Goal: Task Accomplishment & Management: Manage account settings

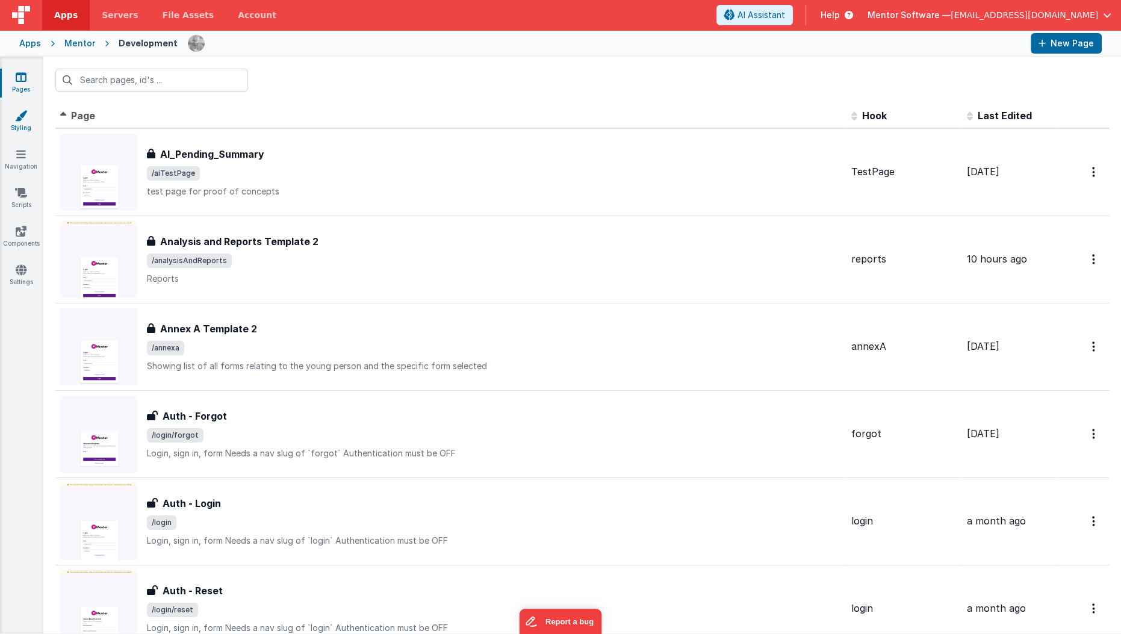
click at [23, 113] on icon at bounding box center [21, 116] width 12 height 12
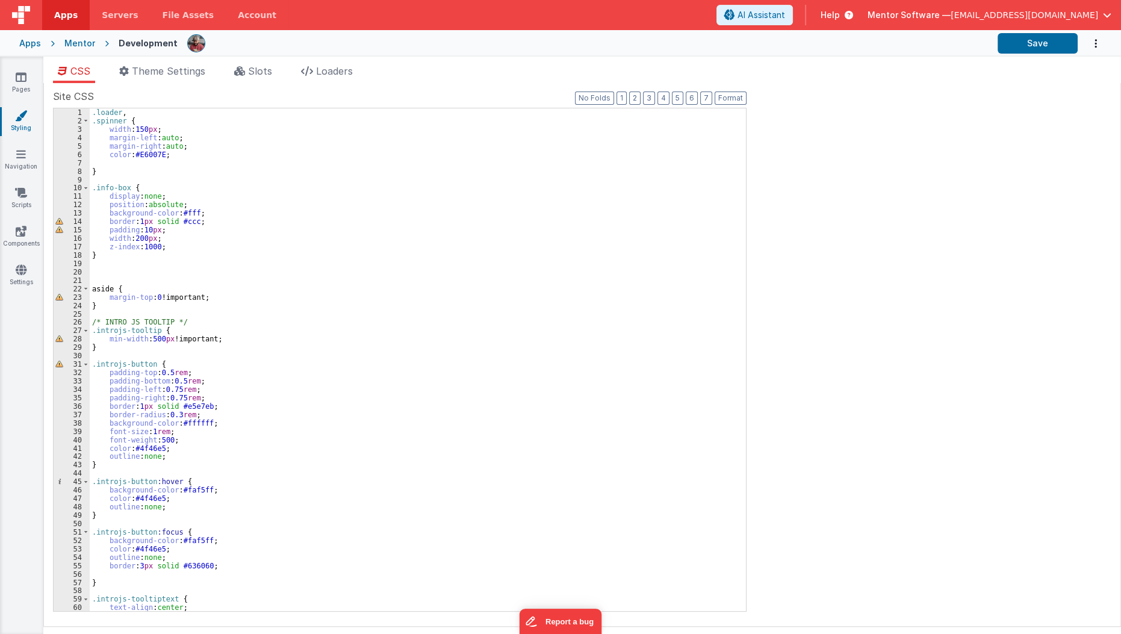
click at [26, 116] on icon at bounding box center [21, 116] width 12 height 12
click at [23, 69] on div "Pages Styling Navigation Scripts Components Settings" at bounding box center [21, 345] width 43 height 577
click at [23, 72] on icon at bounding box center [21, 77] width 11 height 12
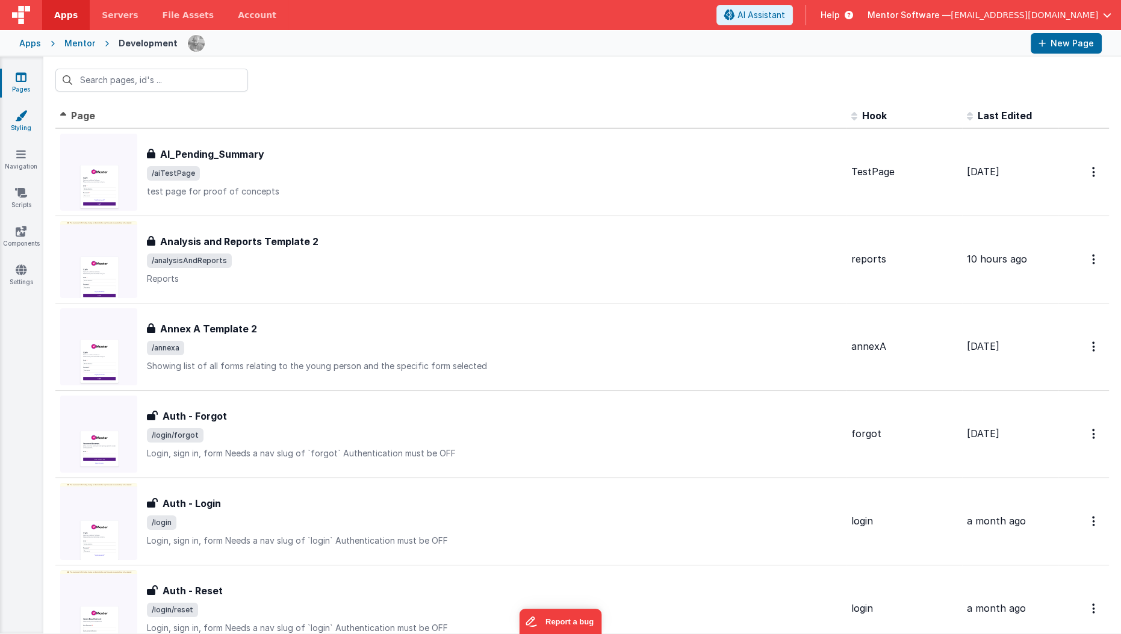
click at [26, 123] on link "Styling" at bounding box center [20, 122] width 43 height 24
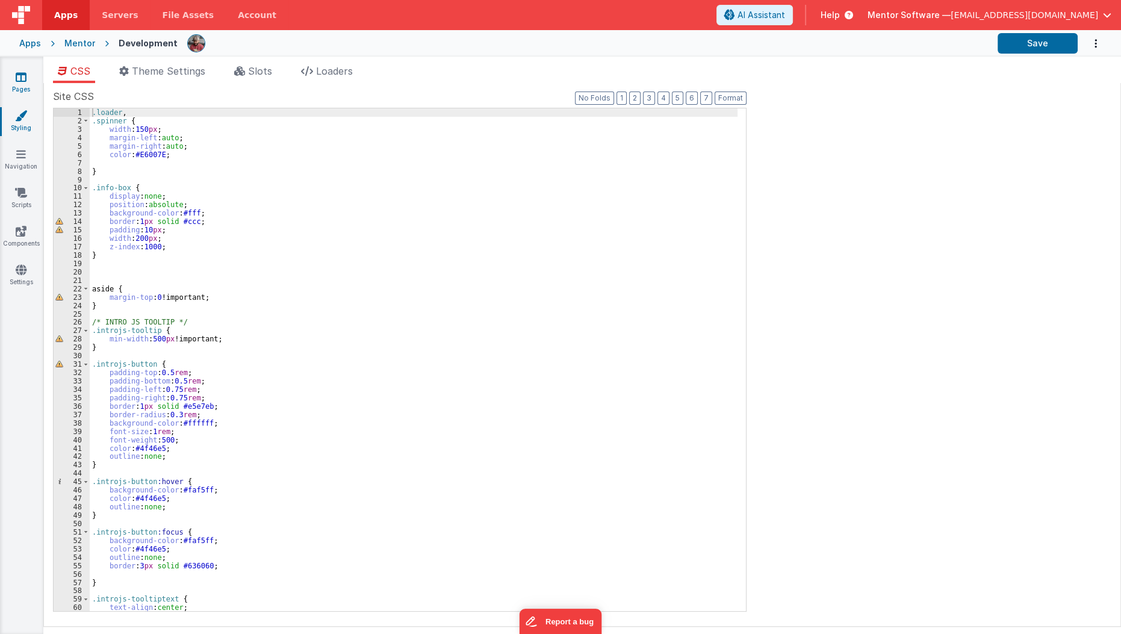
click at [25, 73] on icon at bounding box center [21, 77] width 11 height 12
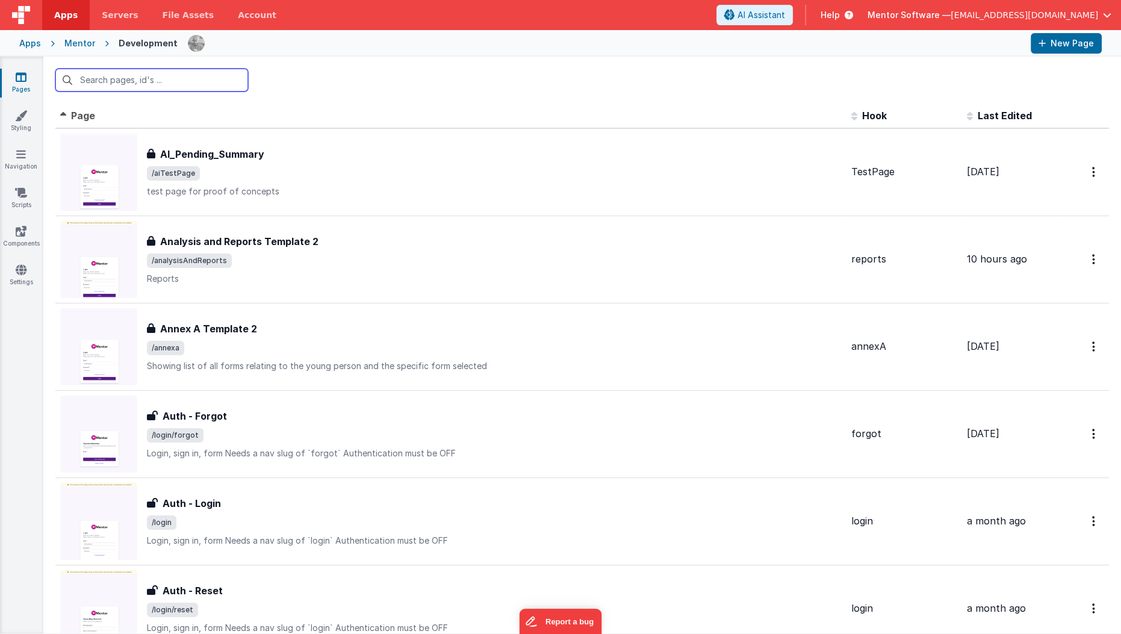
click at [147, 87] on input "text" at bounding box center [151, 80] width 193 height 23
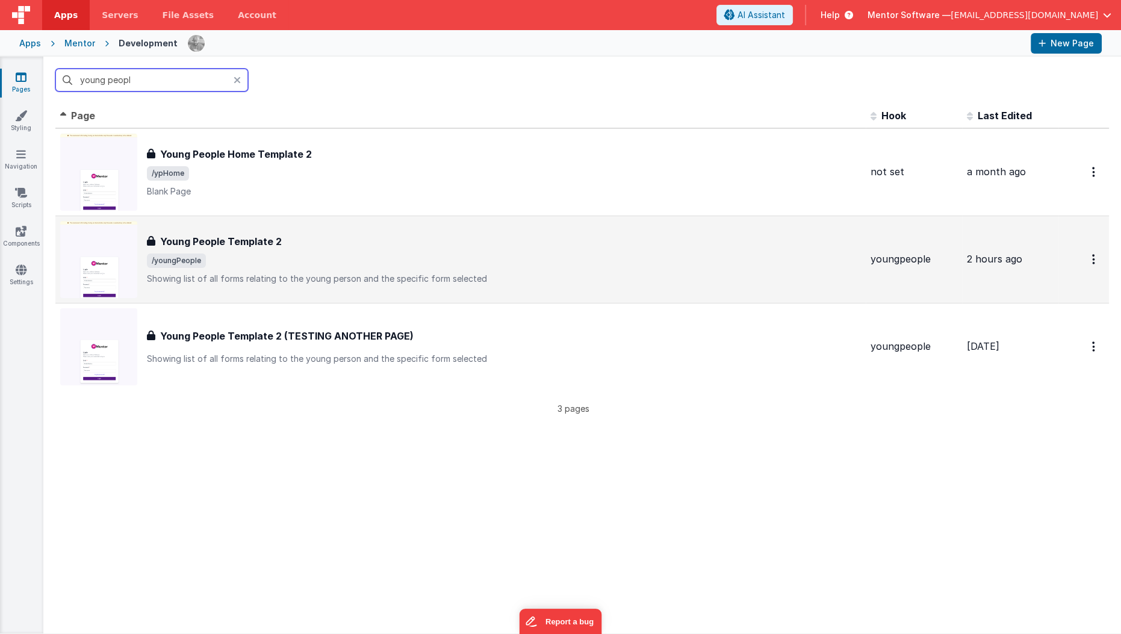
type input "young peopl"
click at [273, 290] on div "Young People Template 2 Young People Template 2 /youngPeople Showing list of al…" at bounding box center [460, 259] width 801 height 77
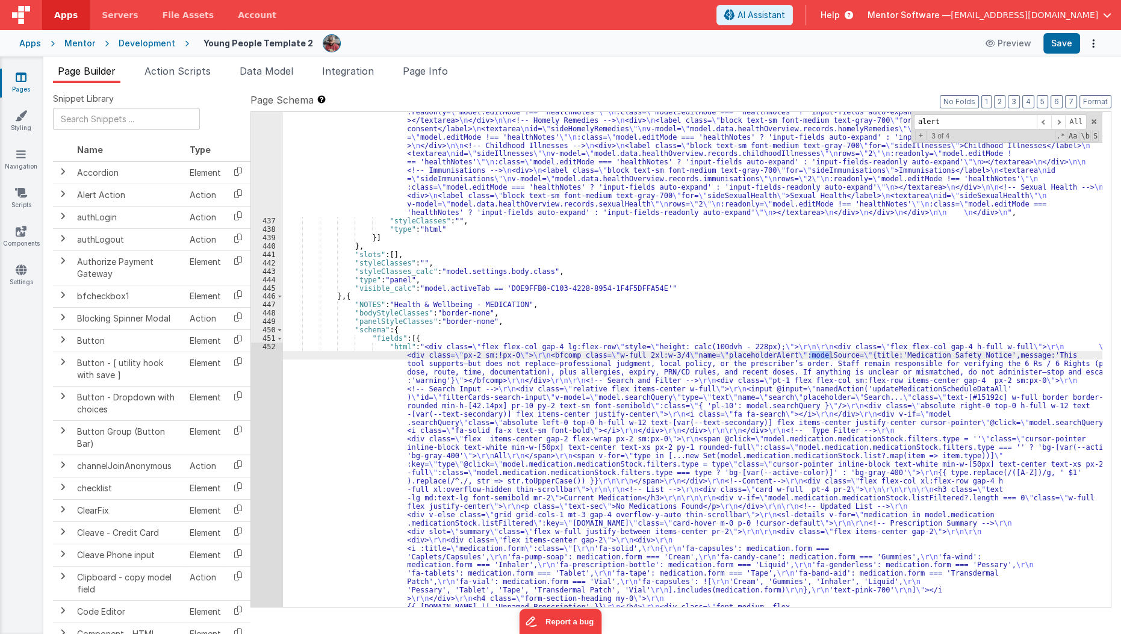
scroll to position [9430, 0]
type input "alert"
click at [85, 41] on div "Mentor" at bounding box center [79, 43] width 31 height 12
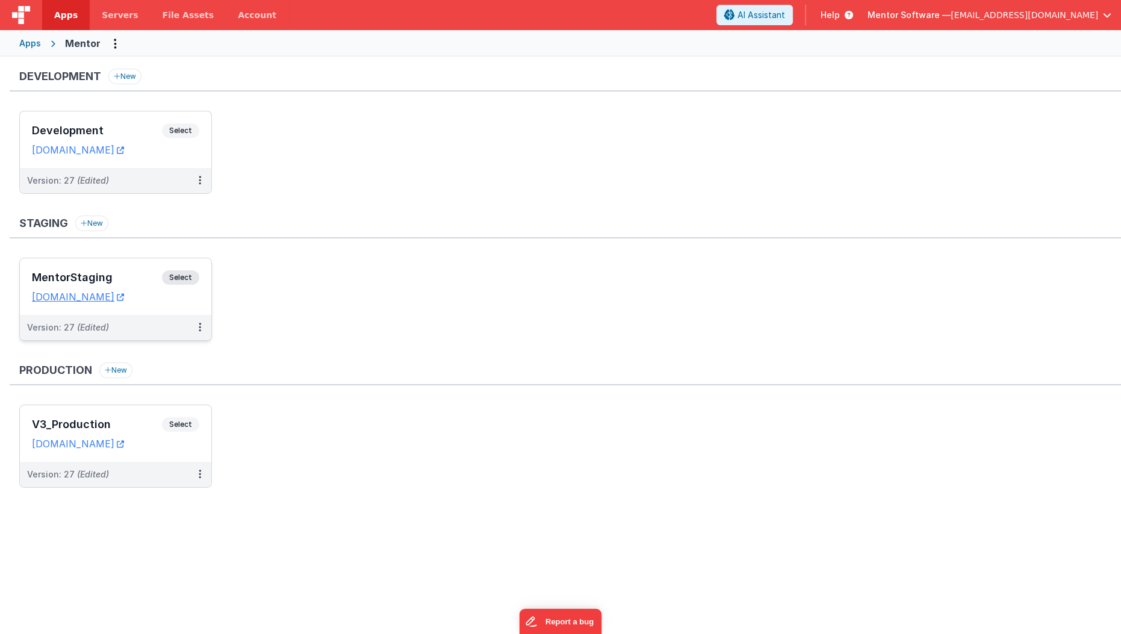
click at [148, 270] on div "MentorStaging Select" at bounding box center [115, 280] width 167 height 20
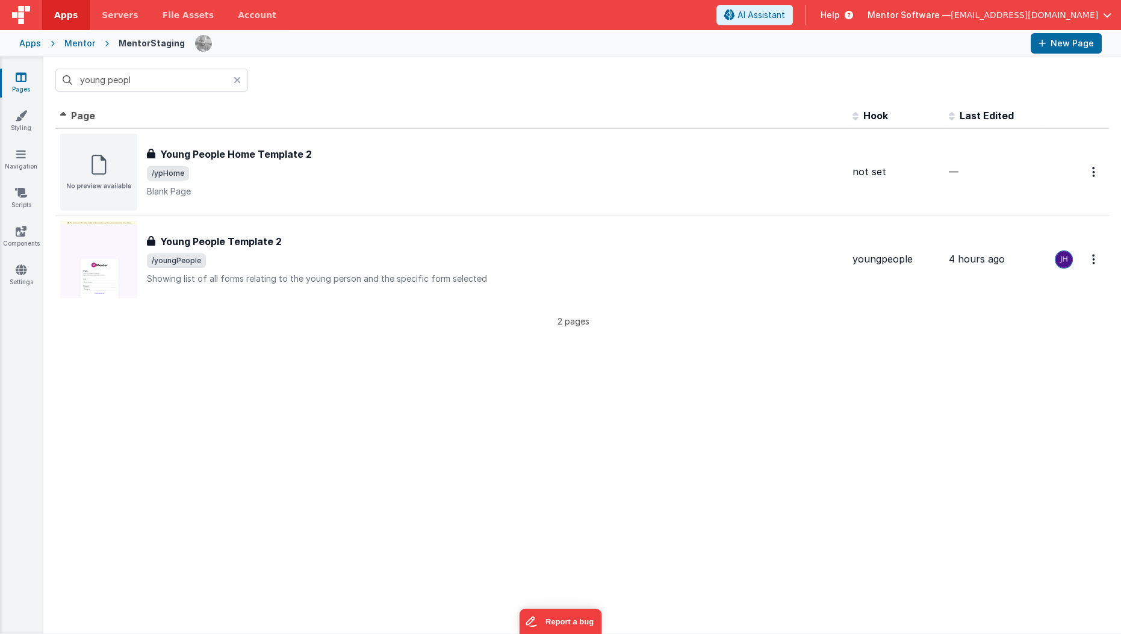
click at [236, 81] on icon at bounding box center [237, 80] width 7 height 10
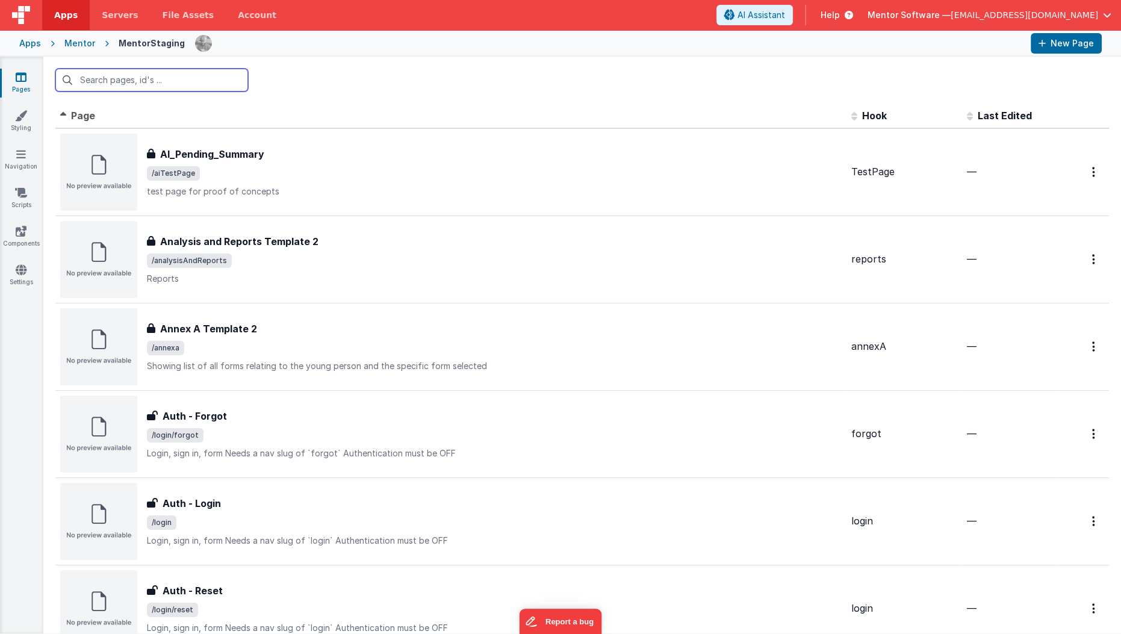
click at [156, 79] on input "text" at bounding box center [151, 80] width 193 height 23
click at [28, 42] on div "Apps" at bounding box center [30, 43] width 22 height 12
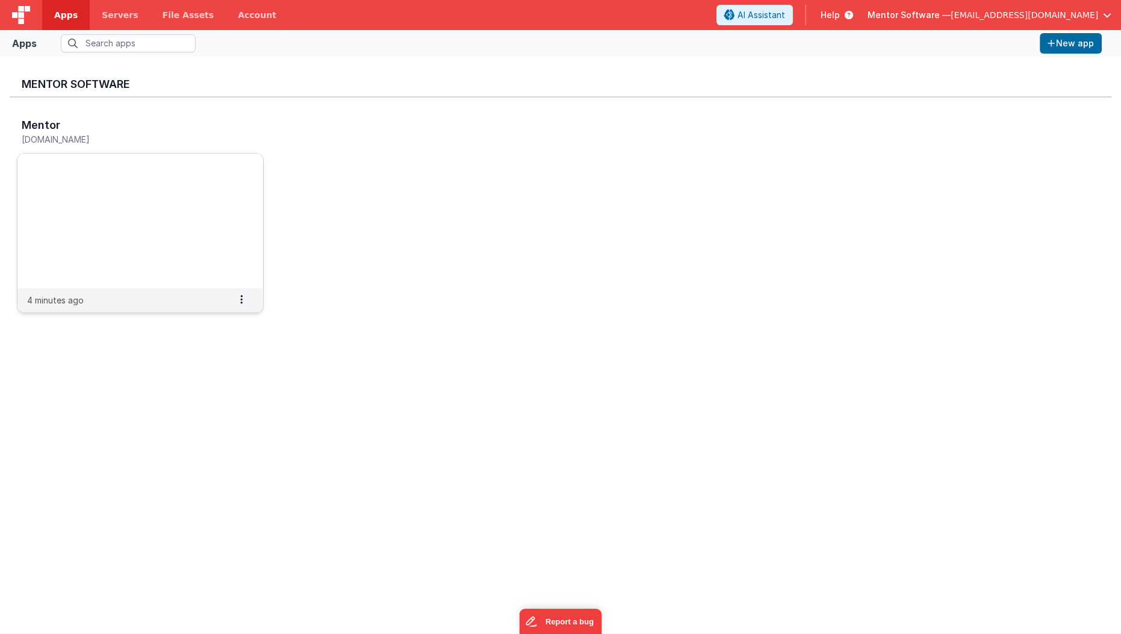
click at [106, 246] on img at bounding box center [140, 221] width 246 height 135
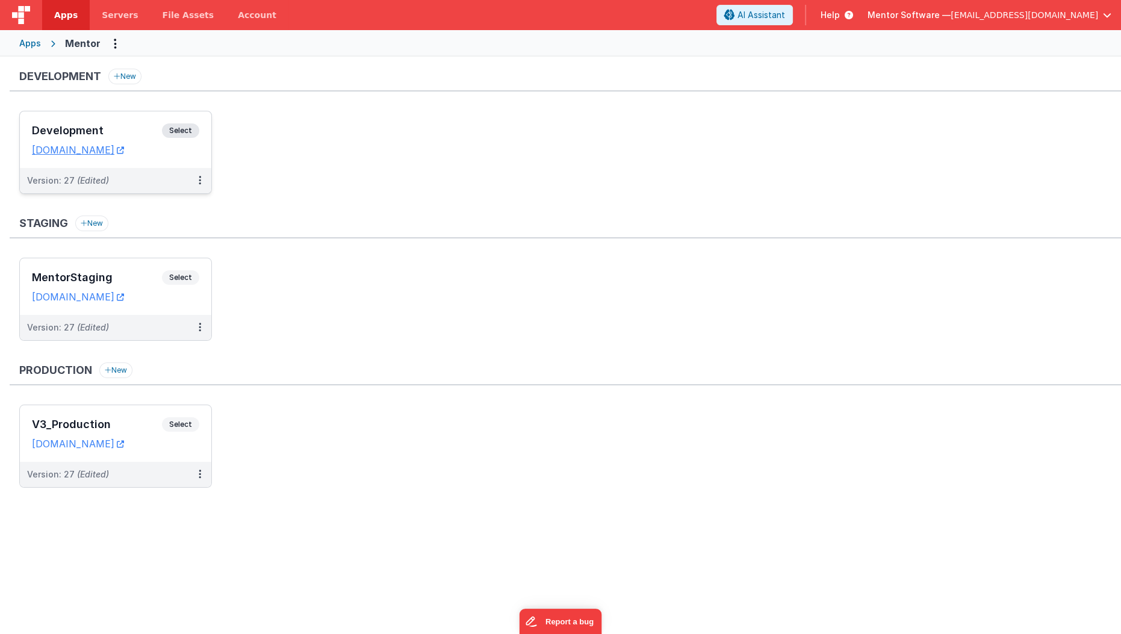
click at [140, 127] on h3 "Development" at bounding box center [97, 131] width 130 height 12
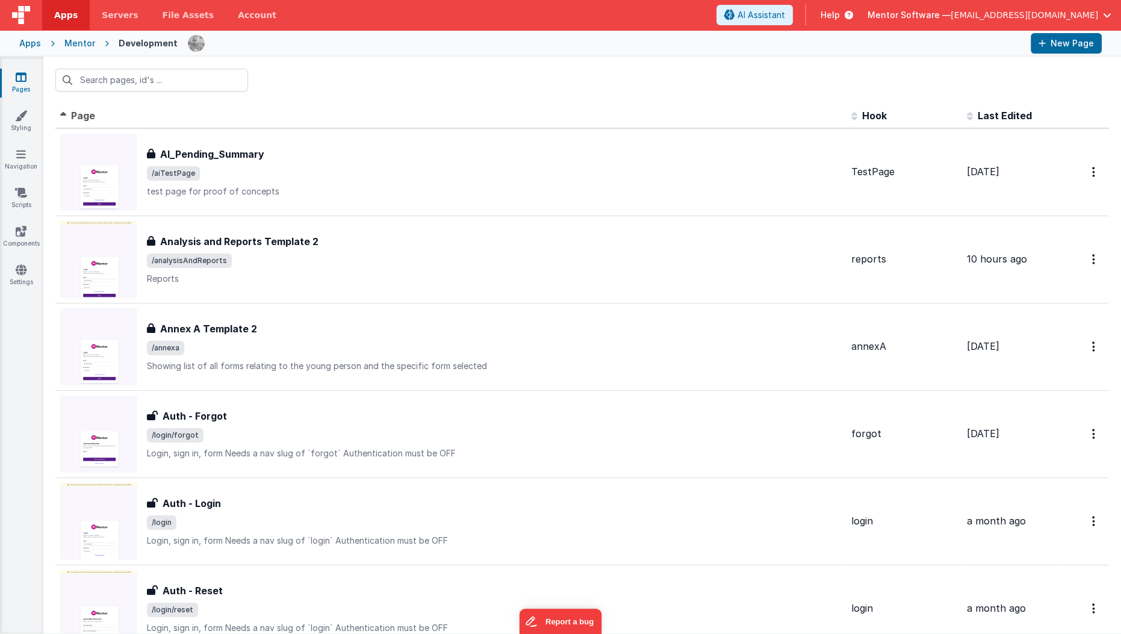
click at [20, 75] on icon at bounding box center [21, 77] width 11 height 12
click at [25, 84] on link "Pages" at bounding box center [20, 83] width 43 height 24
click at [270, 106] on th "Page" at bounding box center [450, 116] width 791 height 24
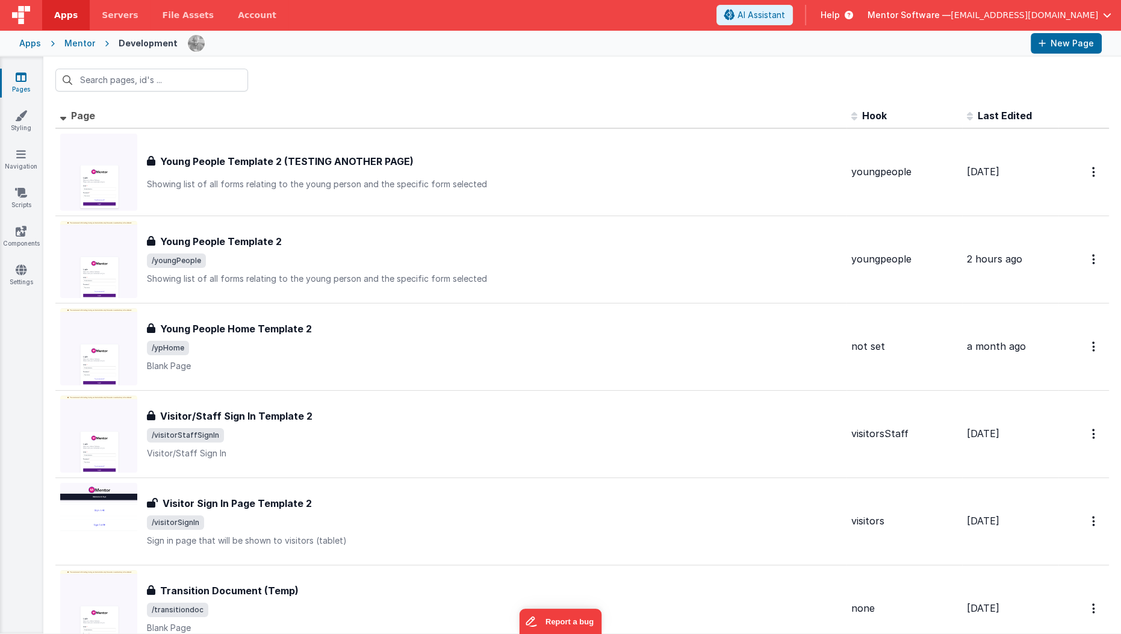
click at [14, 86] on link "Pages" at bounding box center [20, 83] width 43 height 24
click at [76, 39] on div "Mentor" at bounding box center [79, 43] width 31 height 12
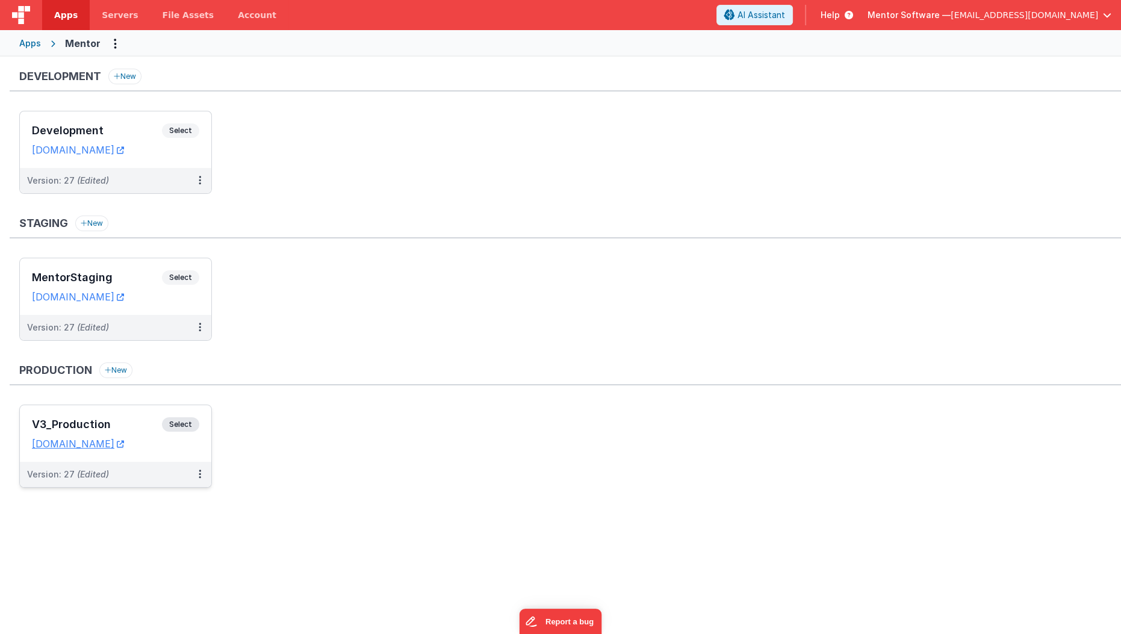
click at [155, 418] on h3 "V3_Production" at bounding box center [97, 424] width 130 height 12
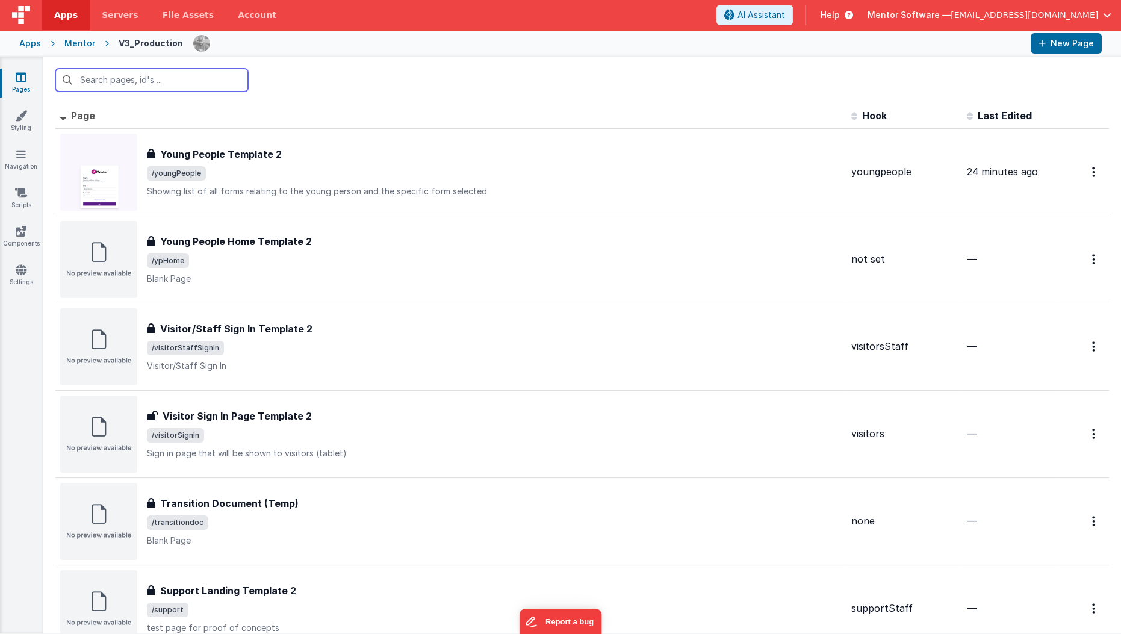
click at [194, 87] on input "text" at bounding box center [151, 80] width 193 height 23
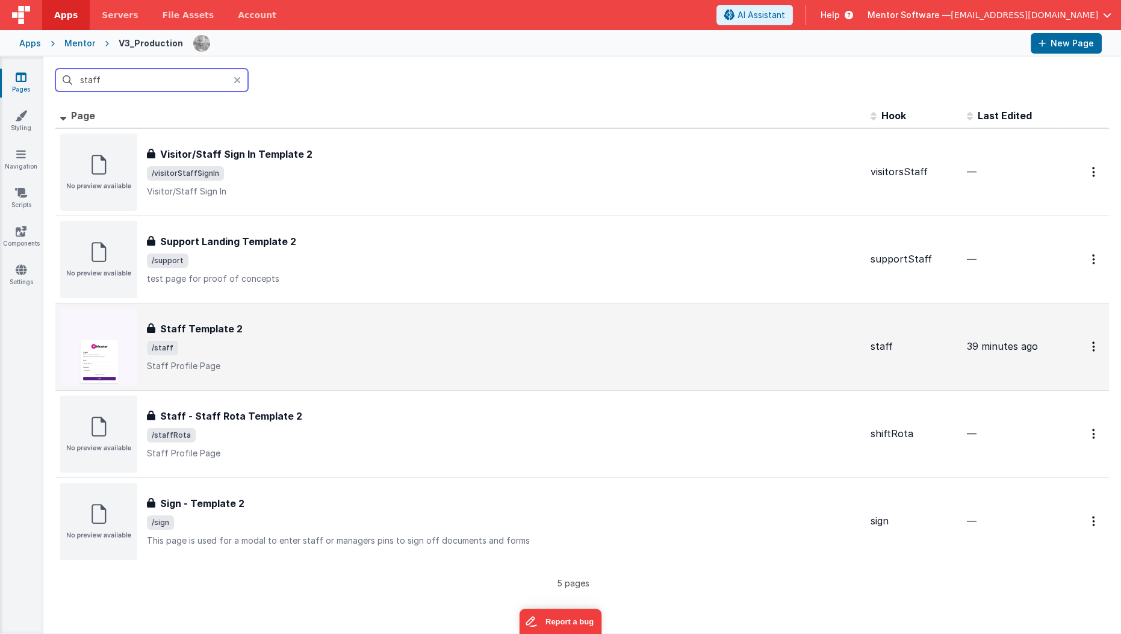
type input "staff"
click at [245, 316] on div "Staff Template 2 Staff Template 2 /staff Staff Profile Page" at bounding box center [460, 346] width 801 height 77
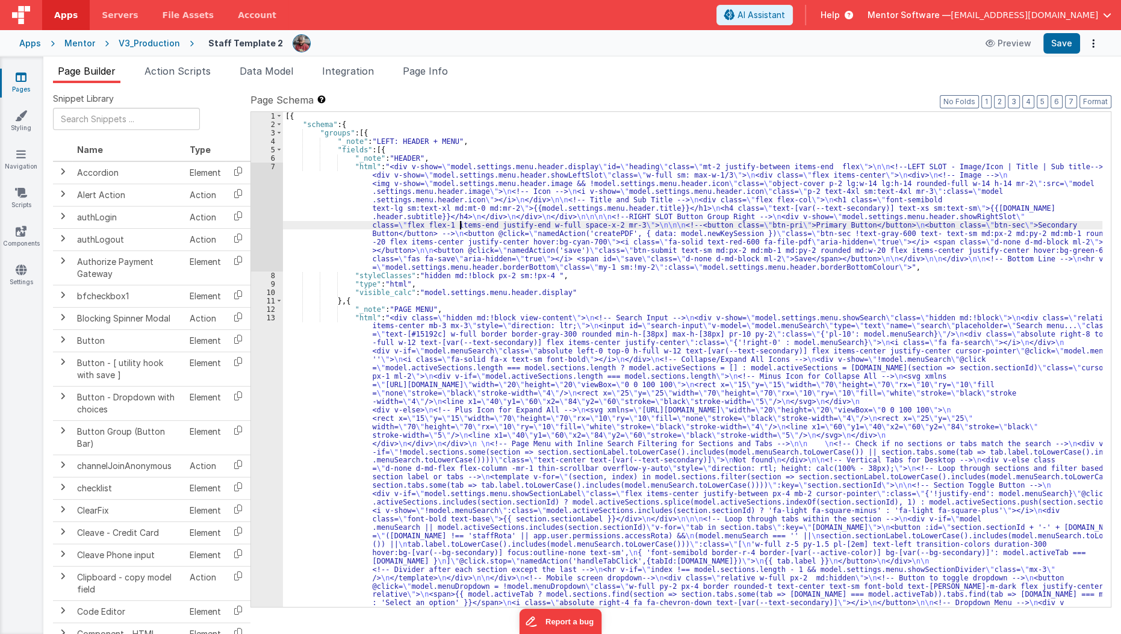
click at [461, 225] on div "[{ "schema" : { "groups" : [{ "_note" : "LEFT: HEADER + MENU" , "fields" : [{ "…" at bounding box center [693, 586] width 820 height 948
click at [1074, 95] on button "7" at bounding box center [1071, 101] width 12 height 13
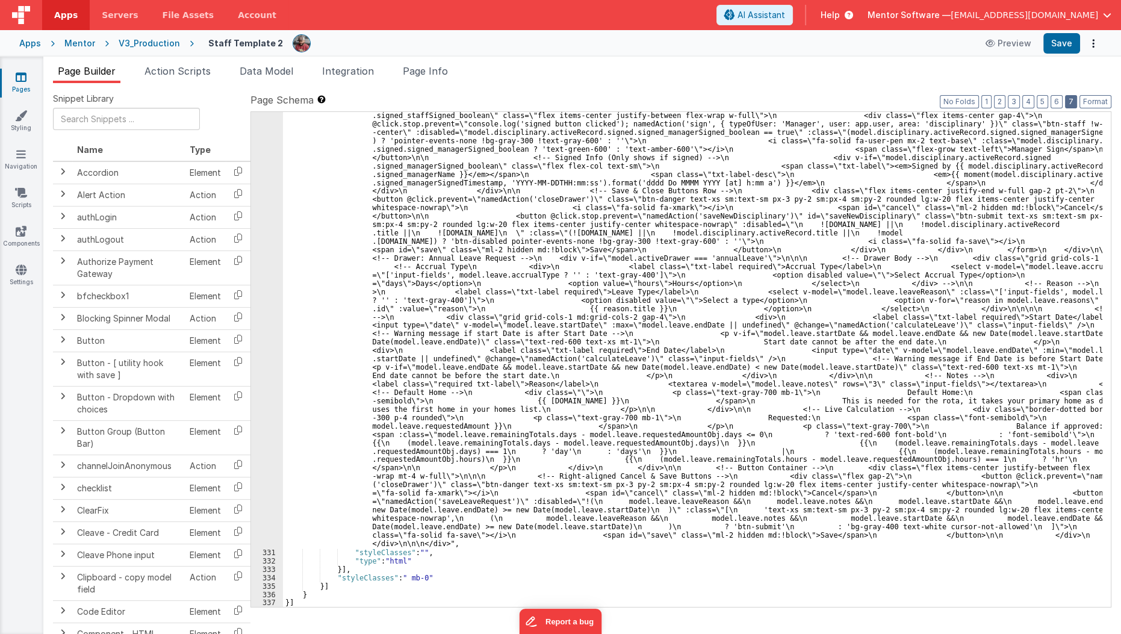
scroll to position [7075, 0]
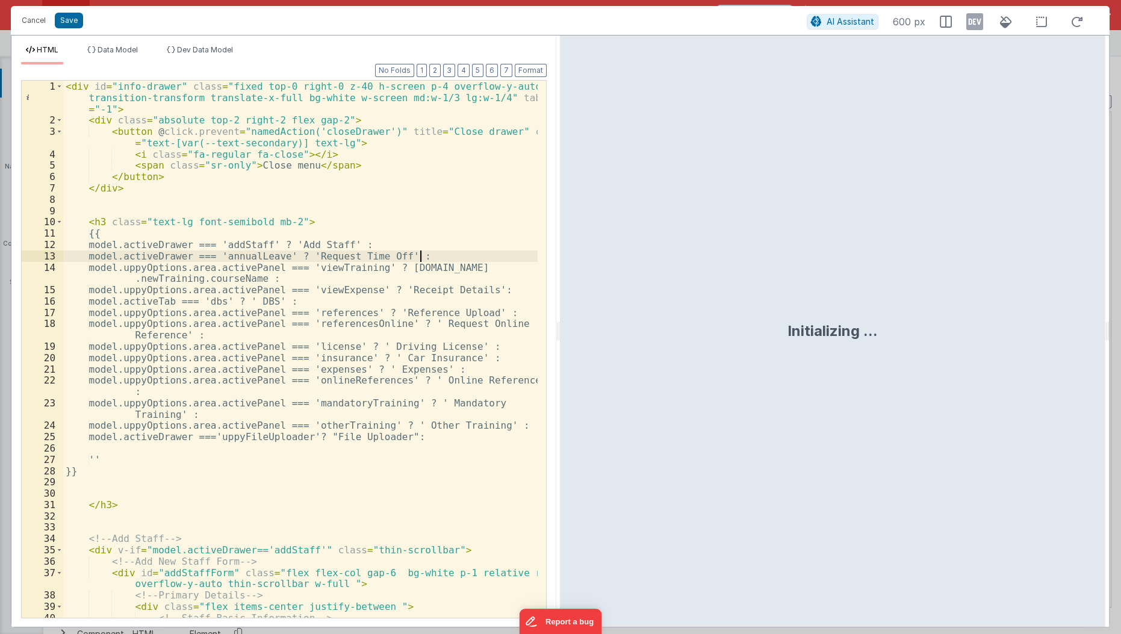
click at [511, 252] on div "< div id = "info-drawer" class = "fixed top-0 right-0 z-40 h-screen p-4 overflo…" at bounding box center [301, 372] width 476 height 583
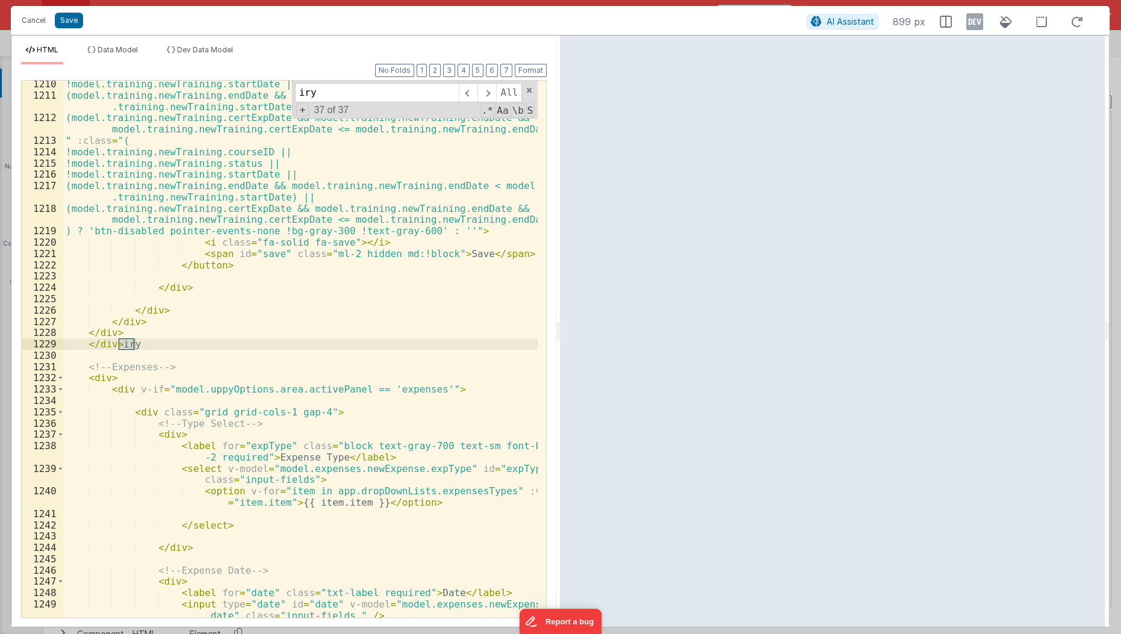
scroll to position [13332, 0]
type input "iry"
click at [160, 338] on div "!model.training.newTraining.startDate || (model.training.newTraining.endDate &&…" at bounding box center [300, 349] width 474 height 537
click at [160, 338] on div "!model.training.newTraining.startDate || (model.training.newTraining.endDate &&…" at bounding box center [301, 358] width 476 height 561
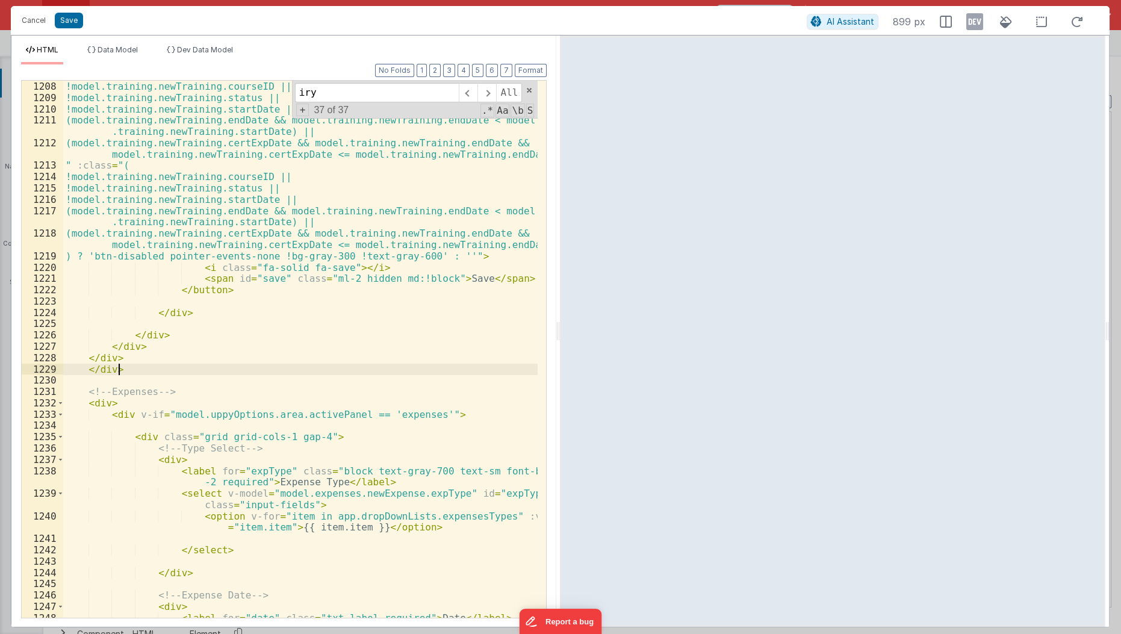
scroll to position [13313, 0]
click at [76, 25] on button "Save" at bounding box center [69, 21] width 28 height 16
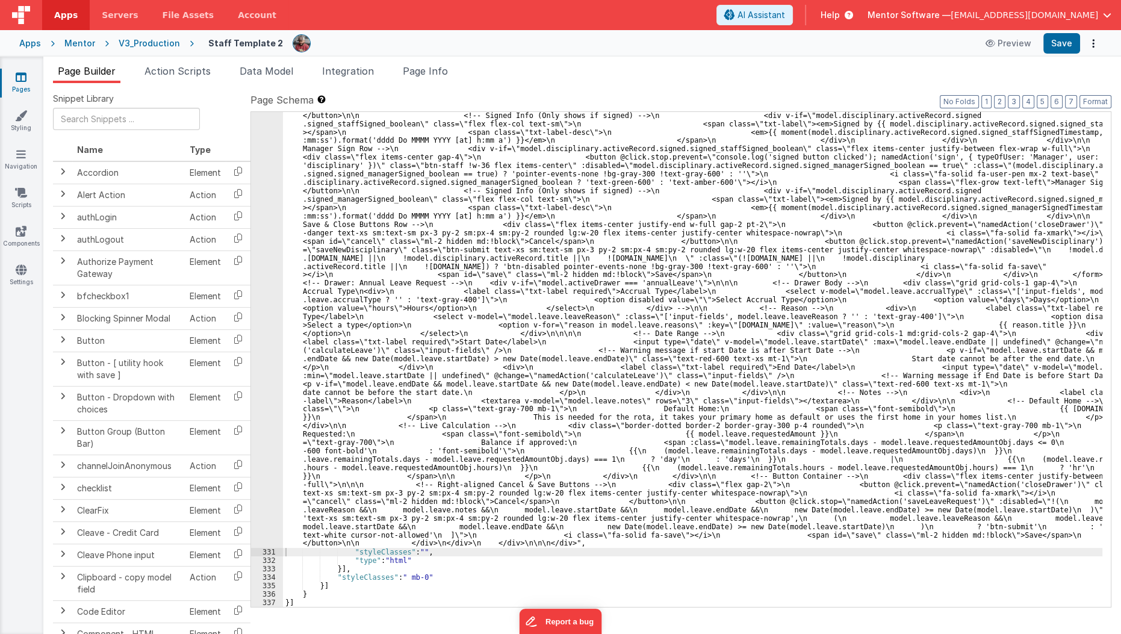
scroll to position [6672, 0]
click at [26, 82] on icon at bounding box center [21, 77] width 11 height 12
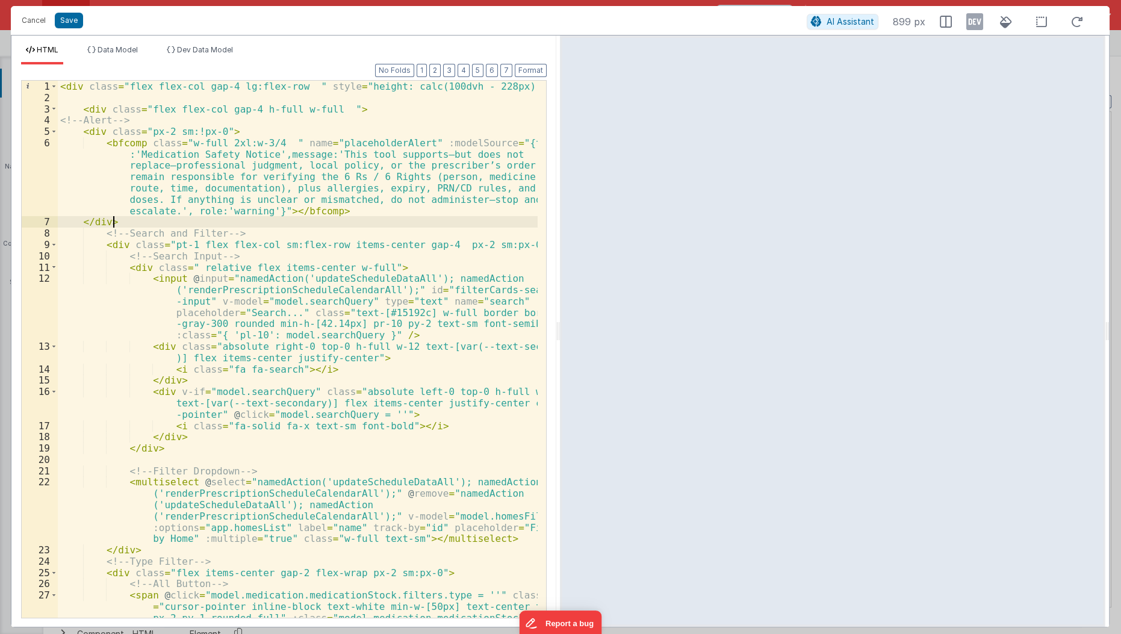
scroll to position [1444, 0]
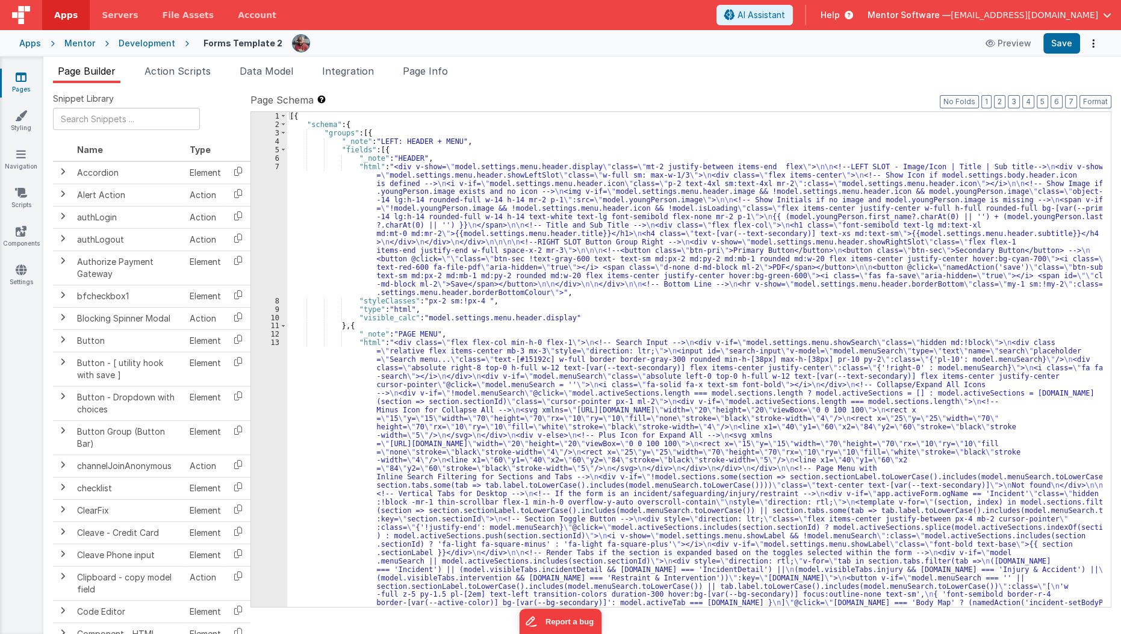
click at [27, 73] on link "Pages" at bounding box center [20, 83] width 43 height 24
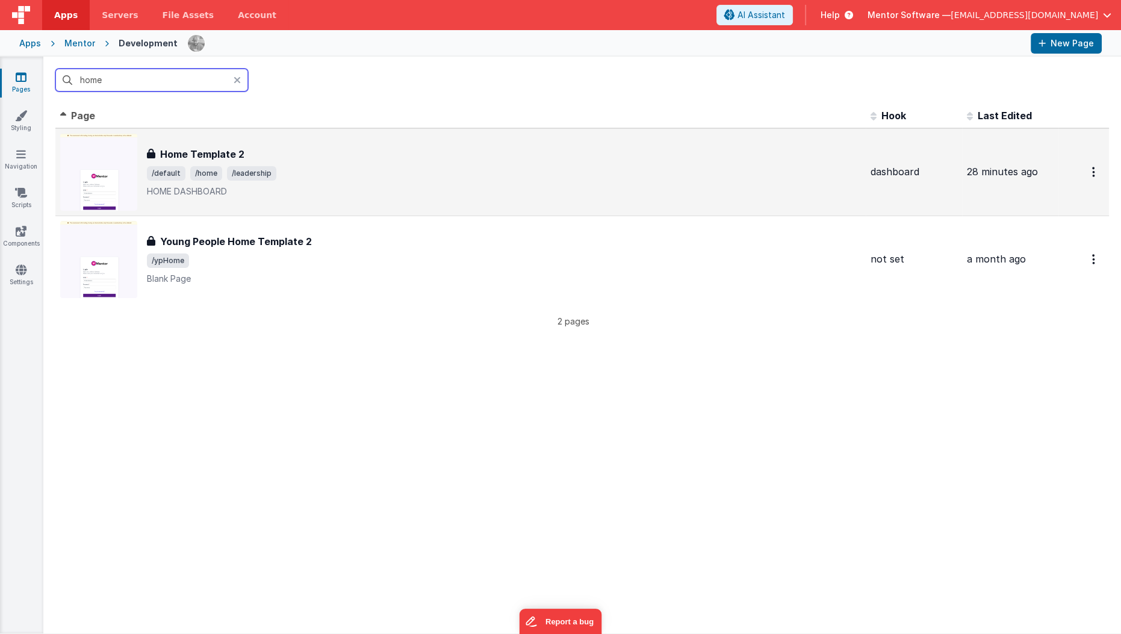
type input "home"
click at [352, 163] on div "Home Template 2 Home Template 2 /default /home /leadership HOME DASHBOARD" at bounding box center [504, 172] width 714 height 51
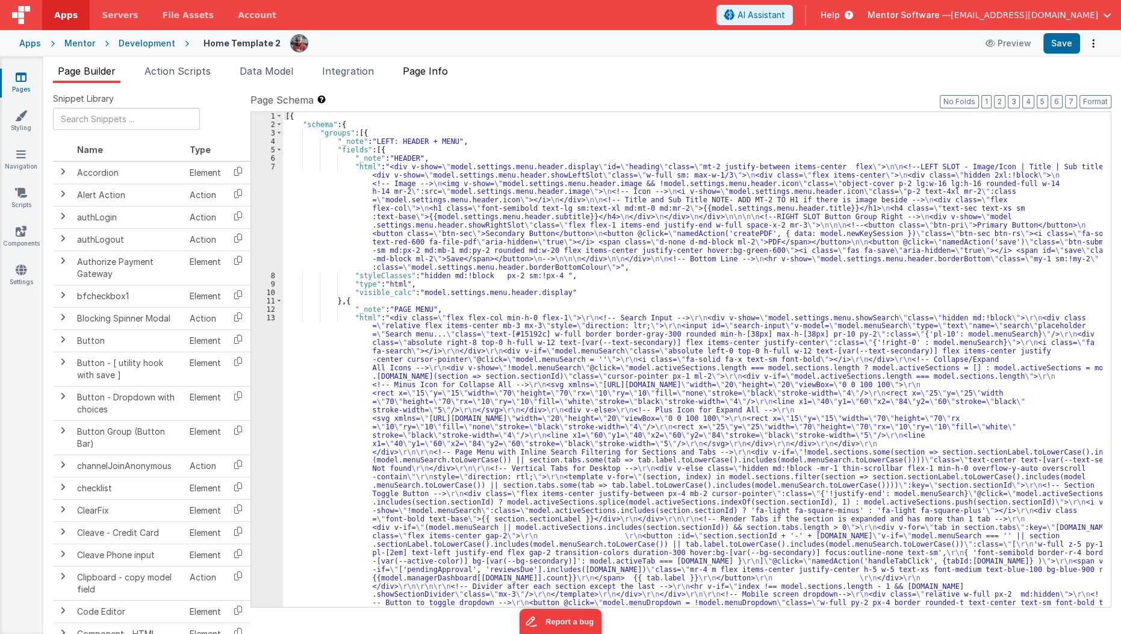
click at [418, 73] on span "Page Info" at bounding box center [425, 71] width 45 height 12
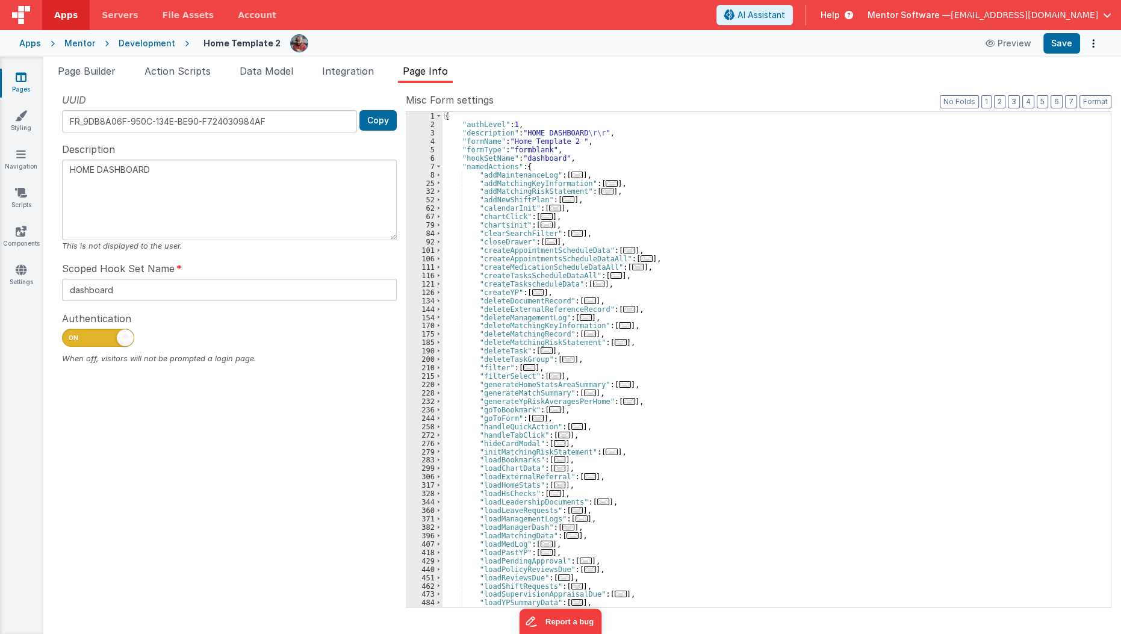
click at [418, 73] on span "Page Info" at bounding box center [425, 71] width 45 height 12
click at [105, 68] on span "Page Builder" at bounding box center [87, 71] width 58 height 12
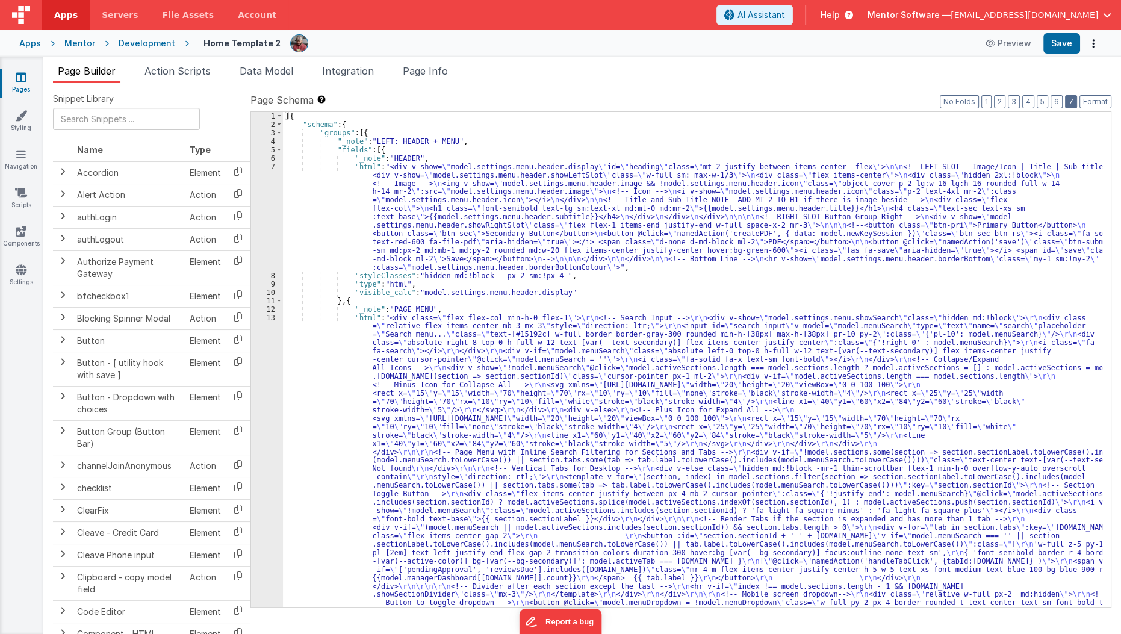
click at [1071, 96] on button "7" at bounding box center [1071, 101] width 12 height 13
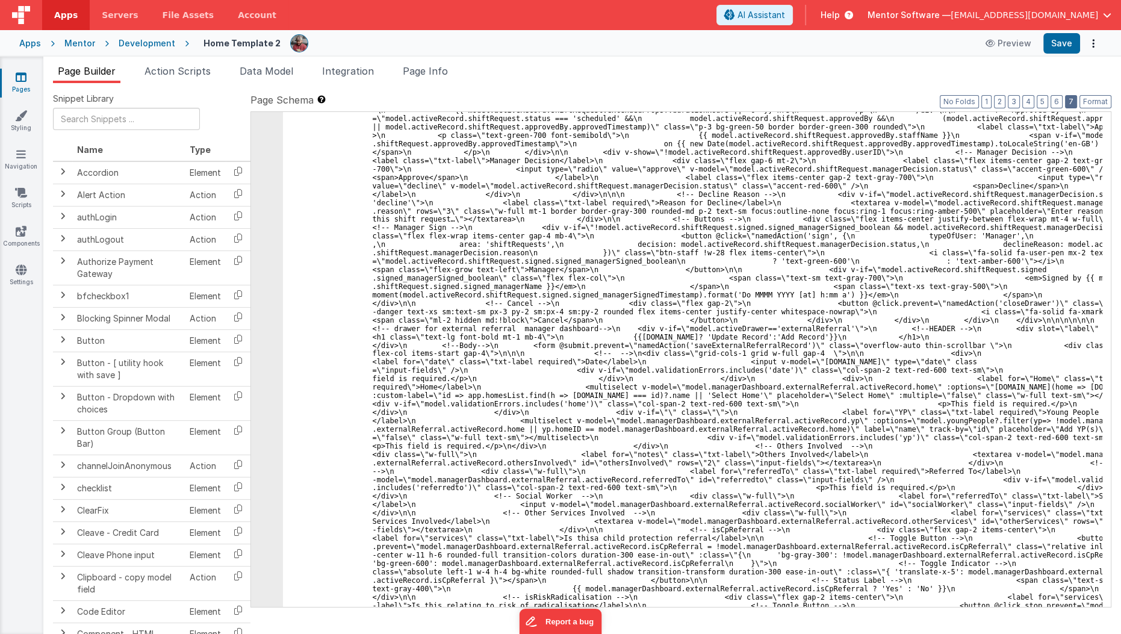
scroll to position [9014, 0]
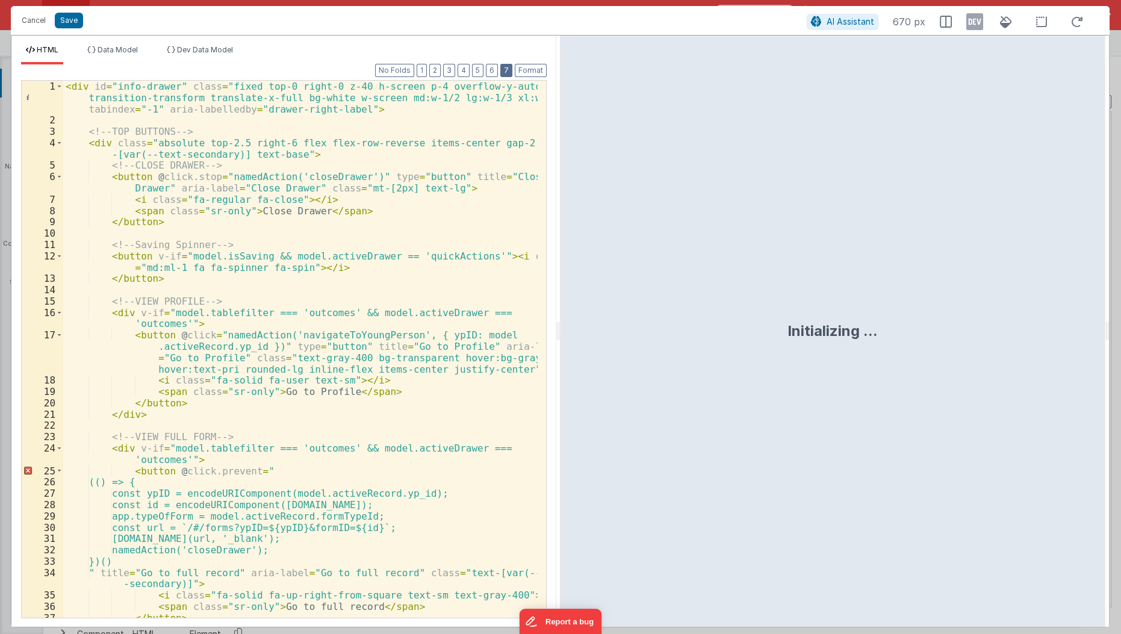
click at [506, 72] on button "7" at bounding box center [506, 70] width 12 height 13
click at [452, 72] on button "3" at bounding box center [449, 70] width 12 height 13
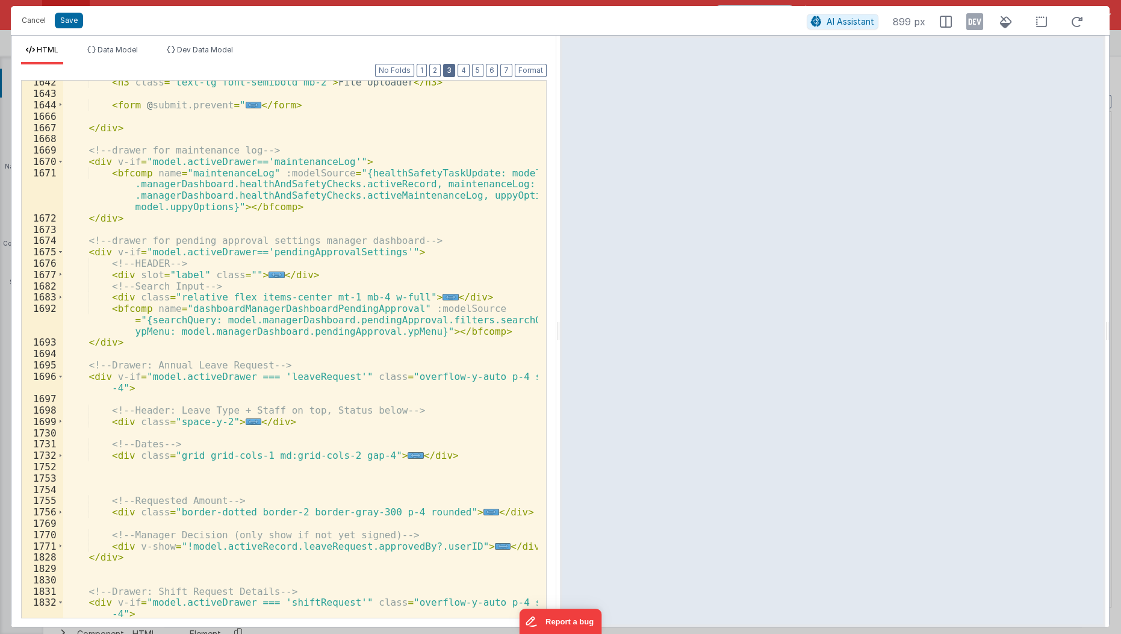
scroll to position [1848, 0]
click at [441, 67] on button "2" at bounding box center [434, 70] width 11 height 13
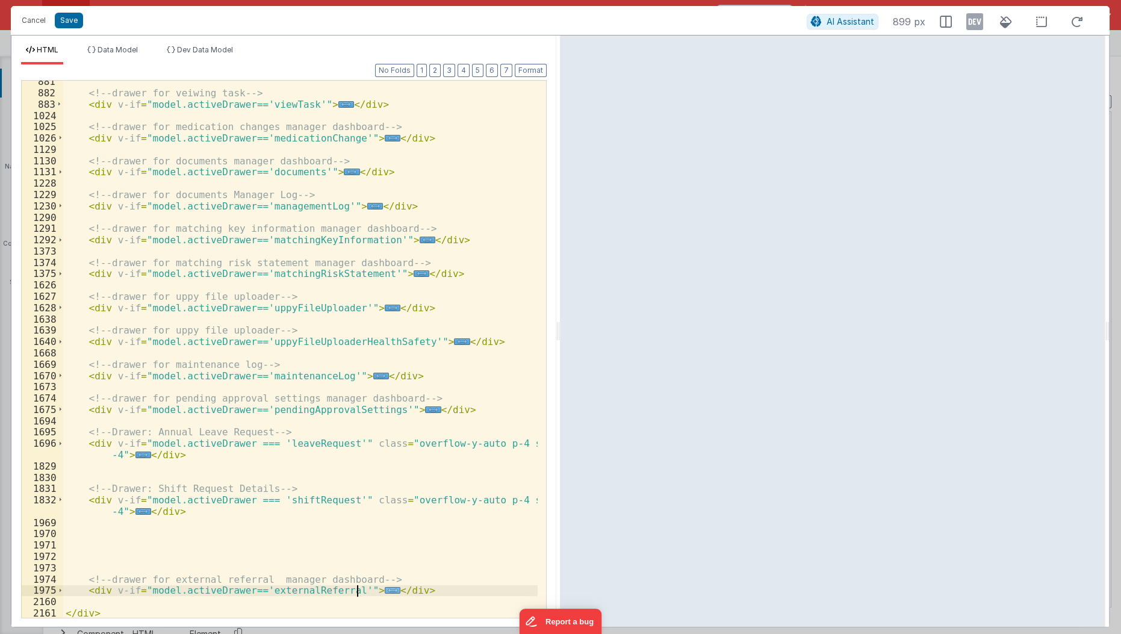
click at [385, 591] on span "..." at bounding box center [393, 590] width 16 height 7
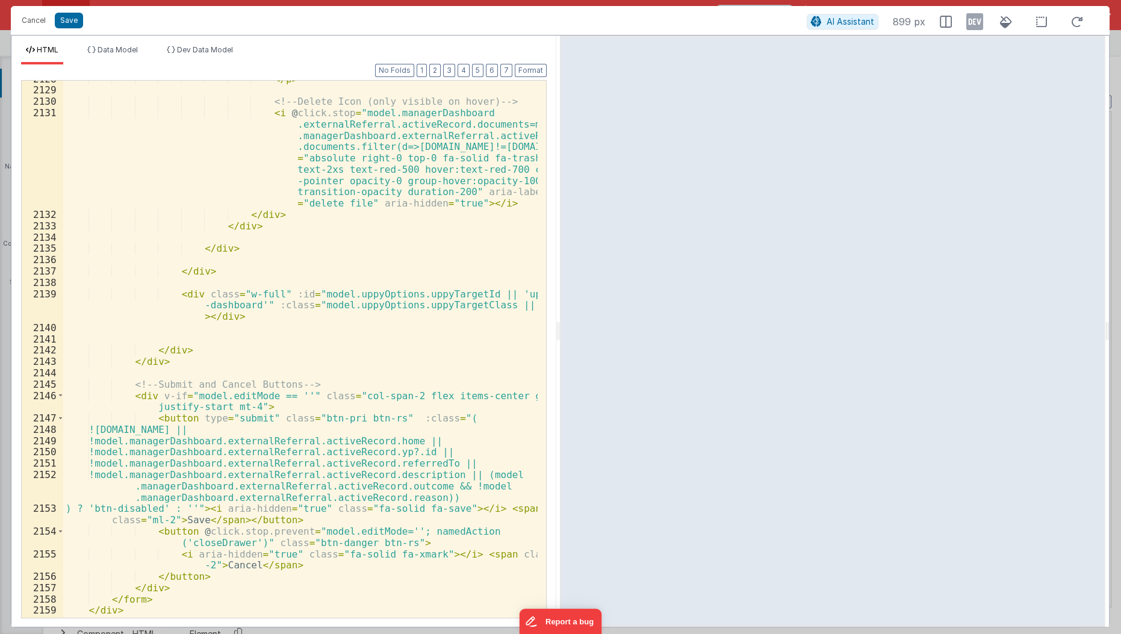
scroll to position [3446, 0]
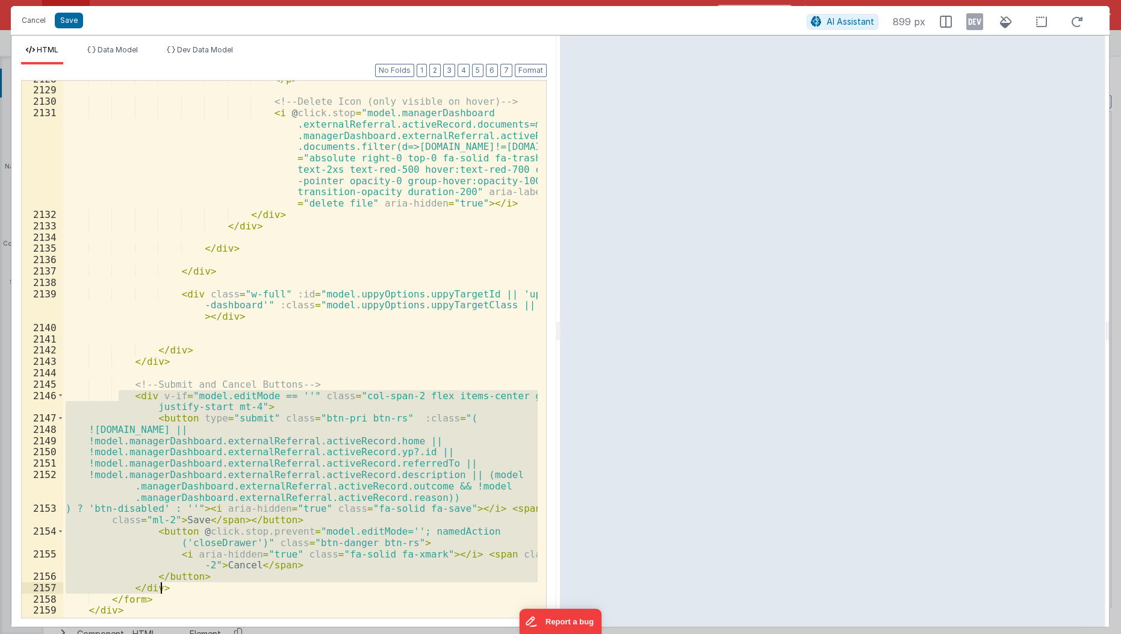
drag, startPoint x: 120, startPoint y: 394, endPoint x: 177, endPoint y: 582, distance: 196.4
click at [177, 582] on div "</ p > <!-- Delete Icon (only visible on hover) --> < i @ click.stop = "model.m…" at bounding box center [301, 353] width 476 height 561
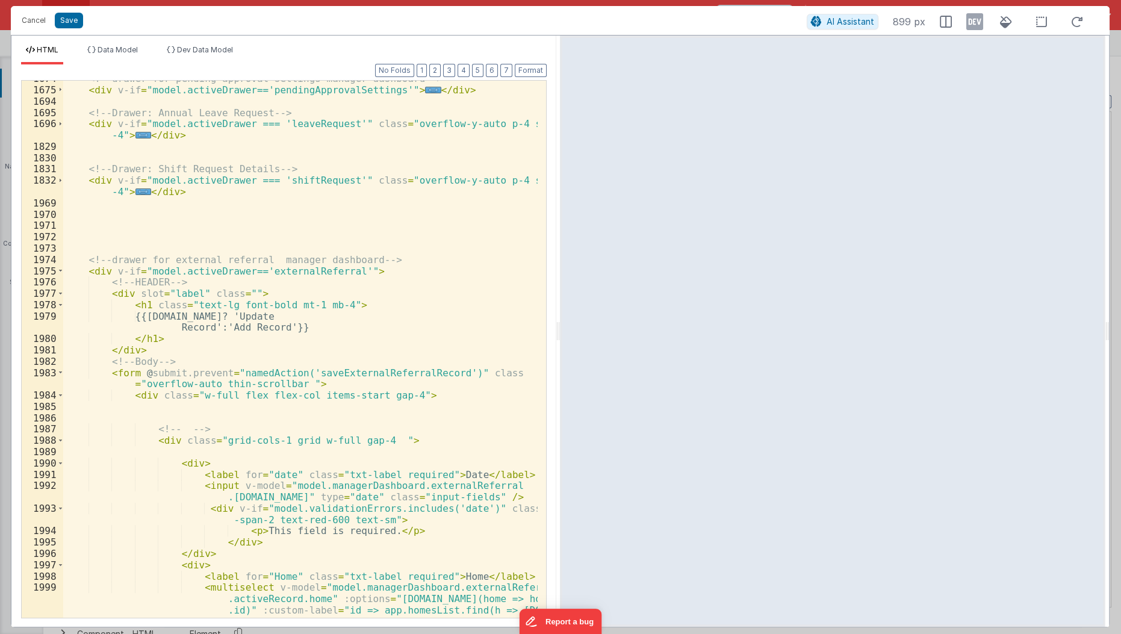
scroll to position [639, 0]
click at [57, 269] on span at bounding box center [60, 272] width 7 height 11
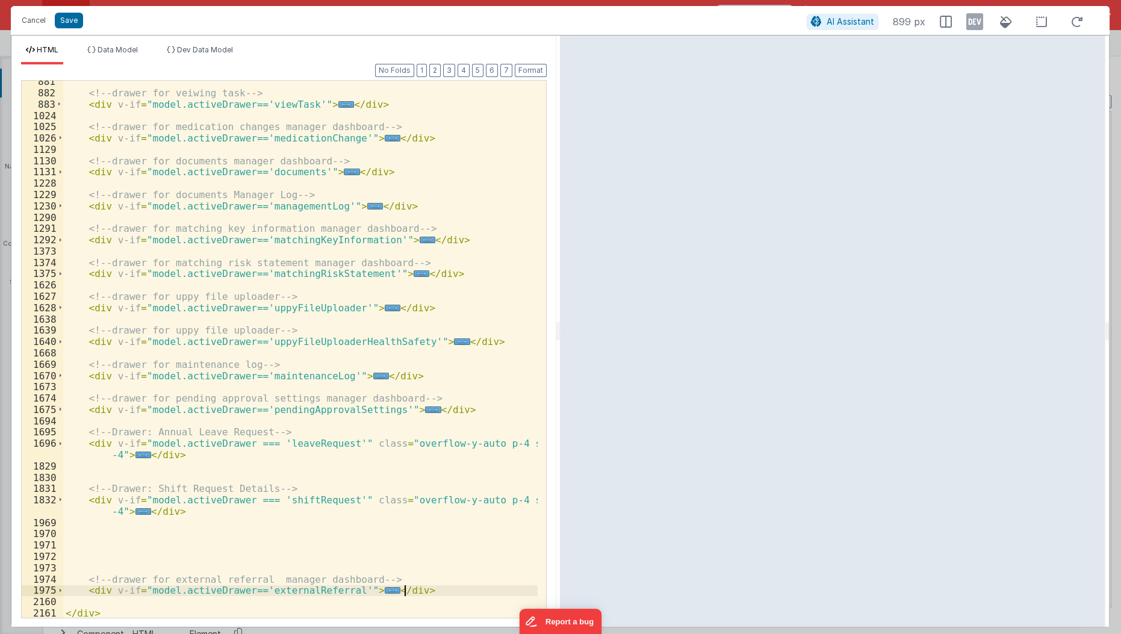
click at [406, 591] on div "<!-- drawer for veiwing task --> < div v-if = "model.activeDrawer=='viewTask'" …" at bounding box center [301, 356] width 476 height 561
click at [367, 586] on div "<!-- drawer for veiwing task --> < div v-if = "model.activeDrawer=='viewTask'" …" at bounding box center [300, 349] width 474 height 537
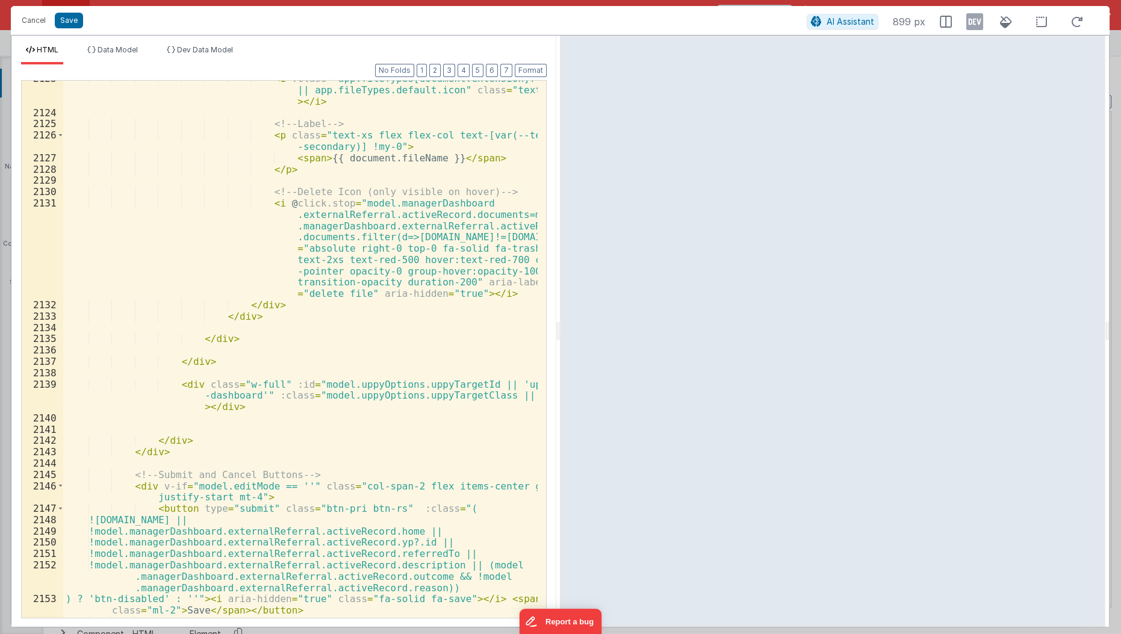
scroll to position [3466, 0]
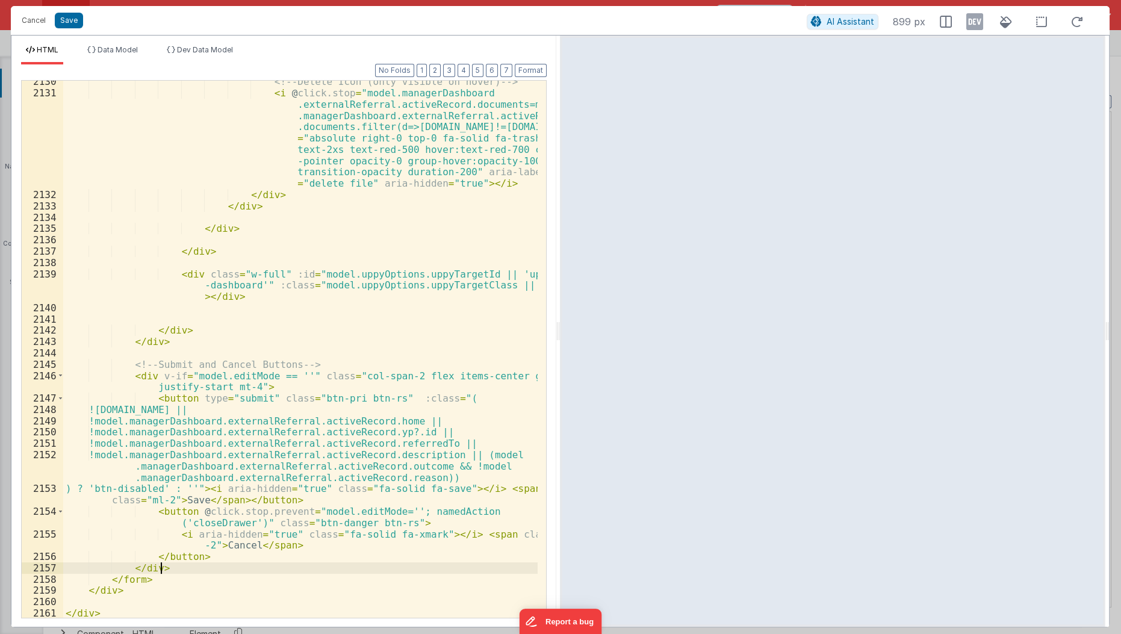
click at [370, 571] on div "<!-- Delete Icon (only visible on hover) --> < i @ click.stop = "model.managerD…" at bounding box center [301, 356] width 476 height 561
click at [44, 24] on button "Cancel" at bounding box center [34, 20] width 36 height 17
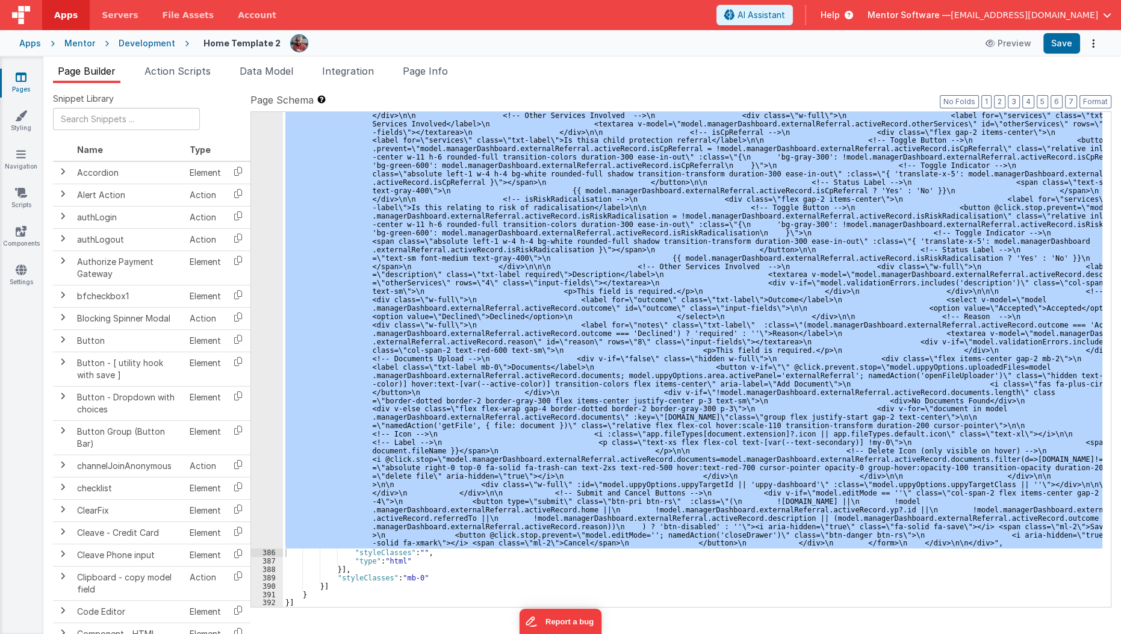
click at [23, 72] on icon at bounding box center [21, 77] width 11 height 12
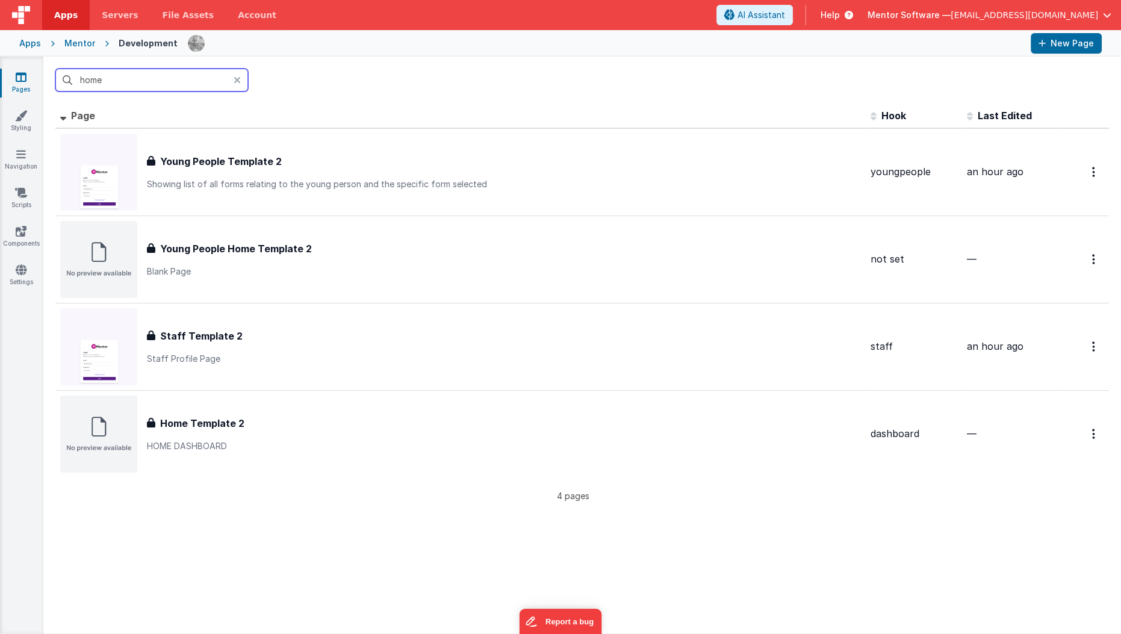
click at [145, 84] on input "home" at bounding box center [151, 80] width 193 height 23
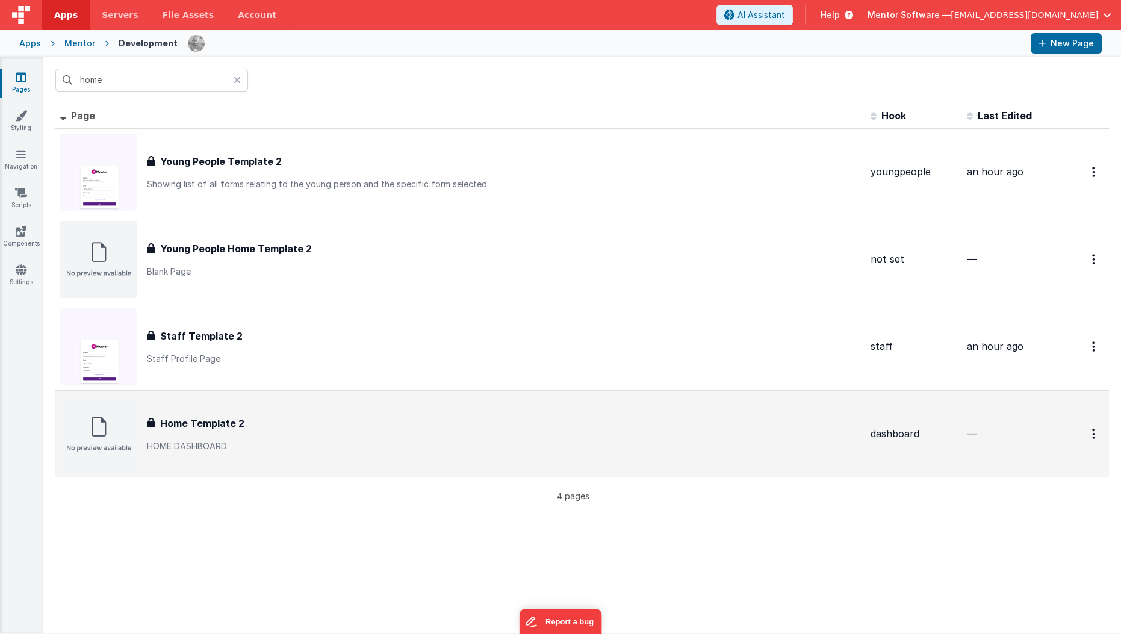
click at [169, 441] on p "HOME DASHBOARD" at bounding box center [504, 446] width 714 height 12
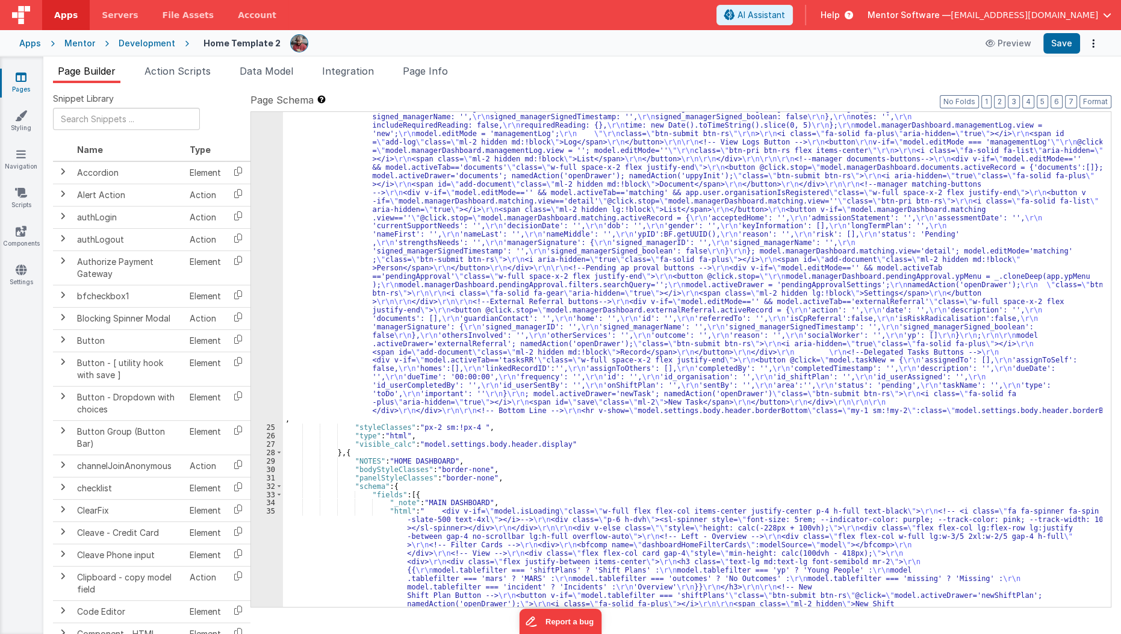
scroll to position [835, 0]
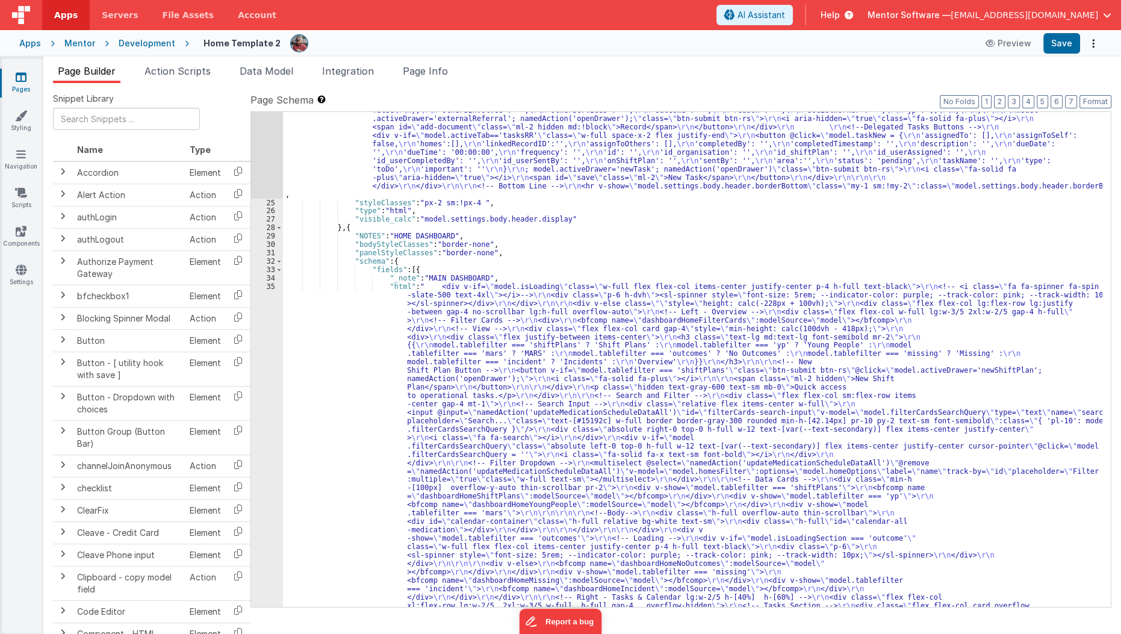
scroll to position [967, 0]
click at [300, 158] on div ""html" : "<div v-show= \" model.settings.body.header.display \" id= \" heading …" at bounding box center [693, 626] width 820 height 1779
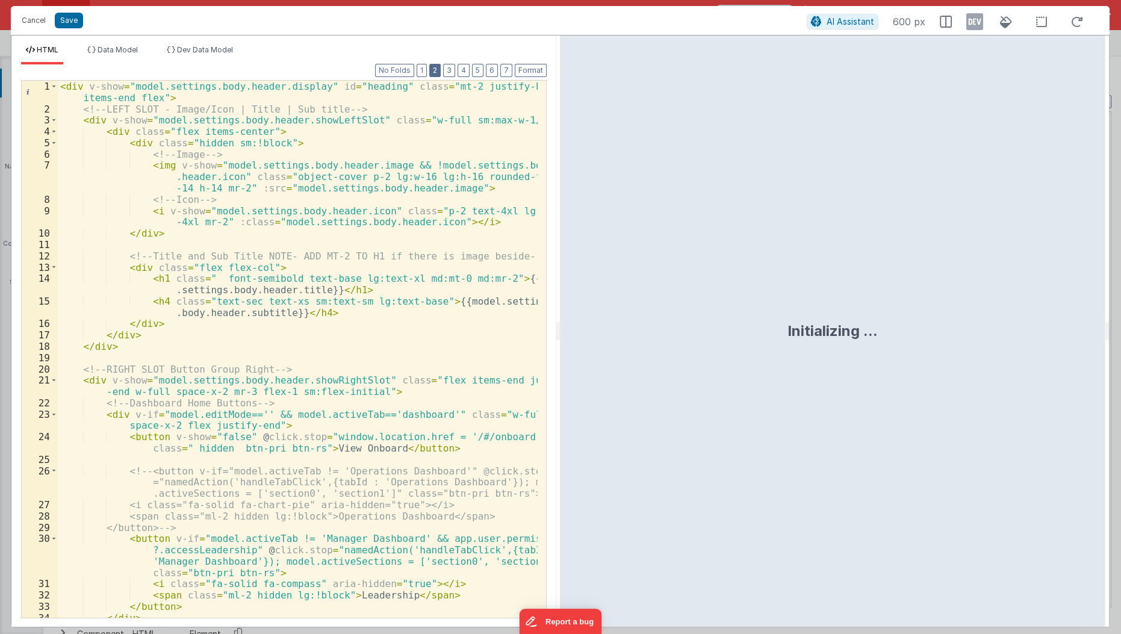
click at [441, 69] on button "2" at bounding box center [434, 70] width 11 height 13
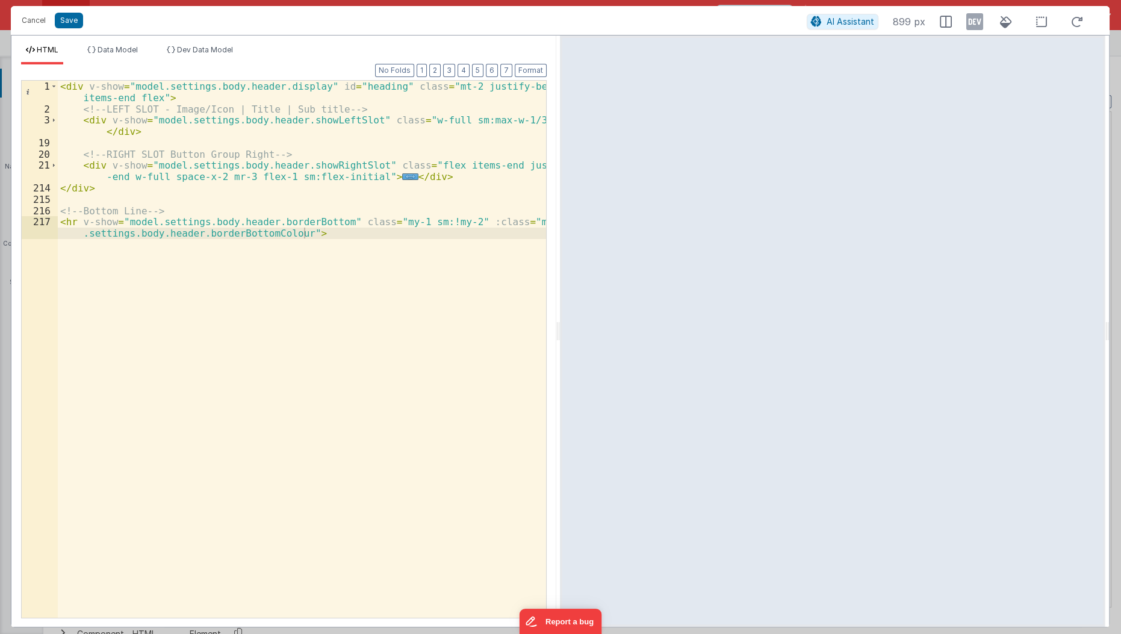
click at [448, 69] on div "Format 7 6 5 4 3 2 1 No Folds 1 2 3 19 20 21 214 215 216 217 < div v-show = "mo…" at bounding box center [284, 340] width 526 height 553
click at [452, 73] on button "3" at bounding box center [449, 70] width 12 height 13
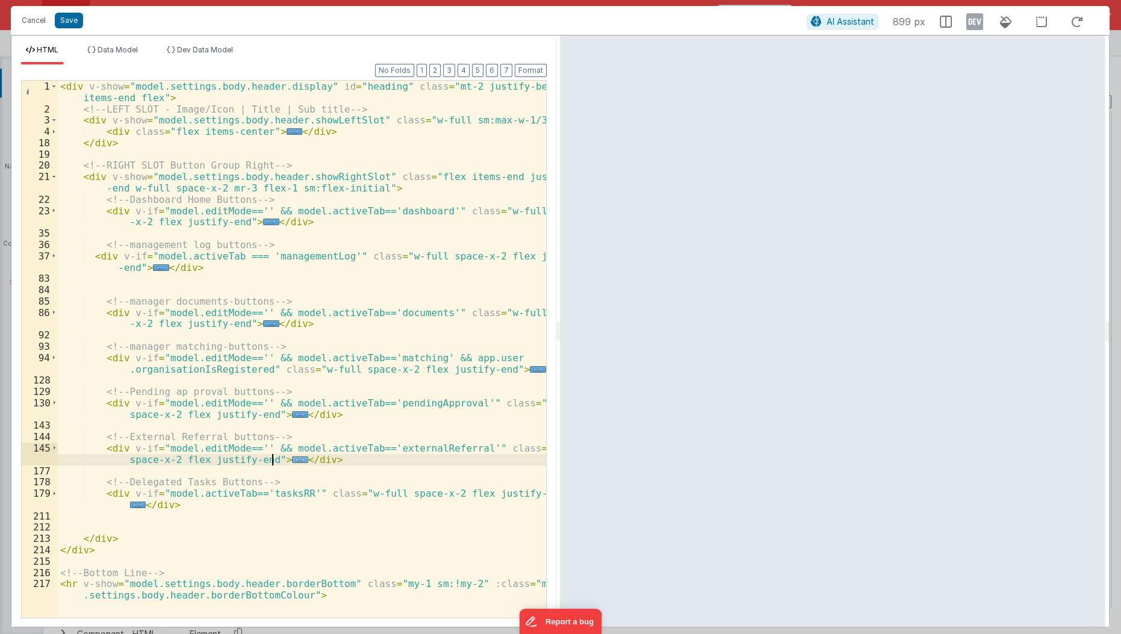
click at [292, 459] on span "..." at bounding box center [300, 459] width 16 height 7
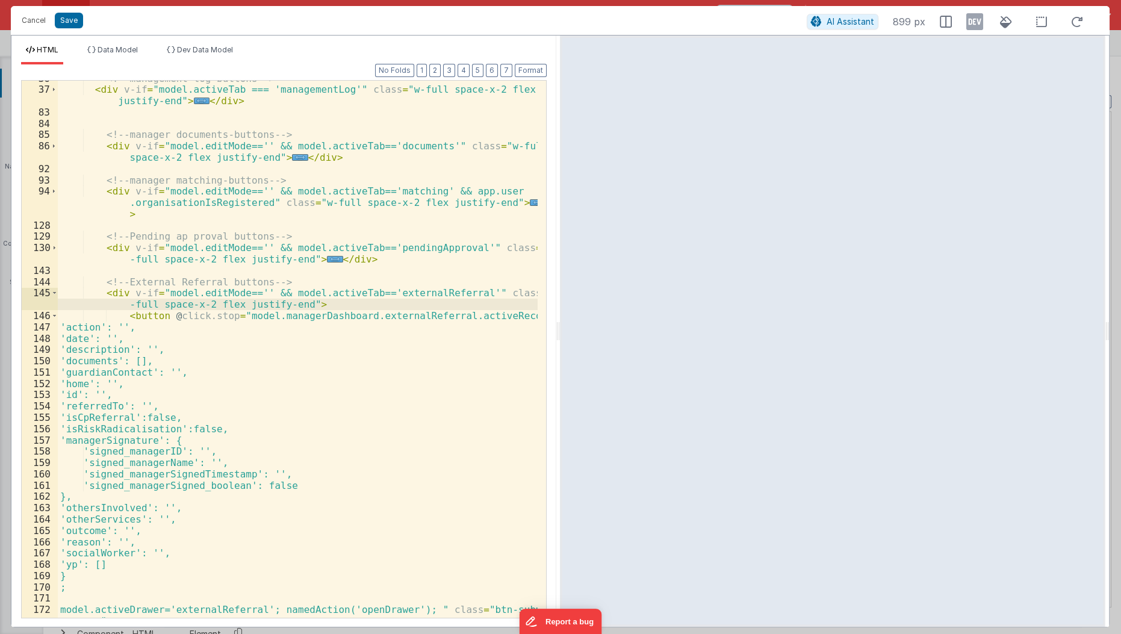
scroll to position [190, 0]
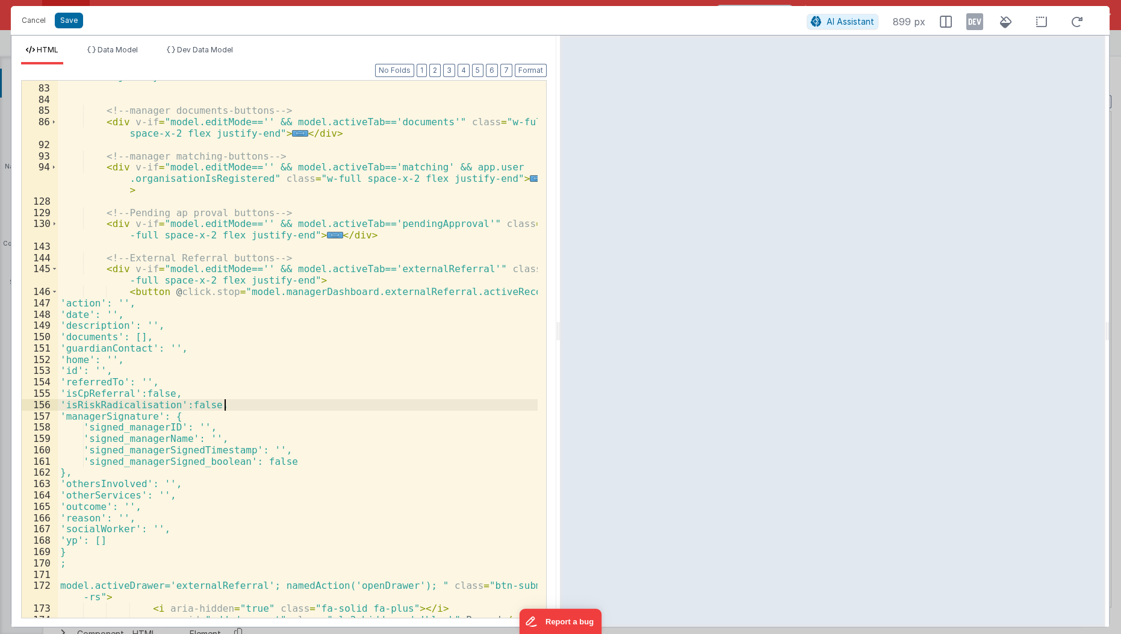
click at [225, 403] on div "< div v-if = "model.activeTab === 'managementLog'" class = "w-full space-x-2 fl…" at bounding box center [298, 346] width 481 height 572
click at [137, 553] on div "< div v-if = "model.activeTab === 'managementLog'" class = "w-full space-x-2 fl…" at bounding box center [298, 346] width 481 height 572
click at [139, 547] on div "< div v-if = "model.activeTab === 'managementLog'" class = "w-full space-x-2 fl…" at bounding box center [298, 346] width 481 height 572
click at [151, 529] on div "< div v-if = "model.activeTab === 'managementLog'" class = "w-full space-x-2 fl…" at bounding box center [298, 346] width 481 height 572
click at [146, 541] on div "< div v-if = "model.activeTab === 'managementLog'" class = "w-full space-x-2 fl…" at bounding box center [298, 346] width 481 height 572
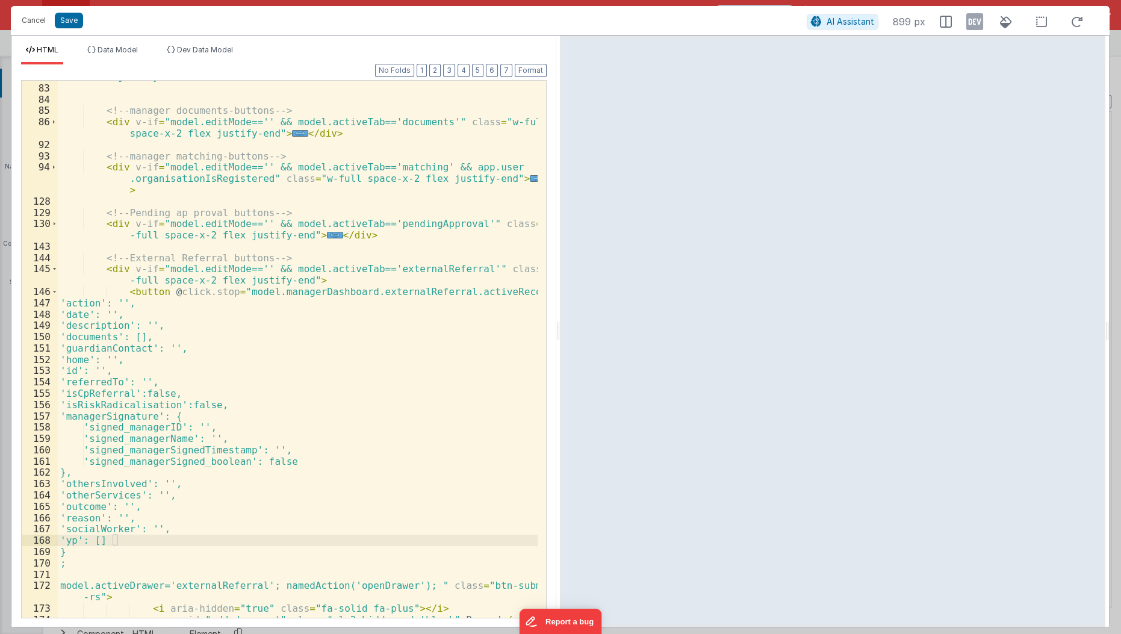
click at [134, 540] on div "< div v-if = "model.activeTab === 'managementLog'" class = "w-full space-x-2 fl…" at bounding box center [298, 346] width 481 height 572
click at [40, 17] on button "Cancel" at bounding box center [34, 20] width 36 height 17
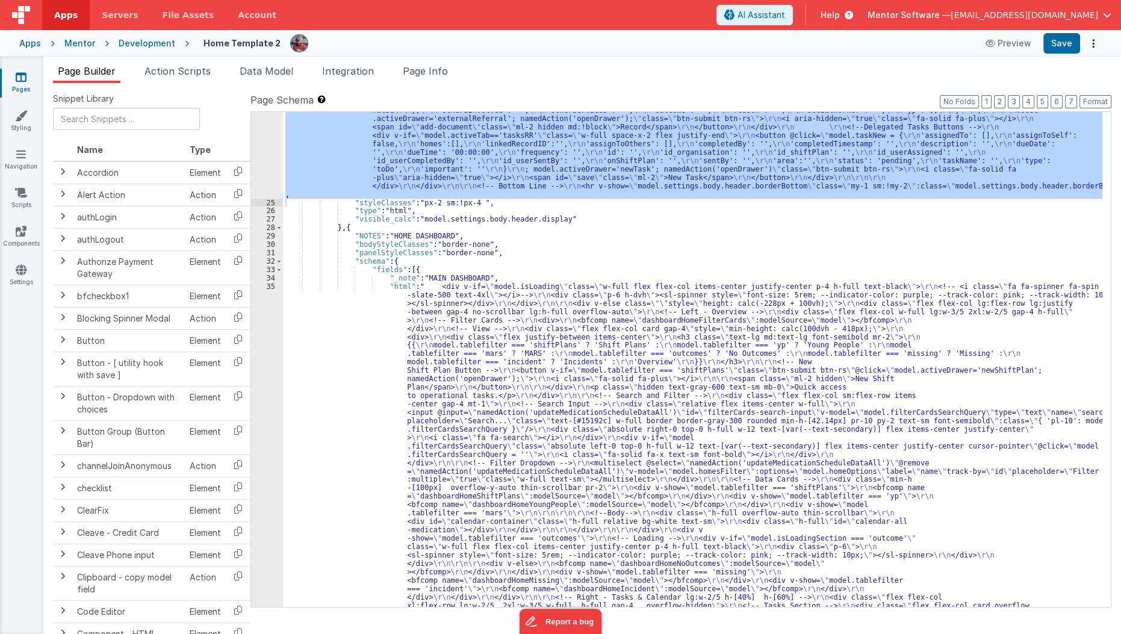
click at [610, 303] on div ""html" : "<div v-show= \" model.settings.body.header.display \" id= \" heading …" at bounding box center [693, 626] width 820 height 1779
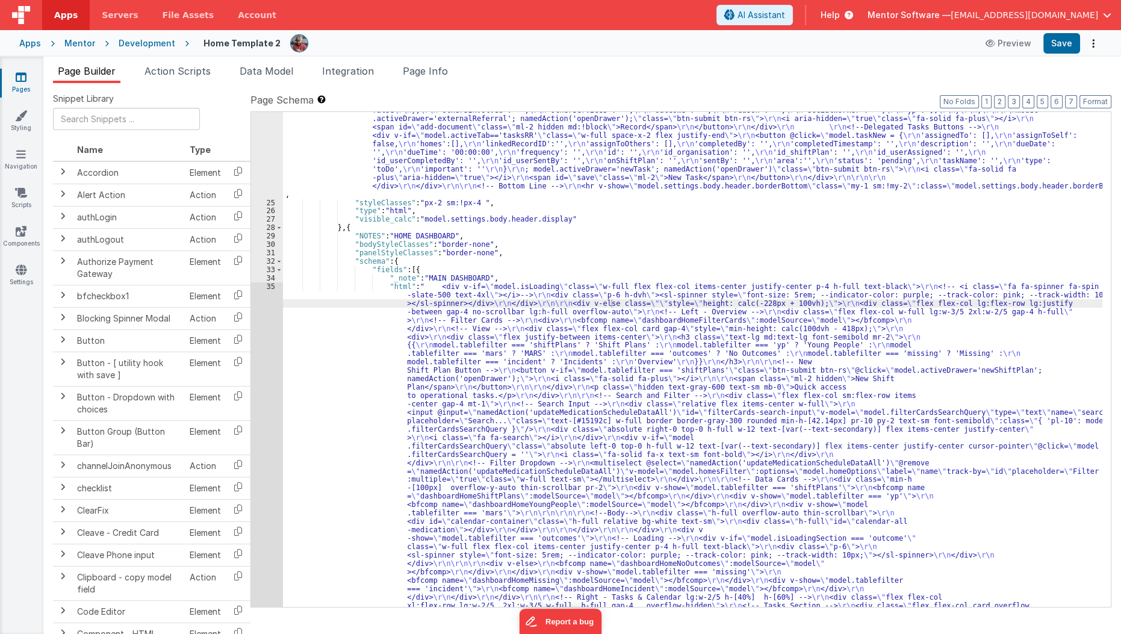
click at [26, 86] on link "Pages" at bounding box center [20, 83] width 43 height 24
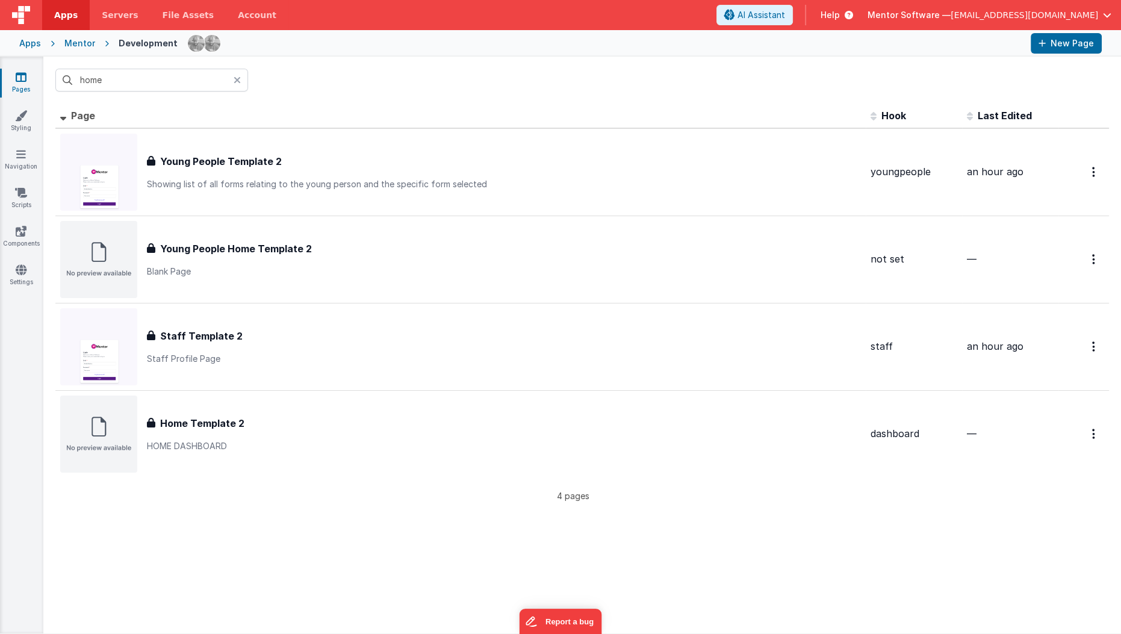
click at [14, 86] on link "Pages" at bounding box center [20, 83] width 43 height 24
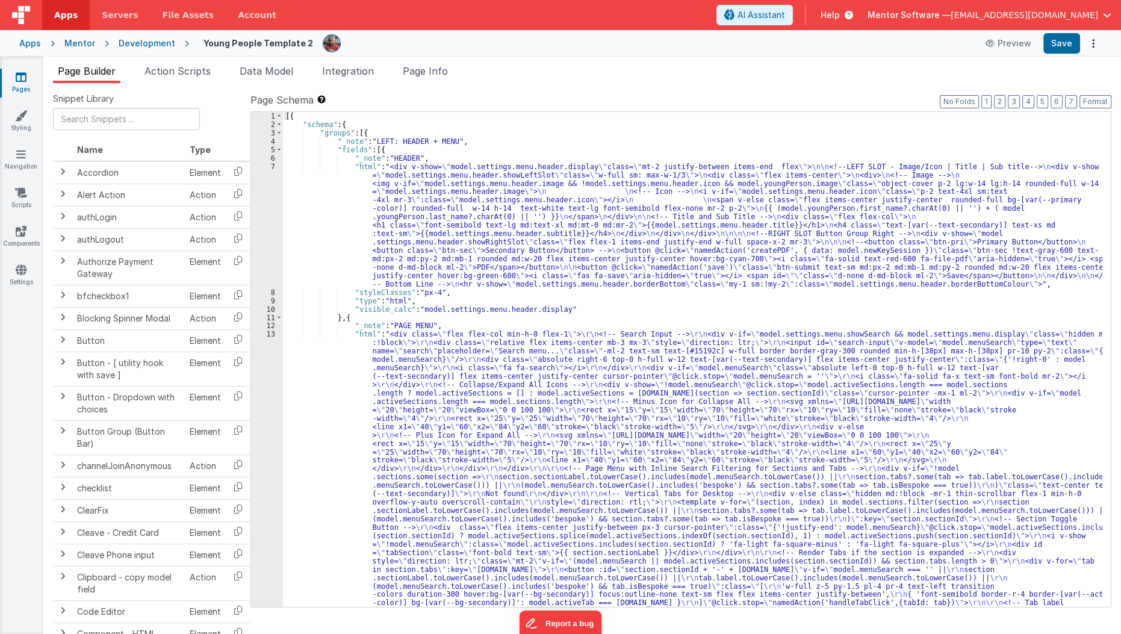
click at [30, 87] on link "Pages" at bounding box center [20, 83] width 43 height 24
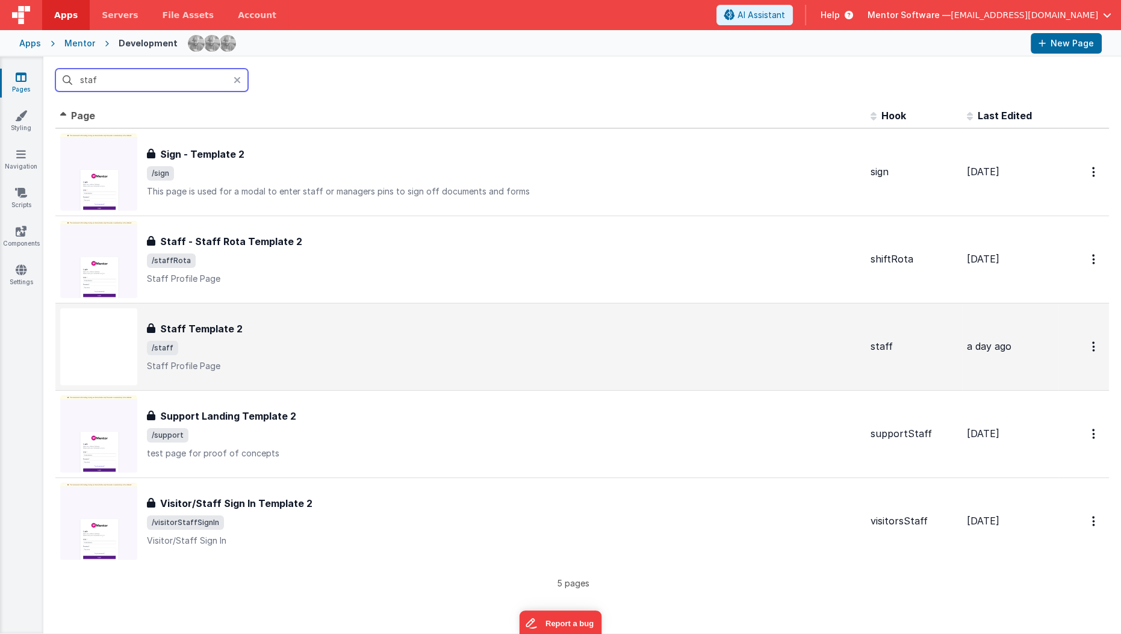
type input "staf"
click at [246, 360] on p "Staff Profile Page" at bounding box center [504, 366] width 714 height 12
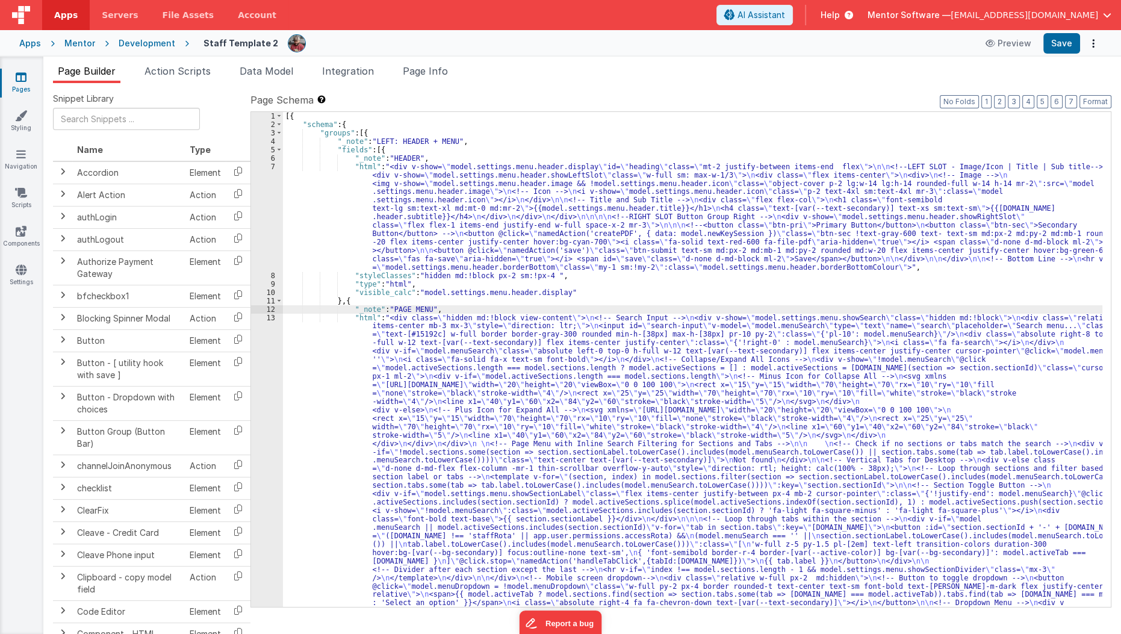
click at [433, 312] on div "[{ "schema" : { "groups" : [{ "_note" : "LEFT: HEADER + MENU" , "fields" : [{ "…" at bounding box center [693, 586] width 820 height 948
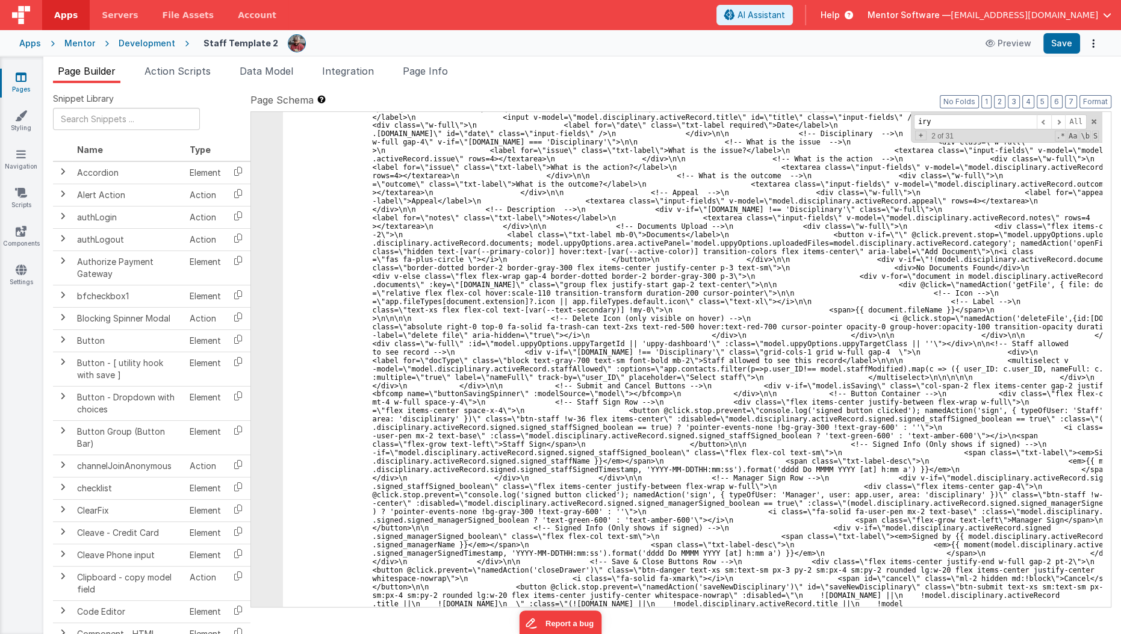
scroll to position [17567, 0]
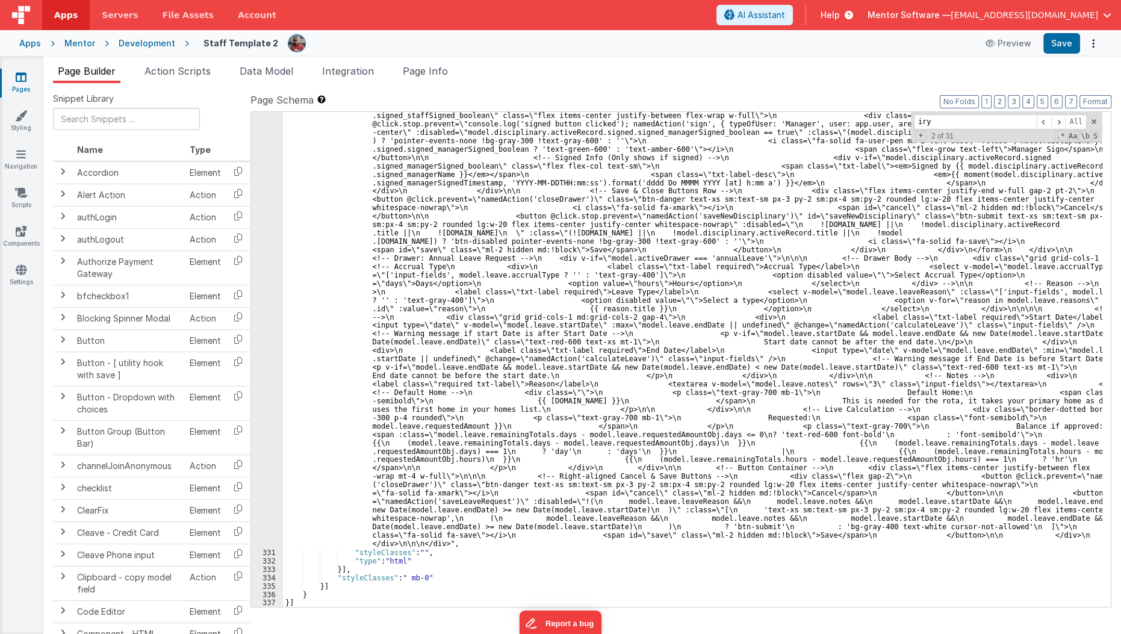
type input "iry"
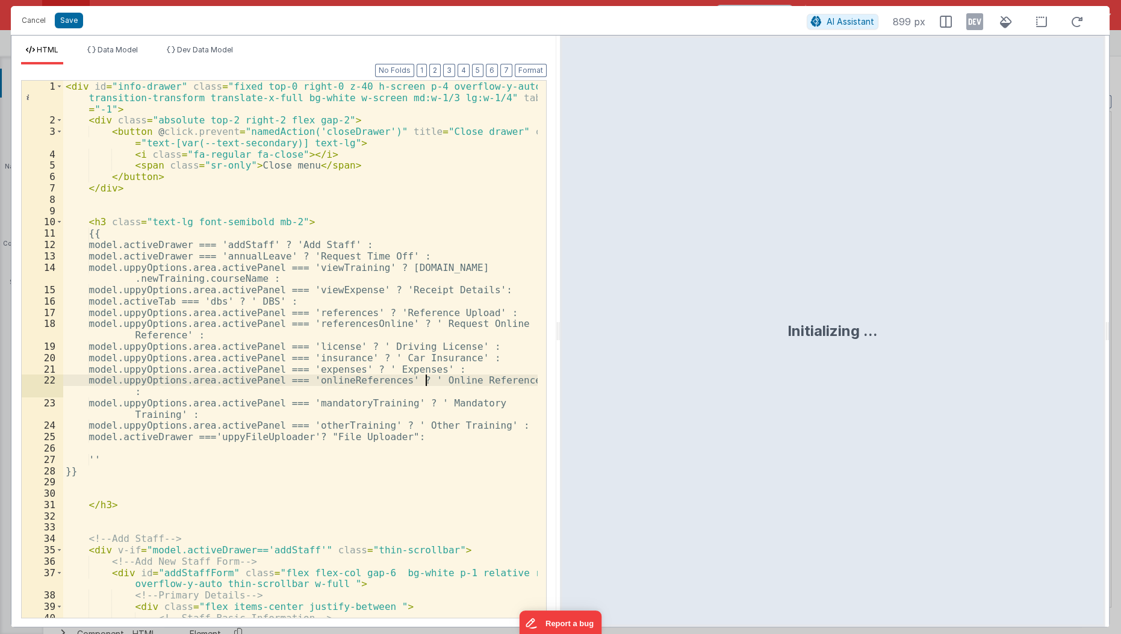
click at [424, 376] on div "< div id = "info-drawer" class = "fixed top-0 right-0 z-40 h-screen p-4 overflo…" at bounding box center [301, 372] width 476 height 583
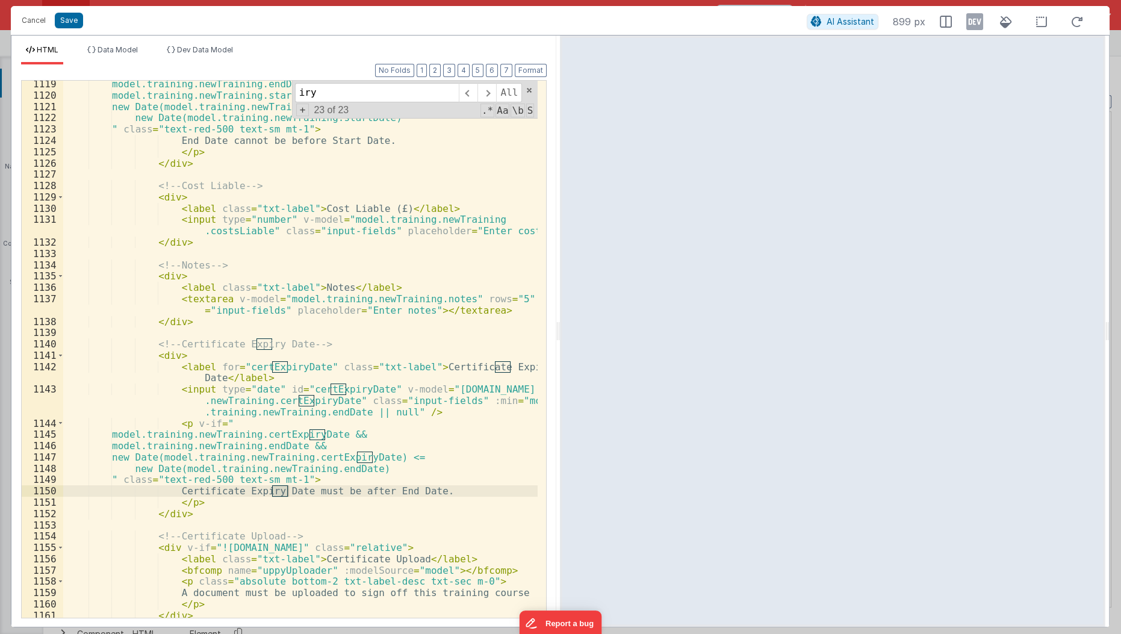
scroll to position [4306, 0]
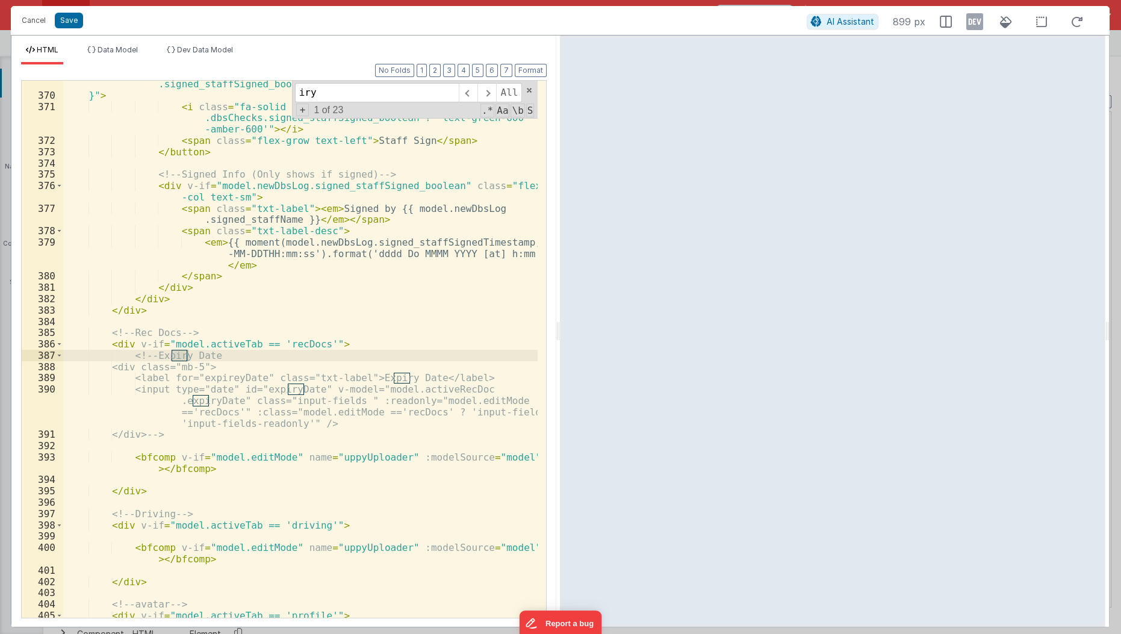
type input "iry"
click at [37, 19] on button "Cancel" at bounding box center [34, 20] width 36 height 17
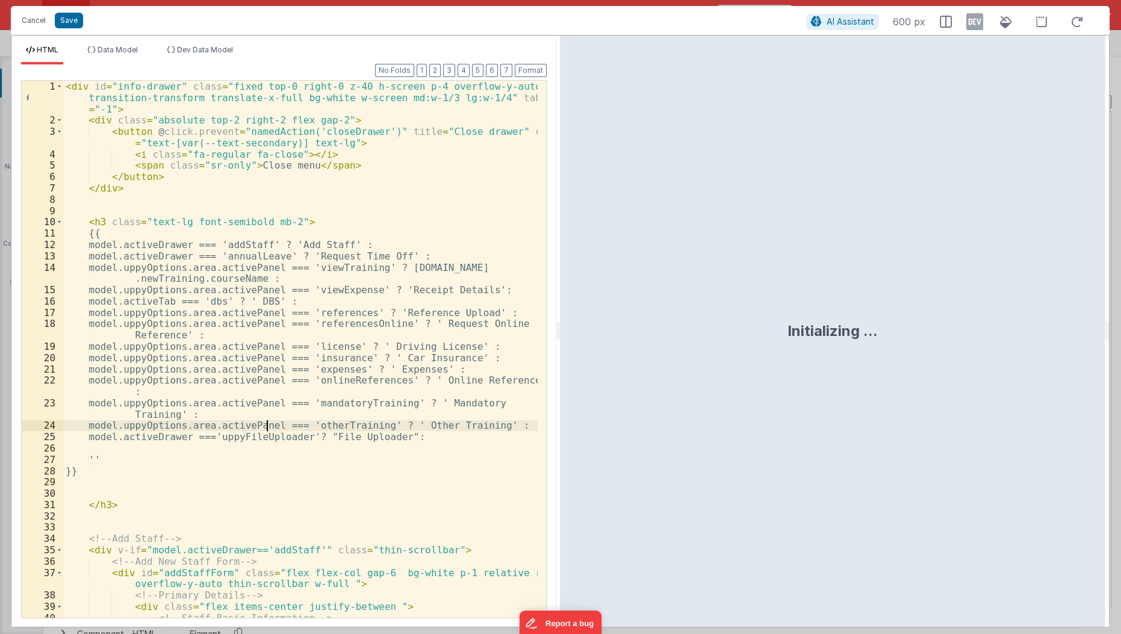
click at [268, 423] on div "< div id = "info-drawer" class = "fixed top-0 right-0 z-40 h-screen p-4 overflo…" at bounding box center [301, 372] width 476 height 583
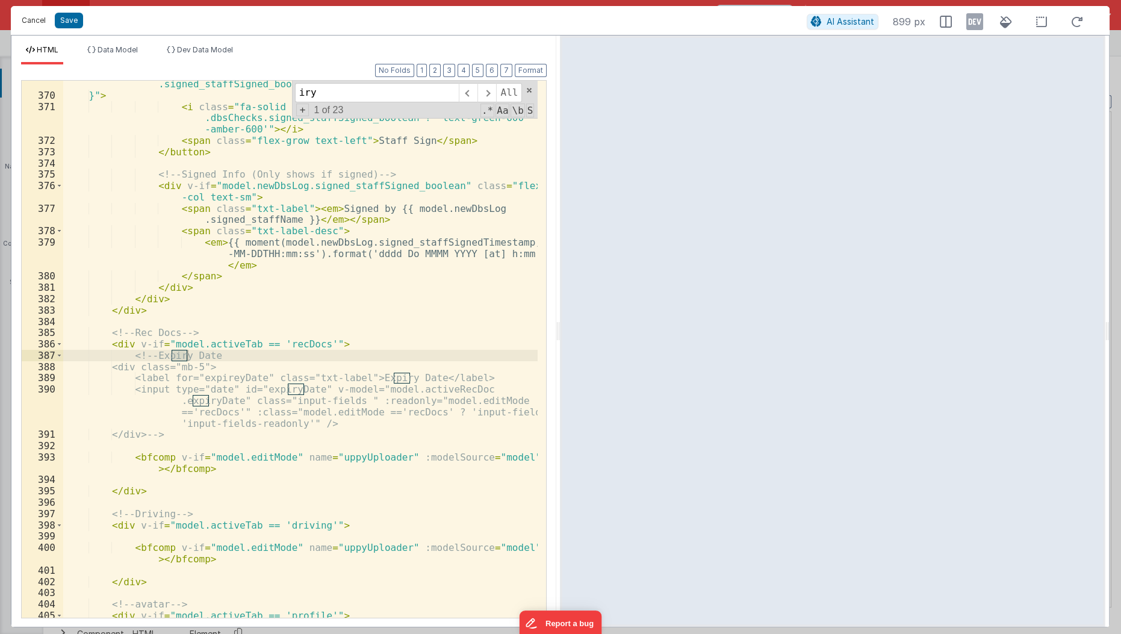
type input "iry"
click at [35, 14] on button "Cancel" at bounding box center [34, 20] width 36 height 17
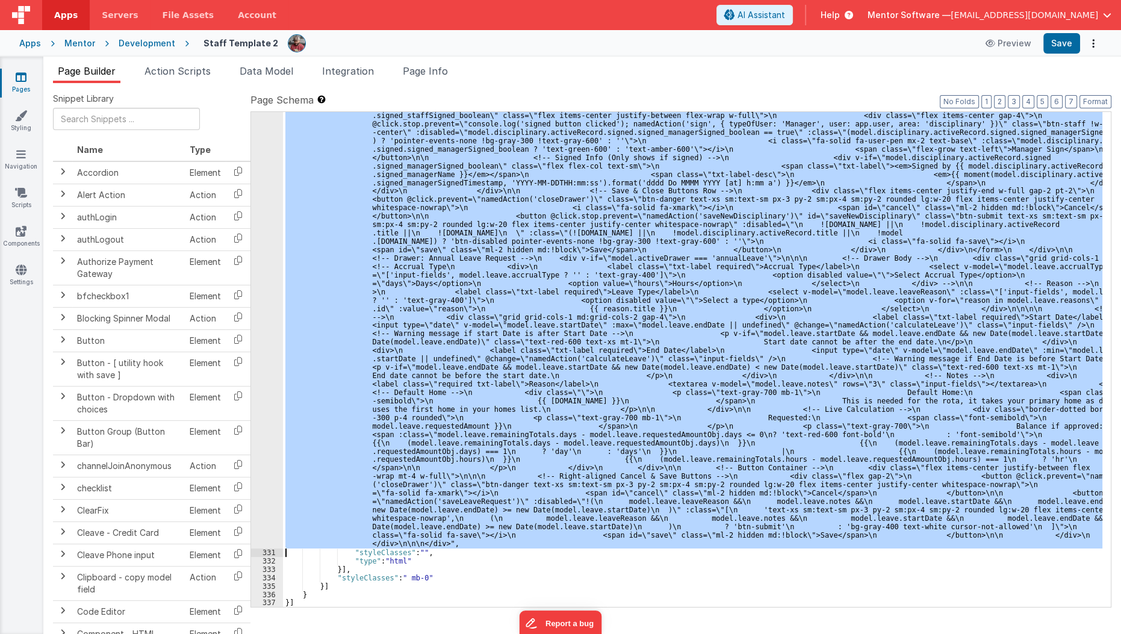
click at [403, 301] on div ""html" : "<div id= \" info-drawer \" class= \" fixed top-0 right-0 z-40 h-scree…" at bounding box center [693, 359] width 820 height 495
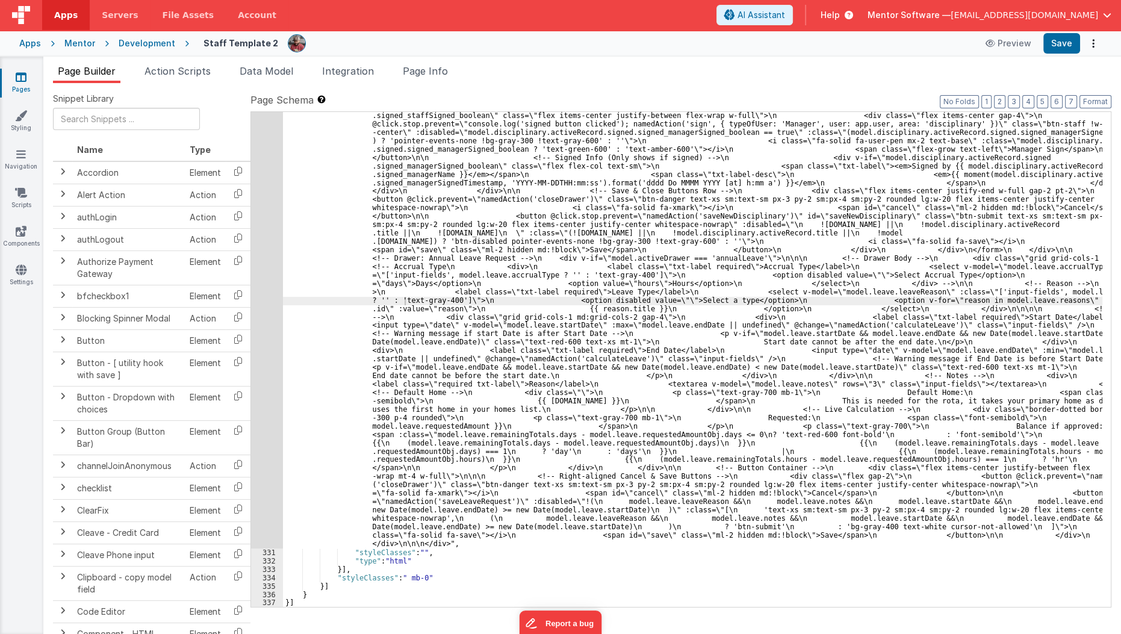
click at [853, 14] on icon at bounding box center [846, 15] width 13 height 12
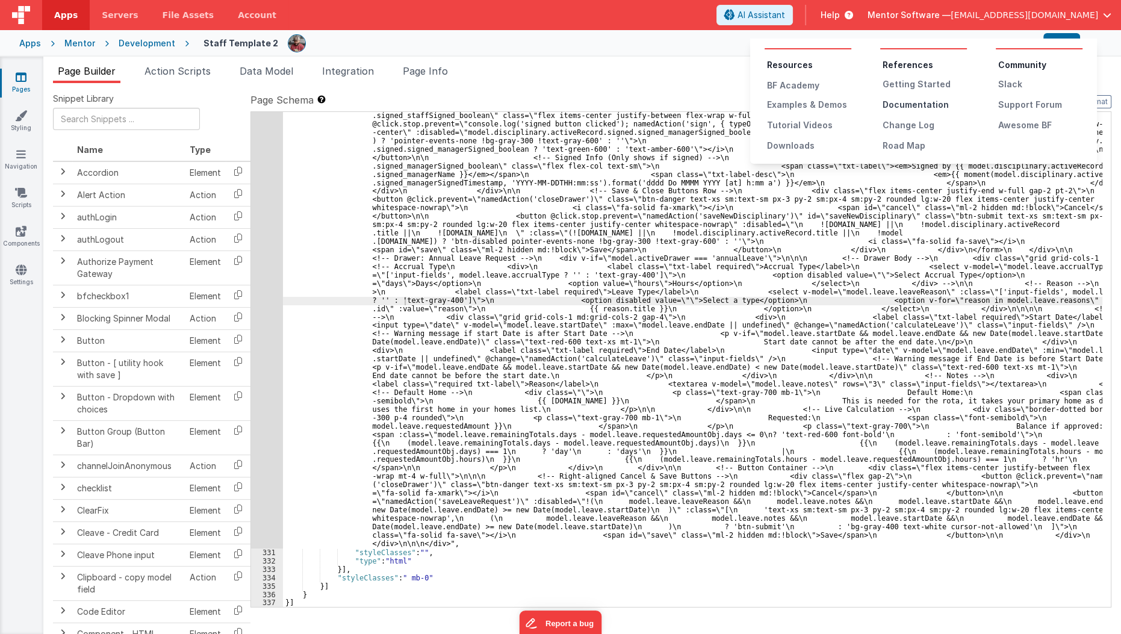
click at [924, 101] on div "Documentation" at bounding box center [925, 105] width 84 height 12
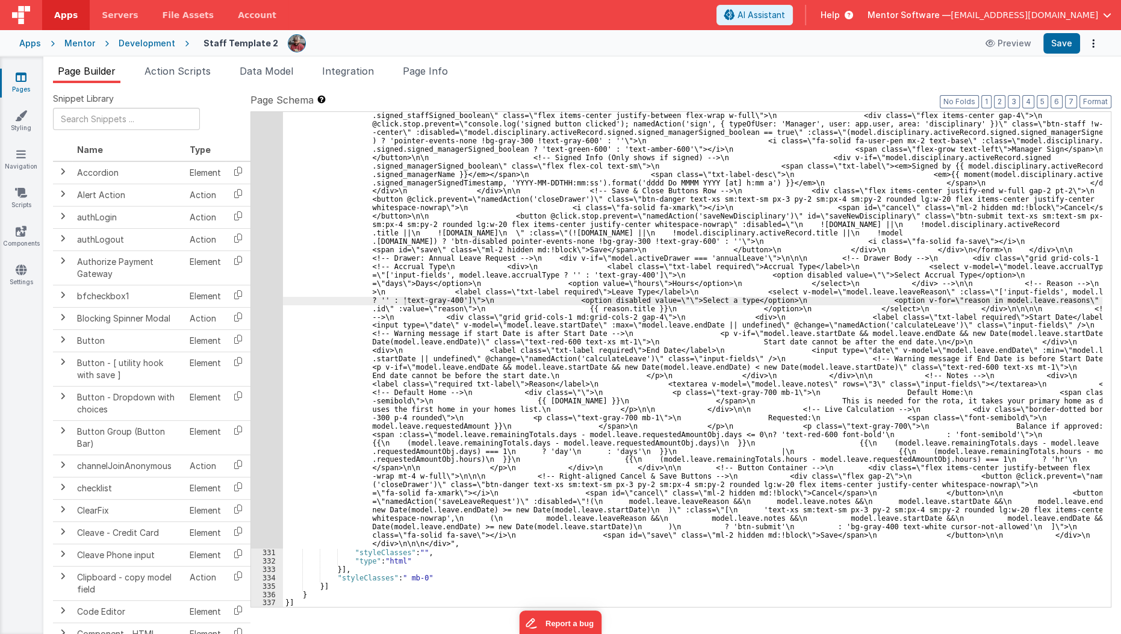
click at [19, 82] on icon at bounding box center [21, 77] width 11 height 12
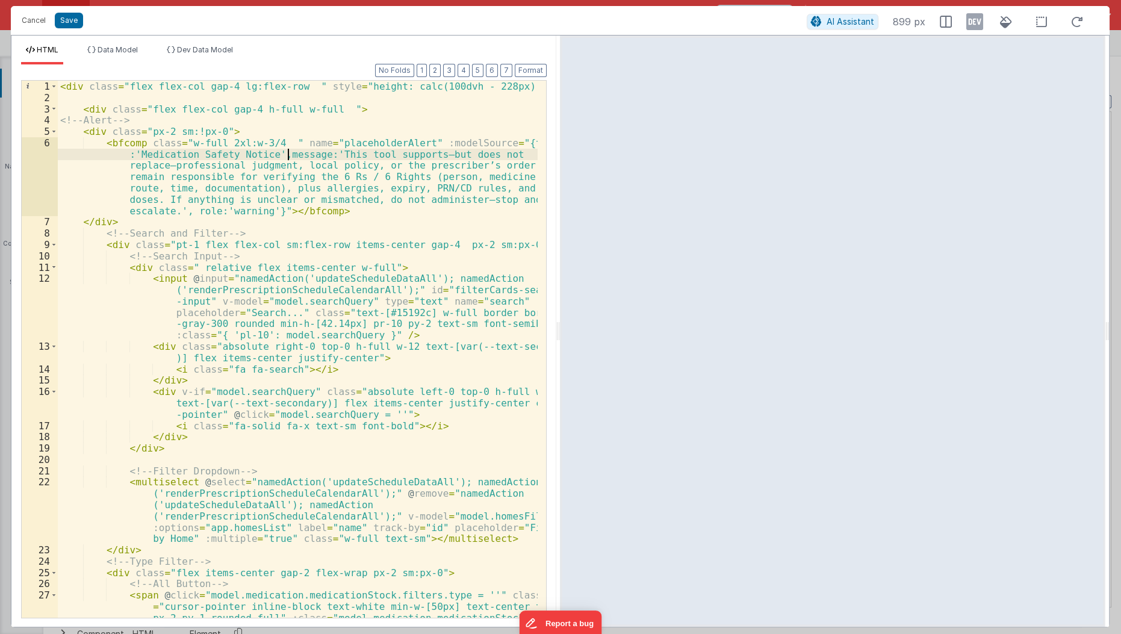
scroll to position [1444, 0]
click at [290, 152] on div "< div class = "flex flex-col gap-4 lg:flex-row " style = "height: calc(100dvh -…" at bounding box center [298, 378] width 481 height 595
click at [42, 20] on button "Cancel" at bounding box center [34, 20] width 36 height 17
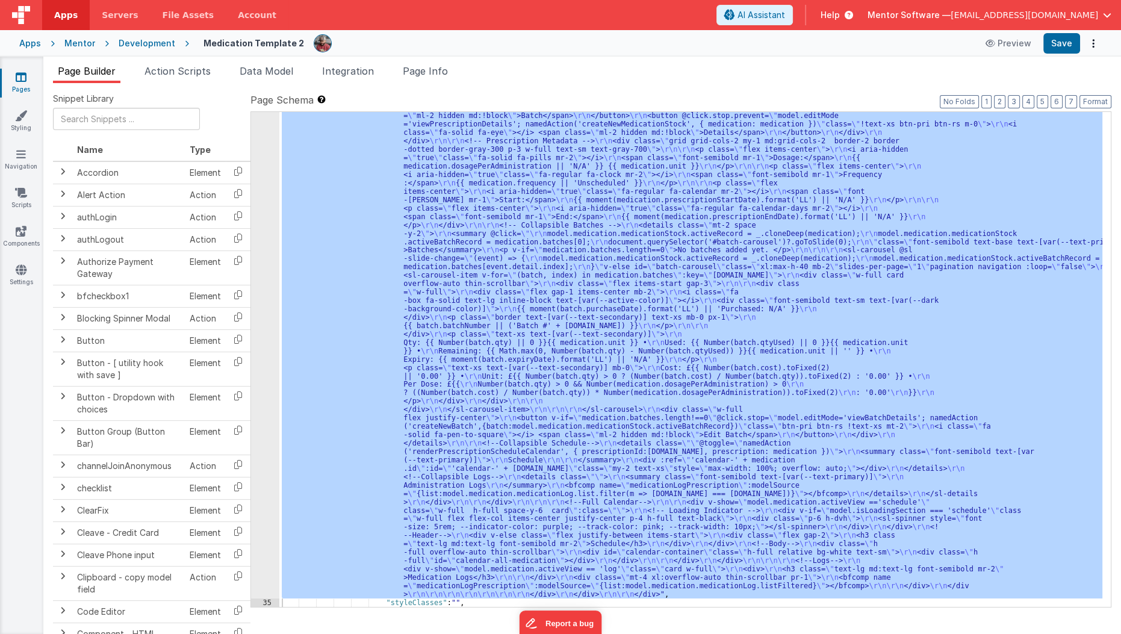
click at [24, 79] on icon at bounding box center [21, 77] width 11 height 12
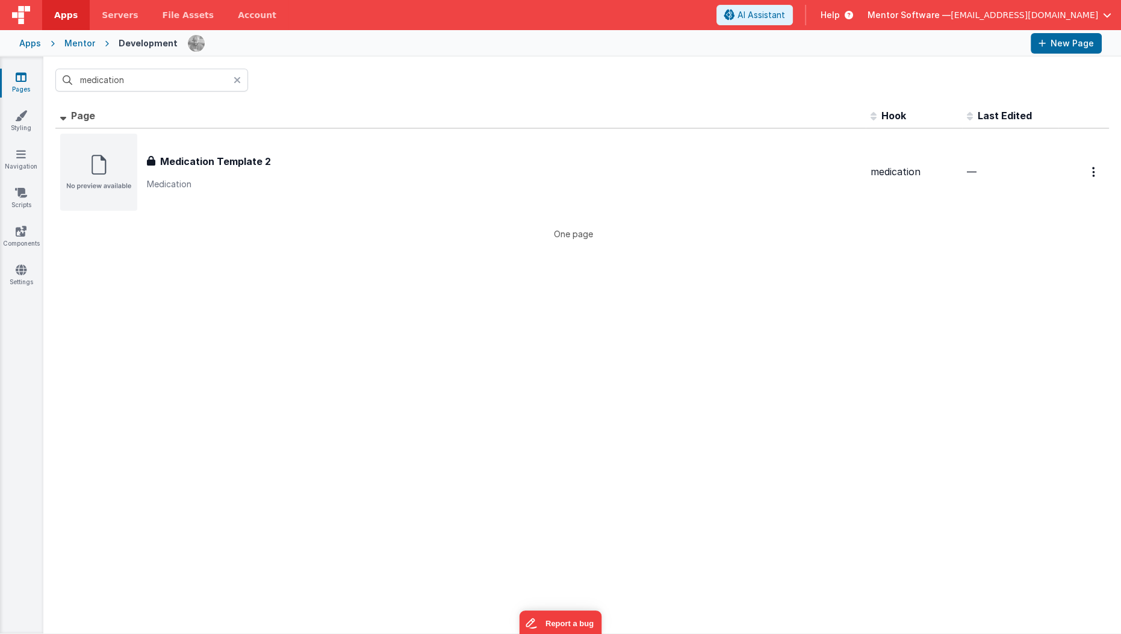
click at [82, 41] on div "Mentor" at bounding box center [79, 43] width 31 height 12
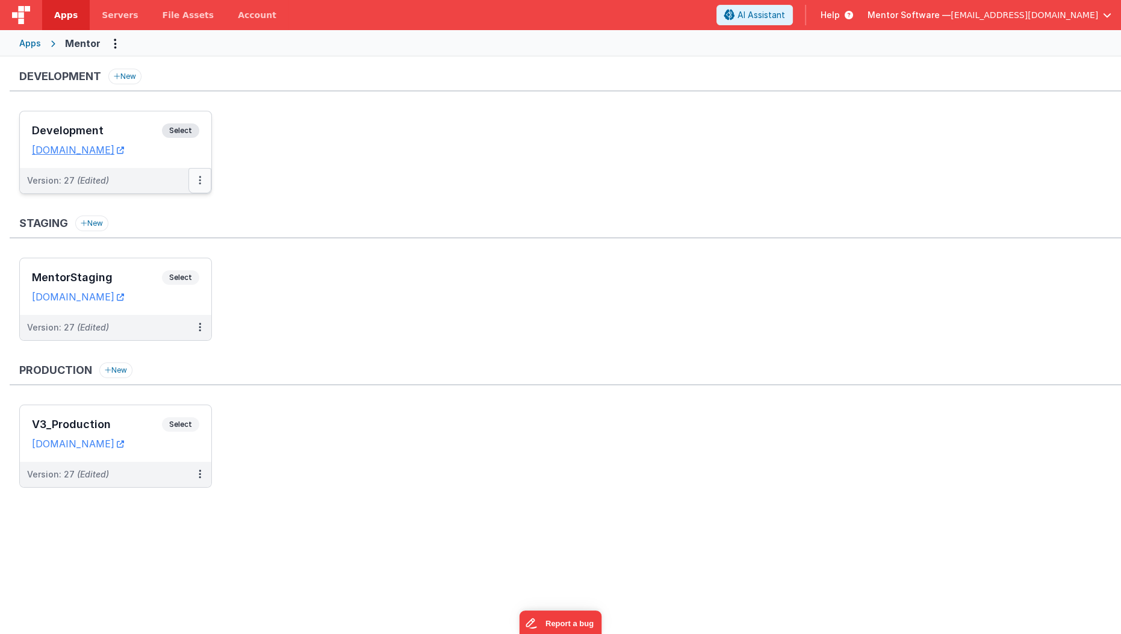
click at [205, 179] on button at bounding box center [199, 180] width 23 height 25
click at [174, 252] on link "Deploy..." at bounding box center [158, 251] width 106 height 22
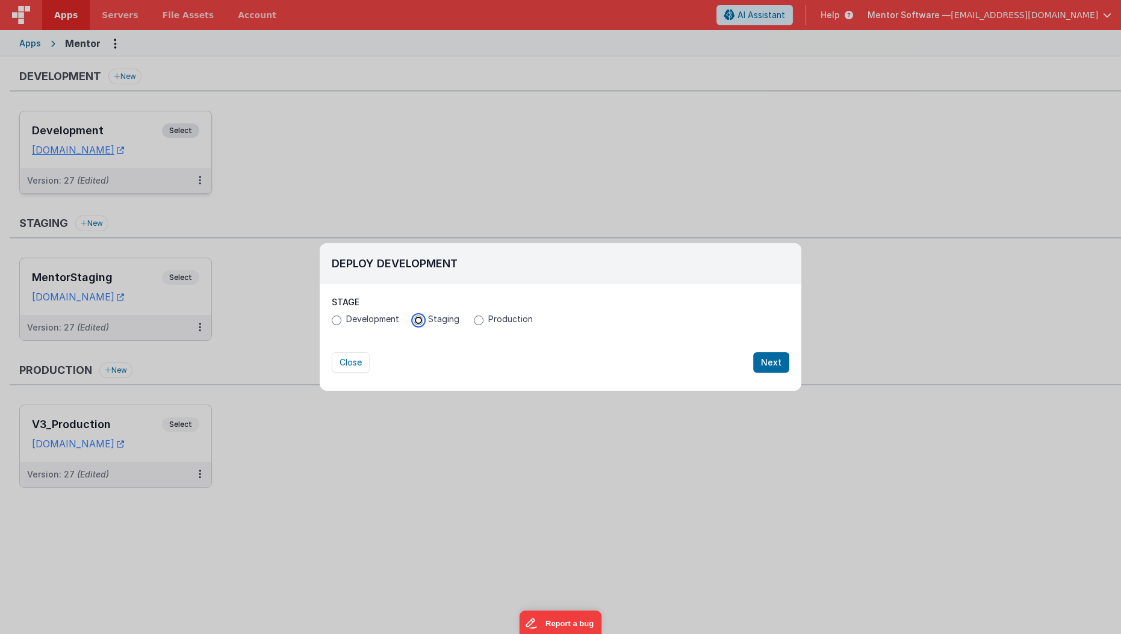
click at [415, 323] on input "Staging" at bounding box center [419, 321] width 10 height 10
radio input "true"
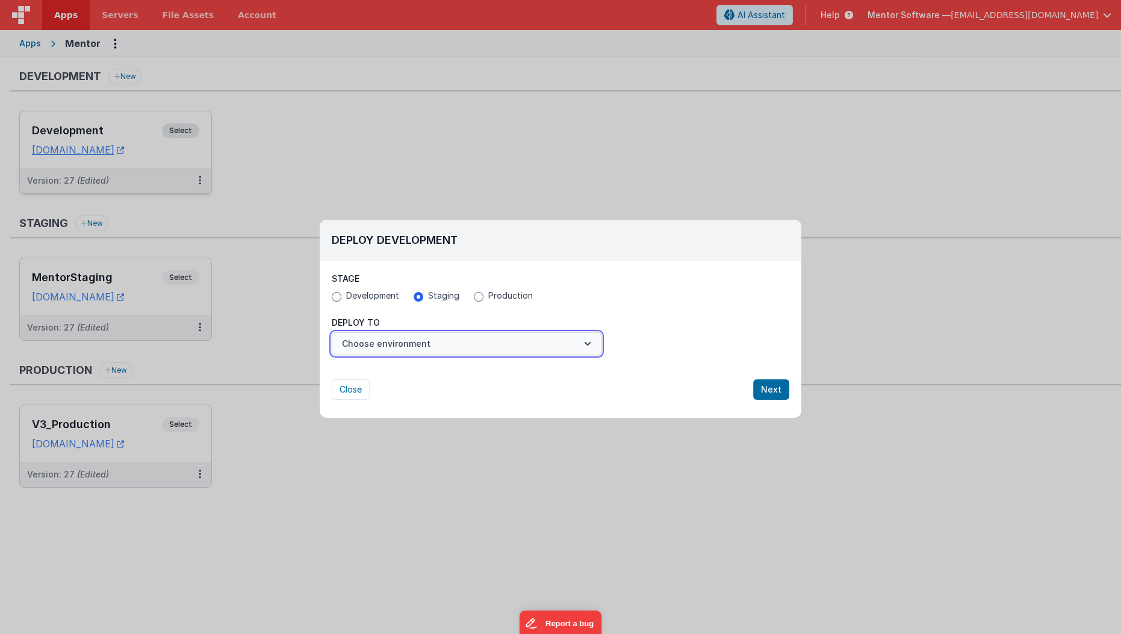
click at [415, 335] on button "Choose environment" at bounding box center [467, 343] width 270 height 23
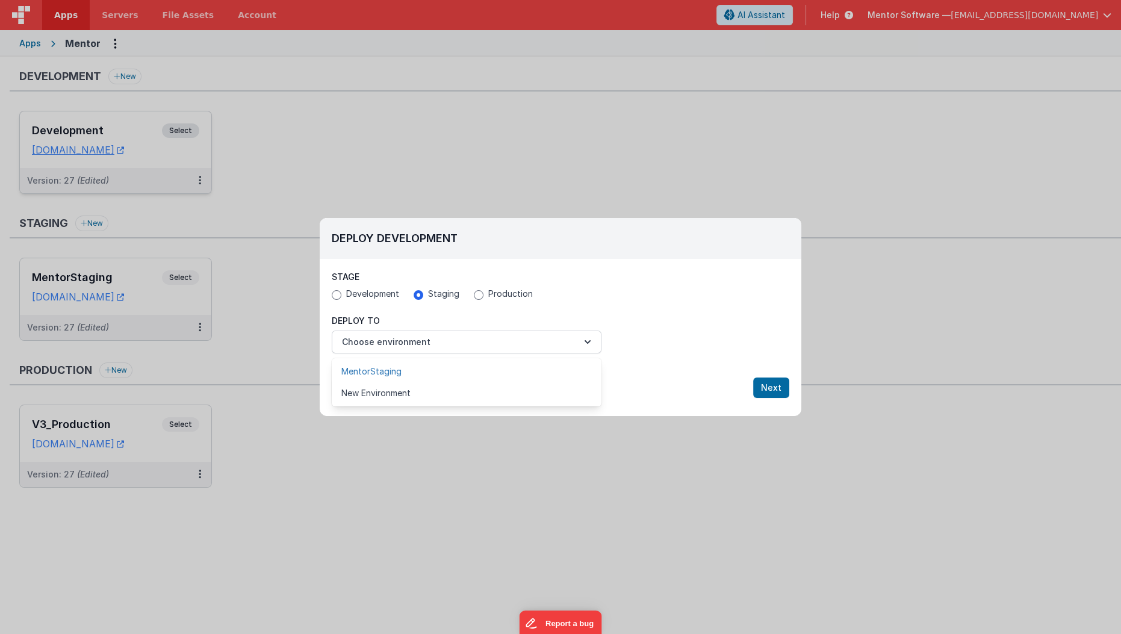
click at [405, 369] on link "MentorStaging" at bounding box center [467, 372] width 270 height 22
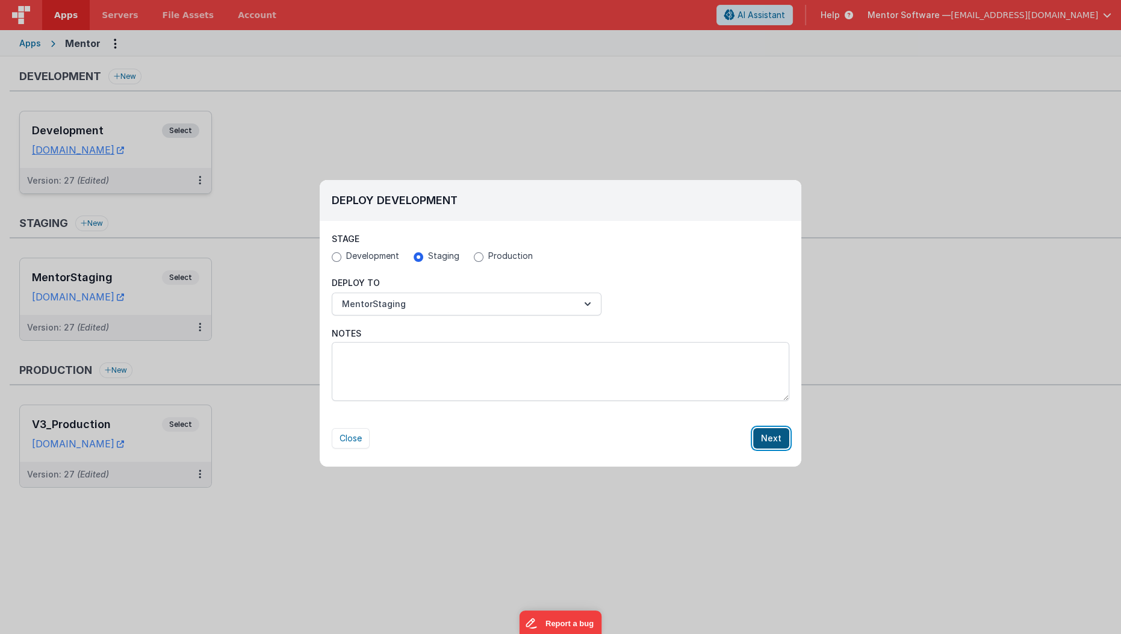
click at [770, 437] on button "Next" at bounding box center [771, 438] width 36 height 20
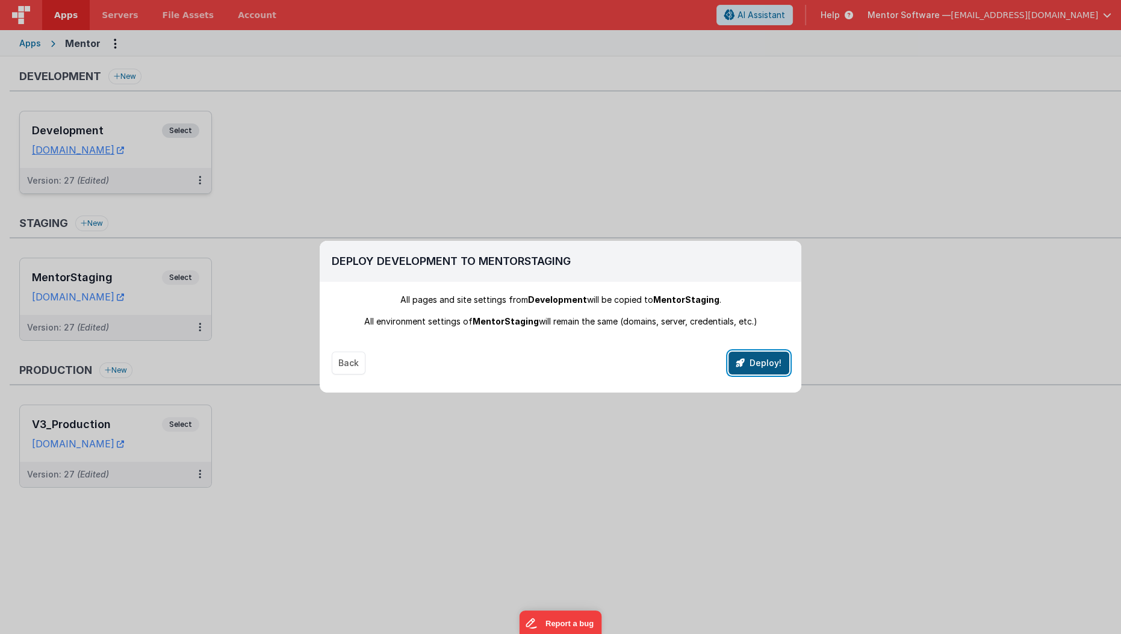
click at [764, 364] on button "Deploy!" at bounding box center [759, 363] width 61 height 23
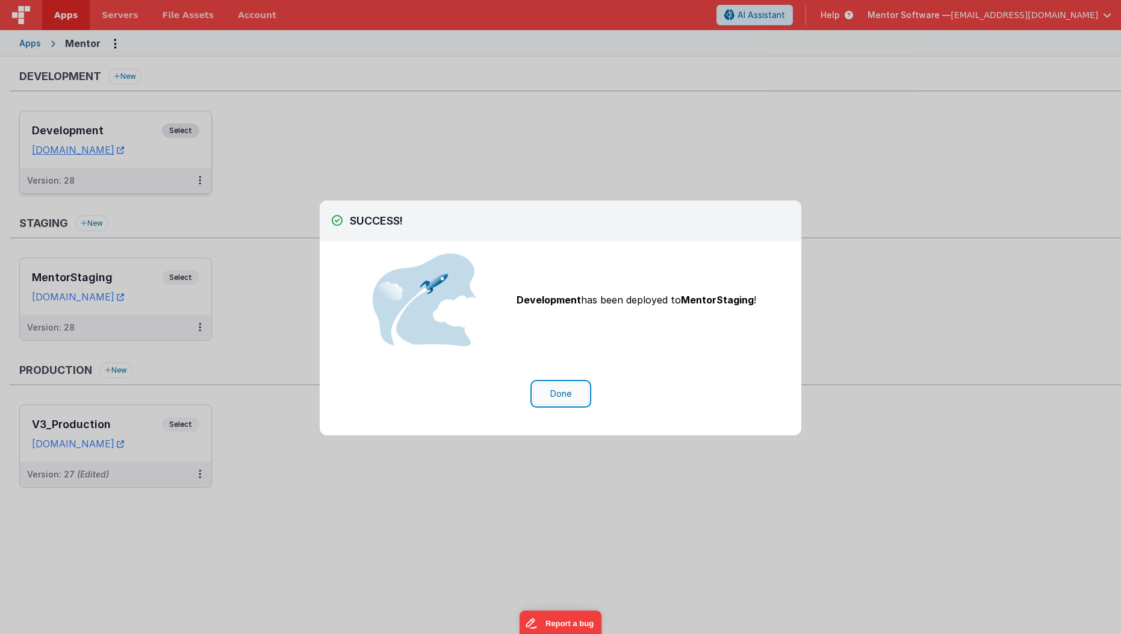
click at [560, 399] on button "Done" at bounding box center [561, 393] width 56 height 23
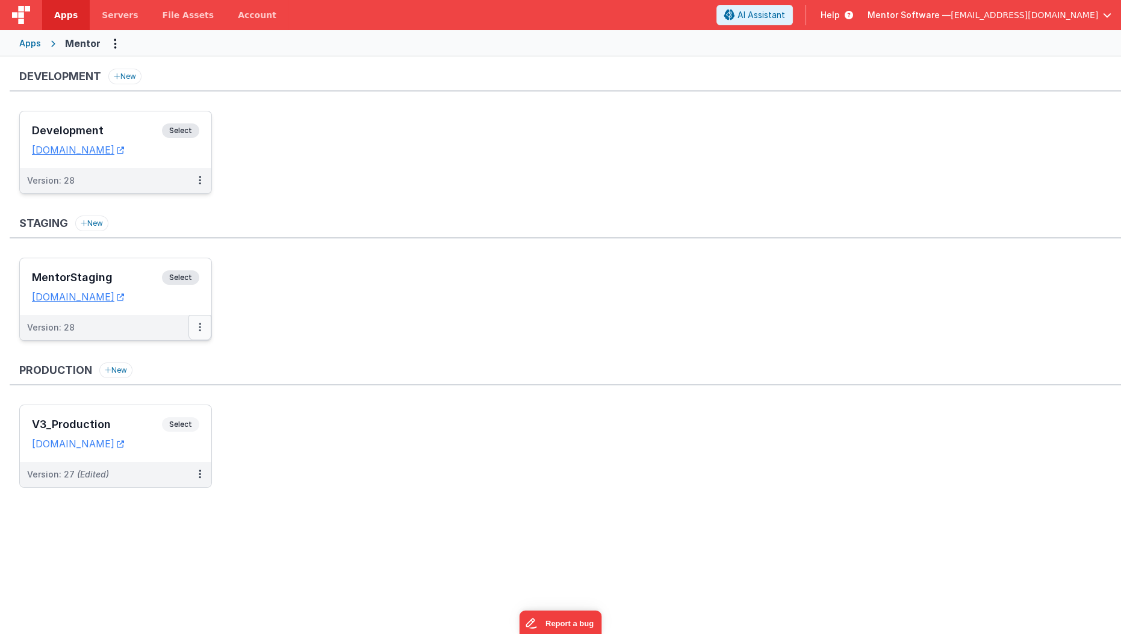
click at [205, 325] on button at bounding box center [199, 327] width 23 height 25
click at [173, 374] on link "Deploy..." at bounding box center [158, 376] width 106 height 22
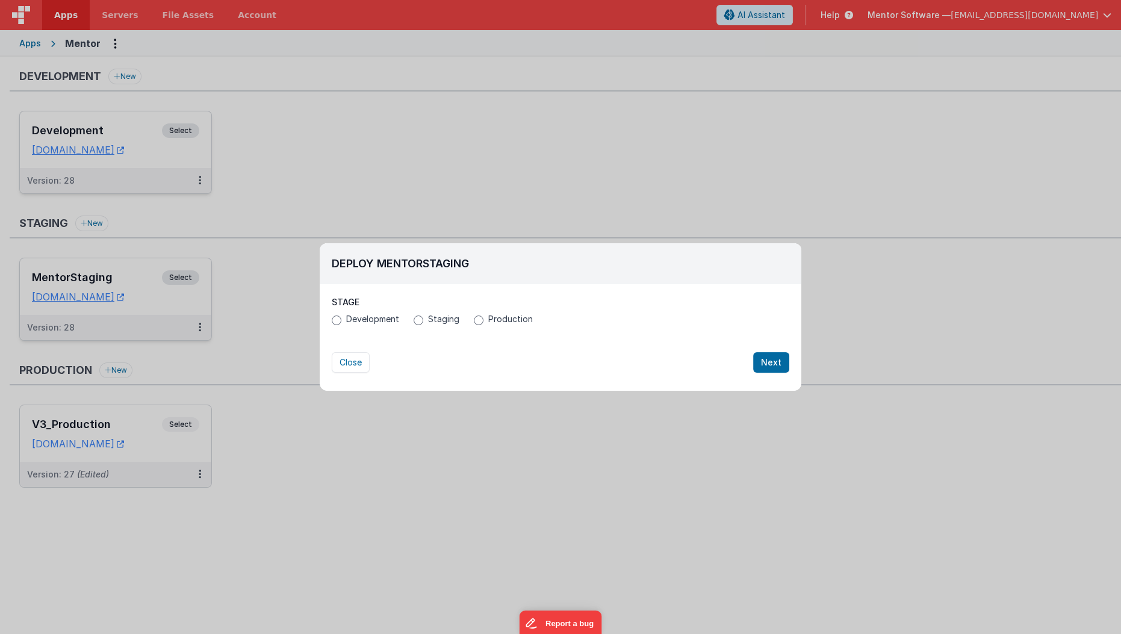
click at [494, 319] on span "Production" at bounding box center [510, 319] width 45 height 12
click at [484, 319] on input "Production" at bounding box center [479, 321] width 10 height 10
radio input "true"
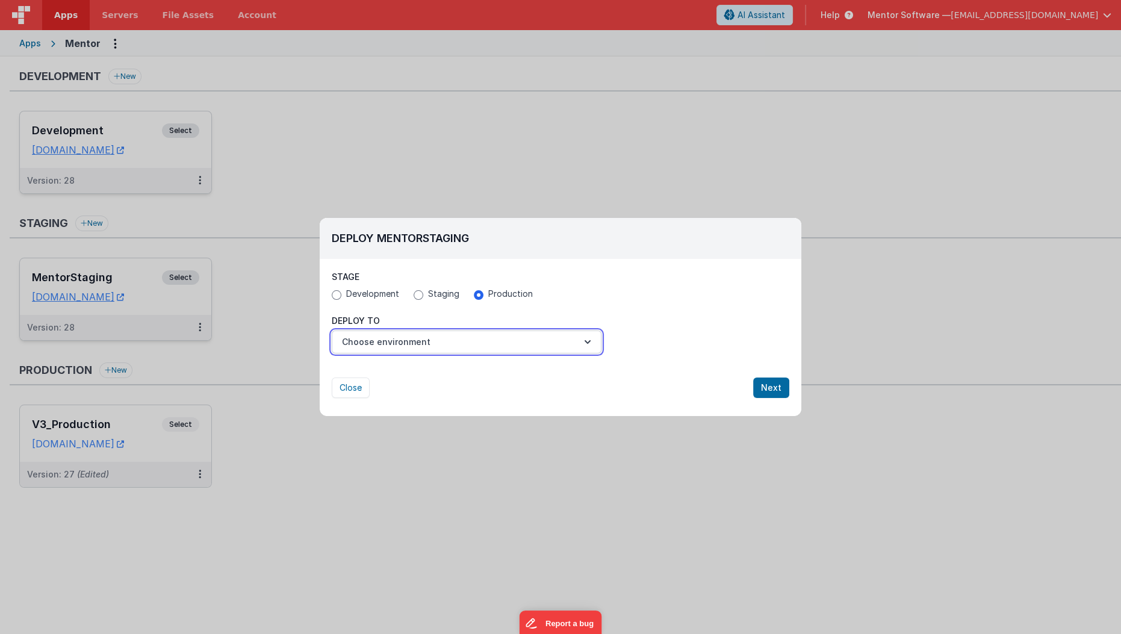
click at [472, 331] on button "Choose environment" at bounding box center [467, 342] width 270 height 23
click at [452, 361] on link "V3_Production" at bounding box center [467, 372] width 270 height 22
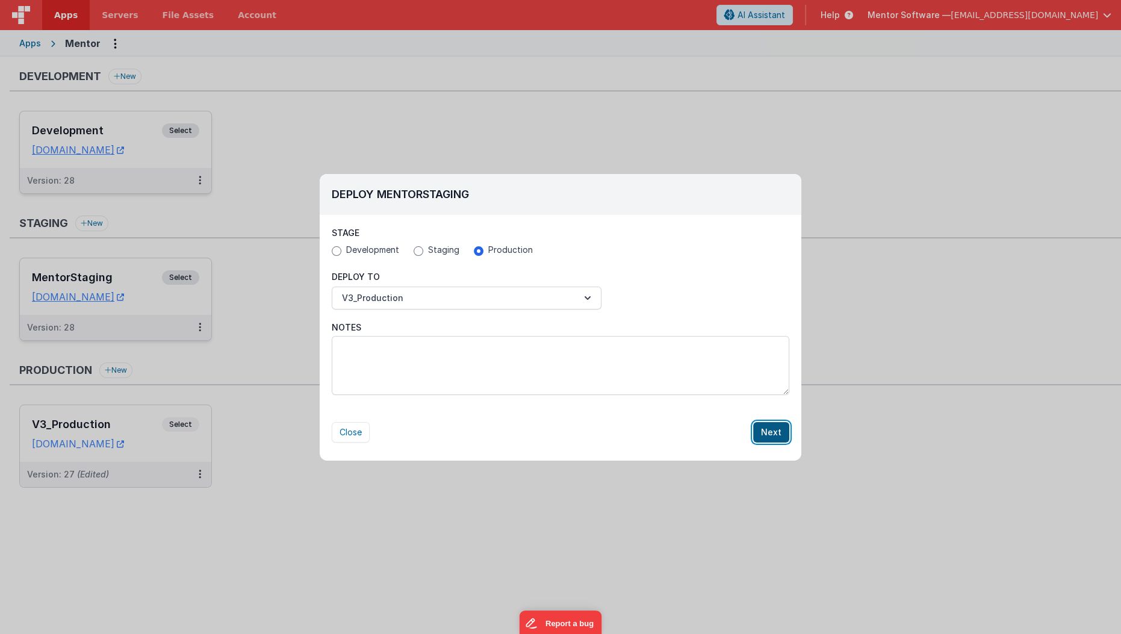
click at [770, 436] on button "Next" at bounding box center [771, 432] width 36 height 20
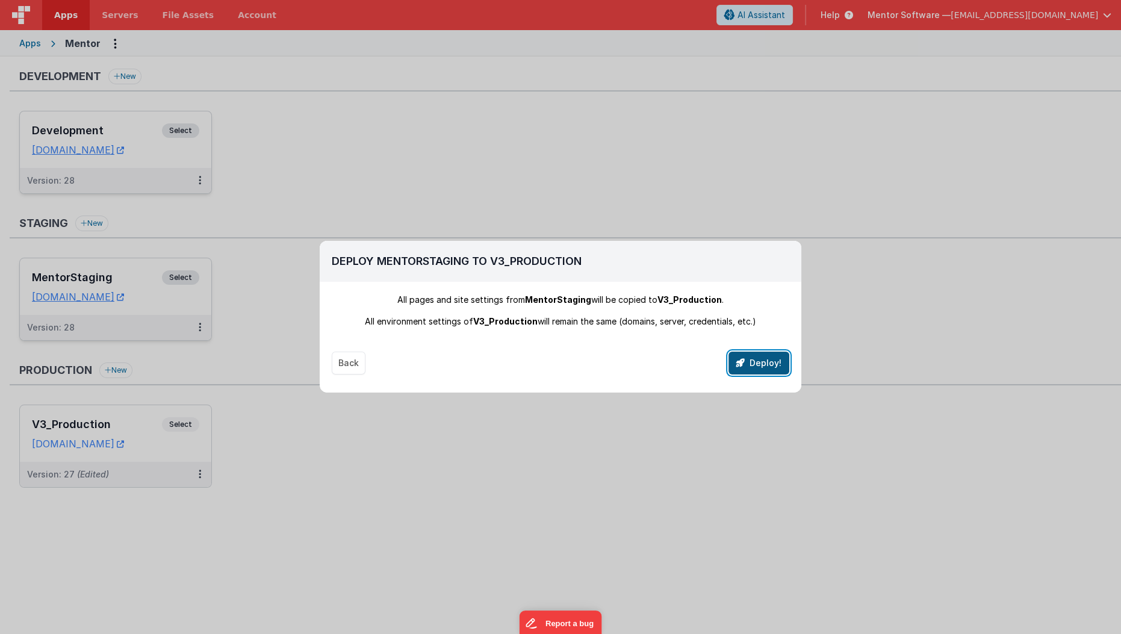
click at [768, 359] on button "Deploy!" at bounding box center [759, 363] width 61 height 23
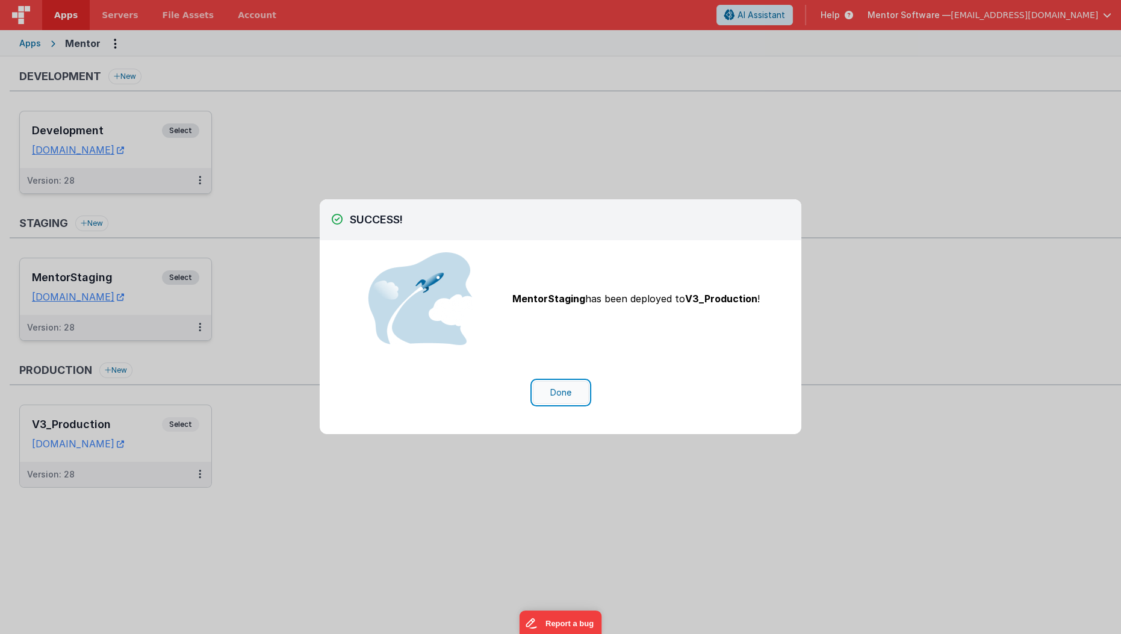
click at [565, 391] on button "Done" at bounding box center [561, 392] width 56 height 23
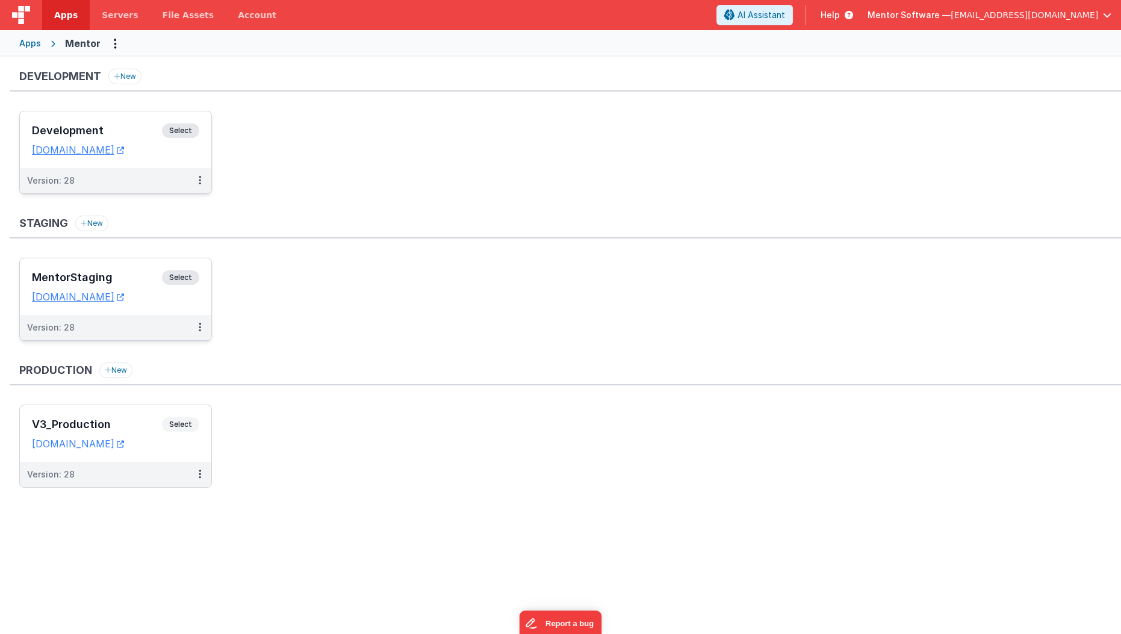
click at [112, 138] on div "Development Select" at bounding box center [115, 133] width 167 height 20
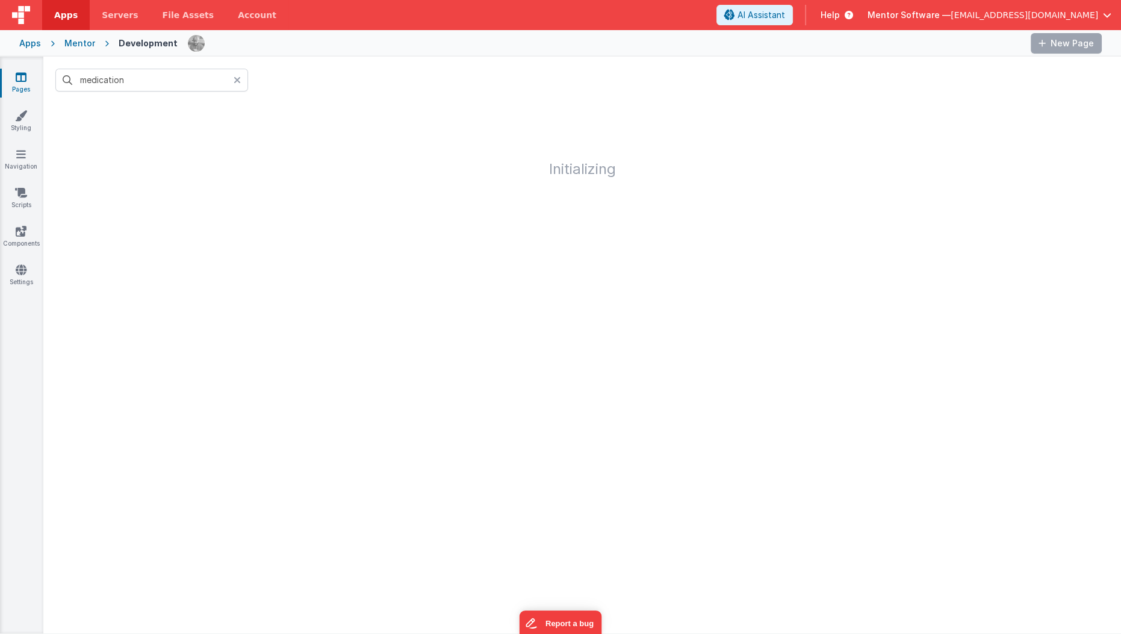
click at [240, 83] on icon at bounding box center [237, 80] width 7 height 10
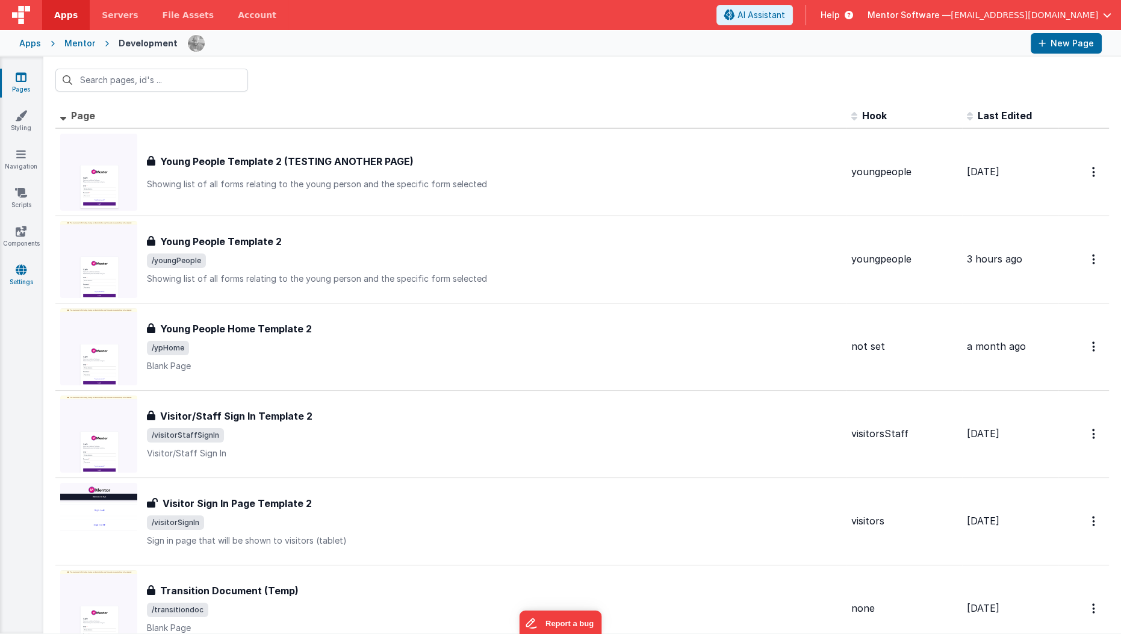
click at [16, 282] on link "Settings" at bounding box center [20, 276] width 43 height 24
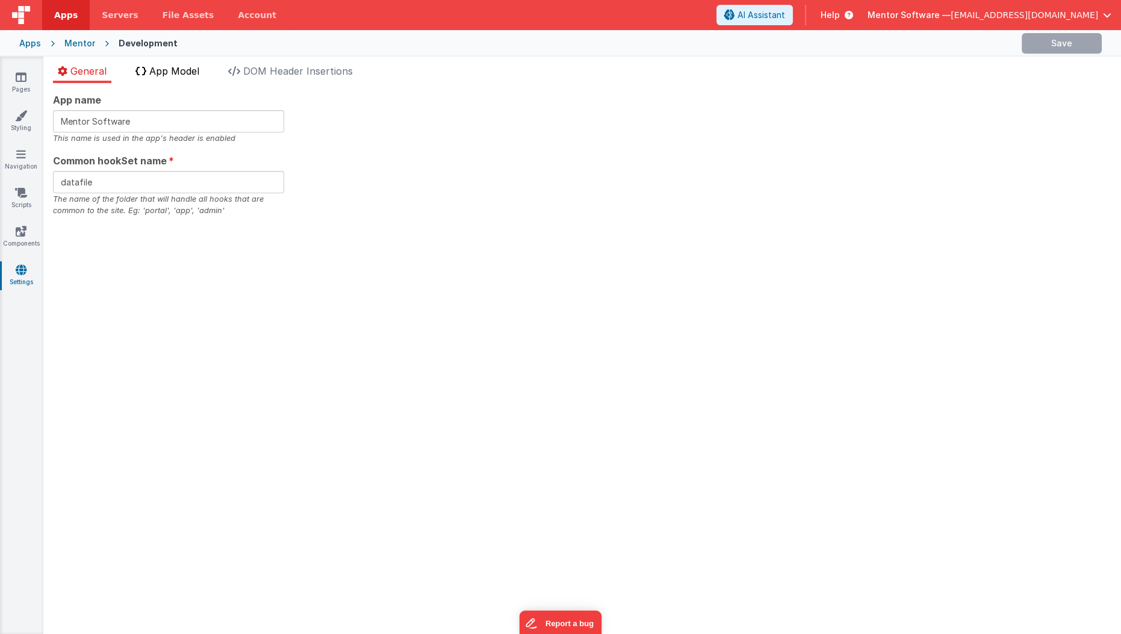
click at [172, 71] on span "App Model" at bounding box center [174, 71] width 50 height 12
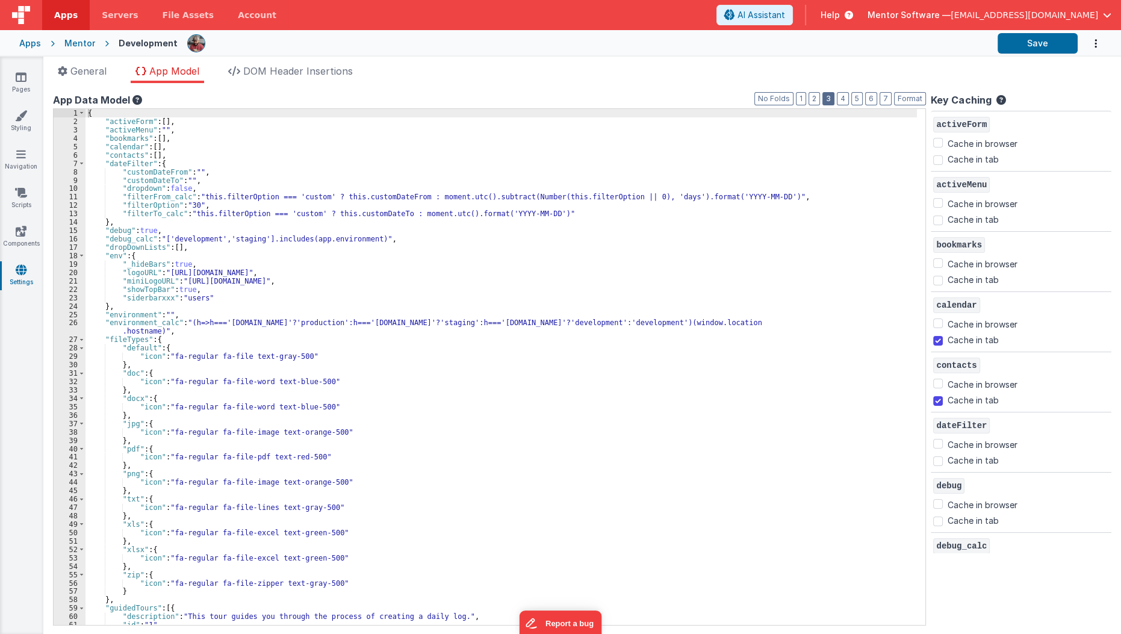
click at [835, 102] on button "3" at bounding box center [829, 98] width 12 height 13
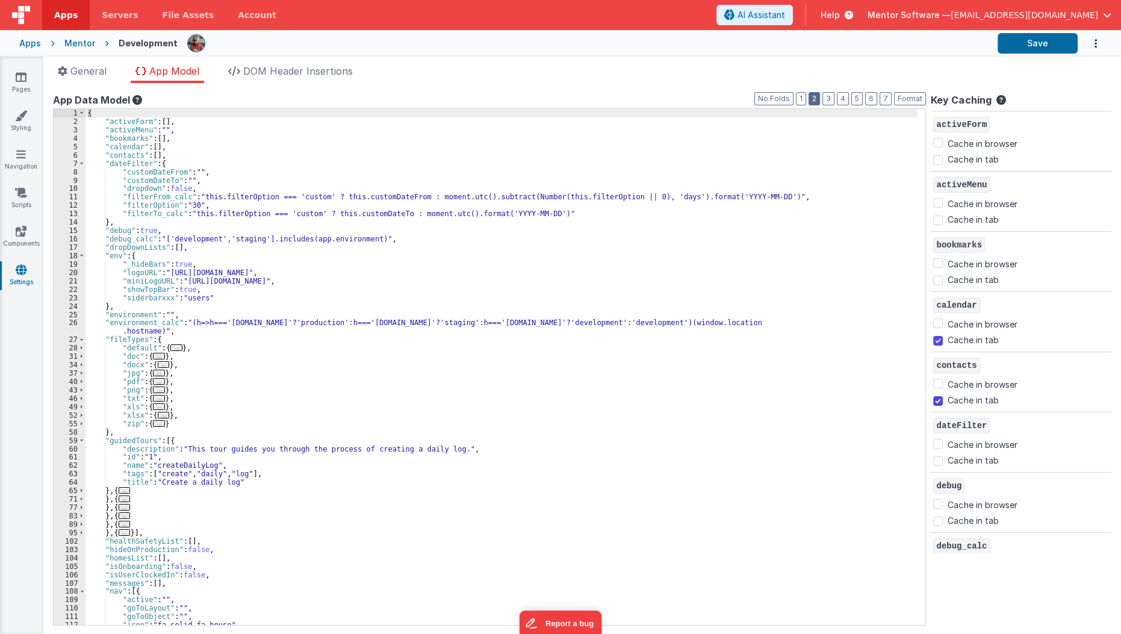
click at [820, 99] on button "2" at bounding box center [814, 98] width 11 height 13
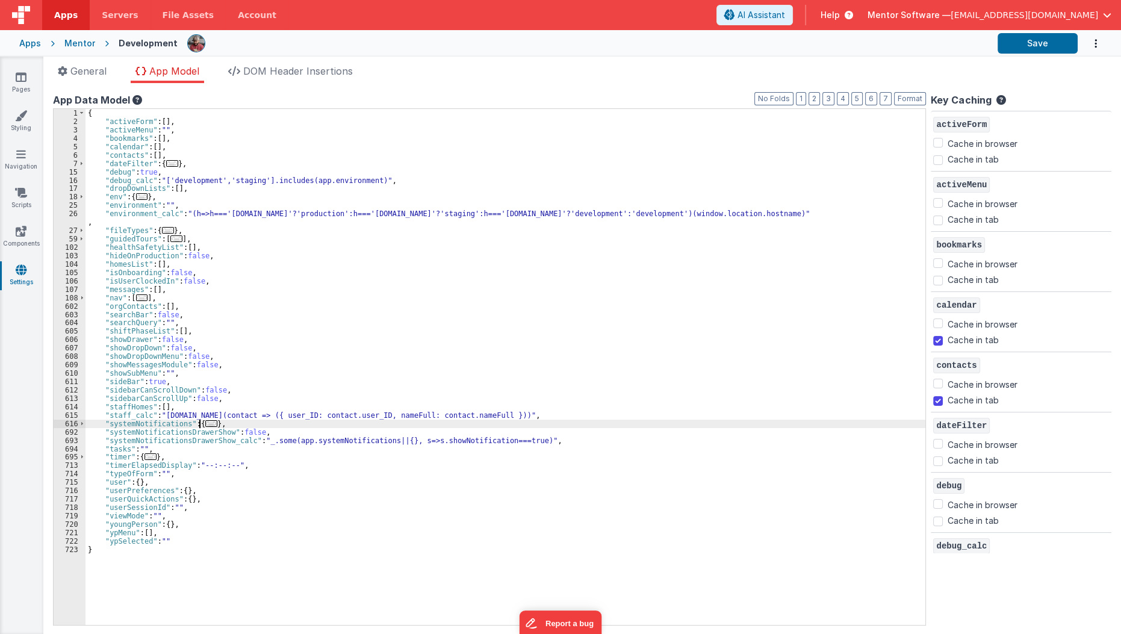
click at [205, 420] on span "..." at bounding box center [211, 423] width 12 height 7
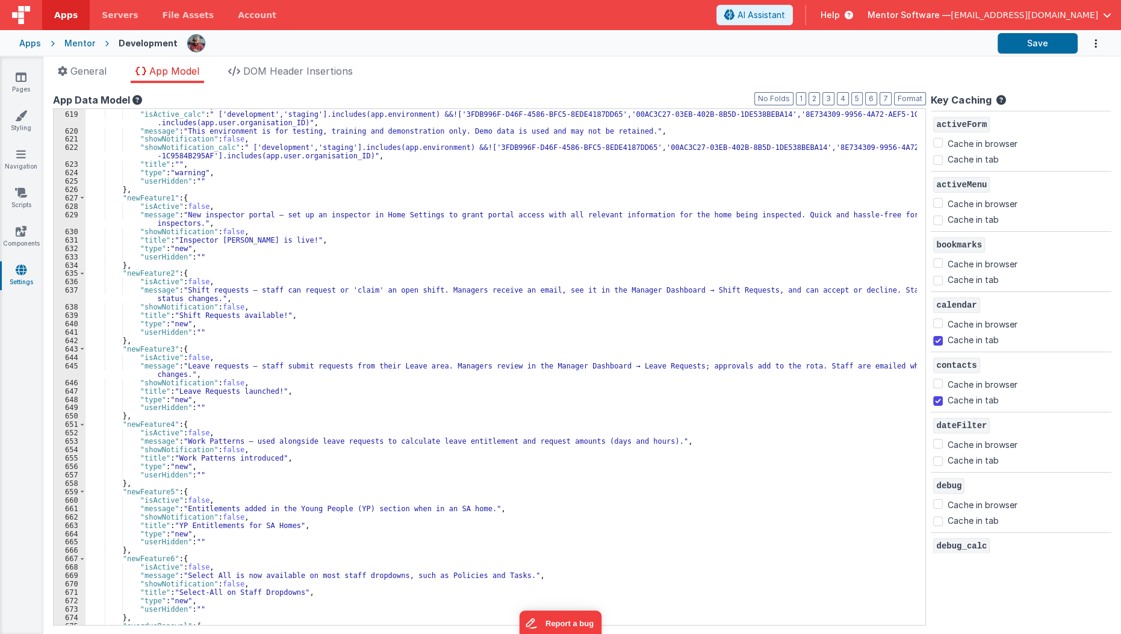
scroll to position [334, 0]
click at [23, 81] on icon at bounding box center [21, 77] width 11 height 12
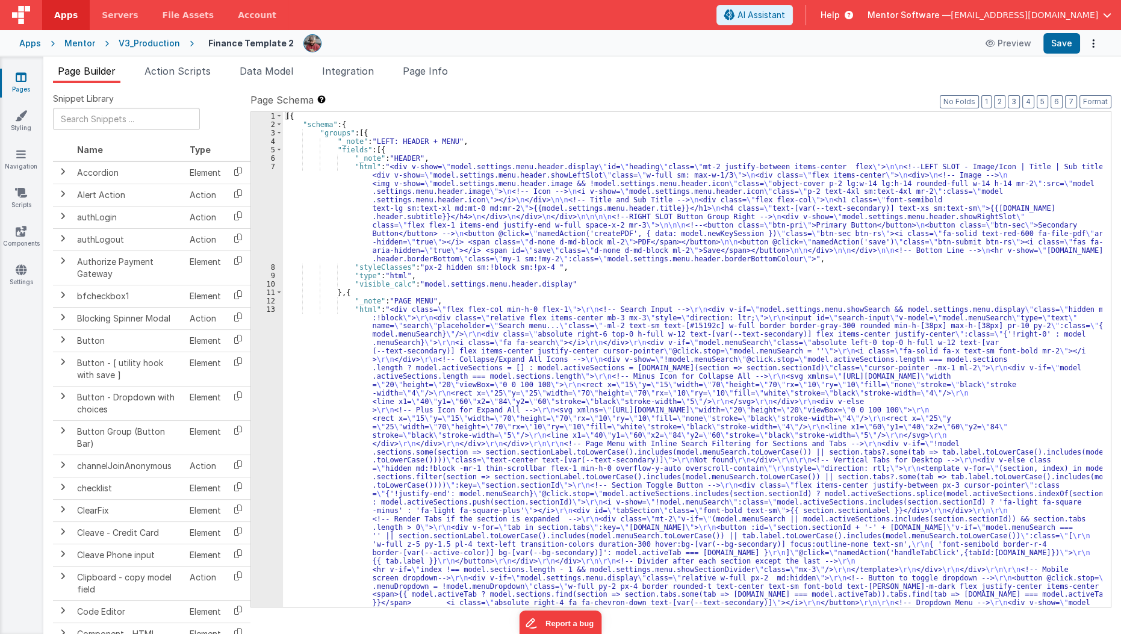
click at [25, 81] on icon at bounding box center [21, 77] width 11 height 12
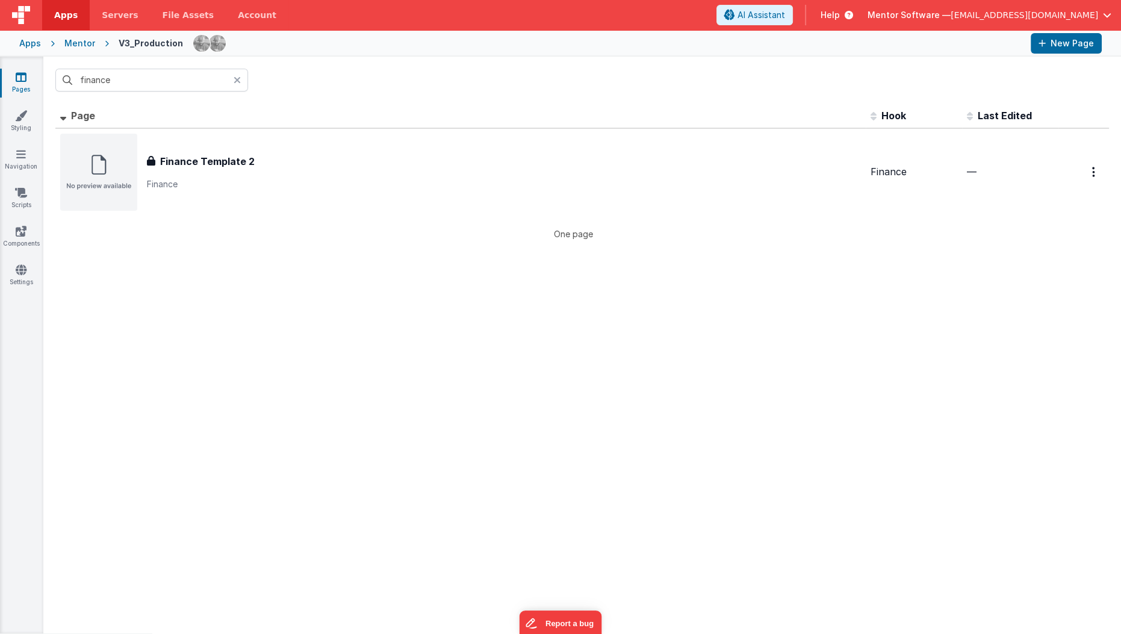
click at [16, 80] on icon at bounding box center [21, 77] width 11 height 12
click at [70, 45] on div "Mentor" at bounding box center [79, 43] width 31 height 12
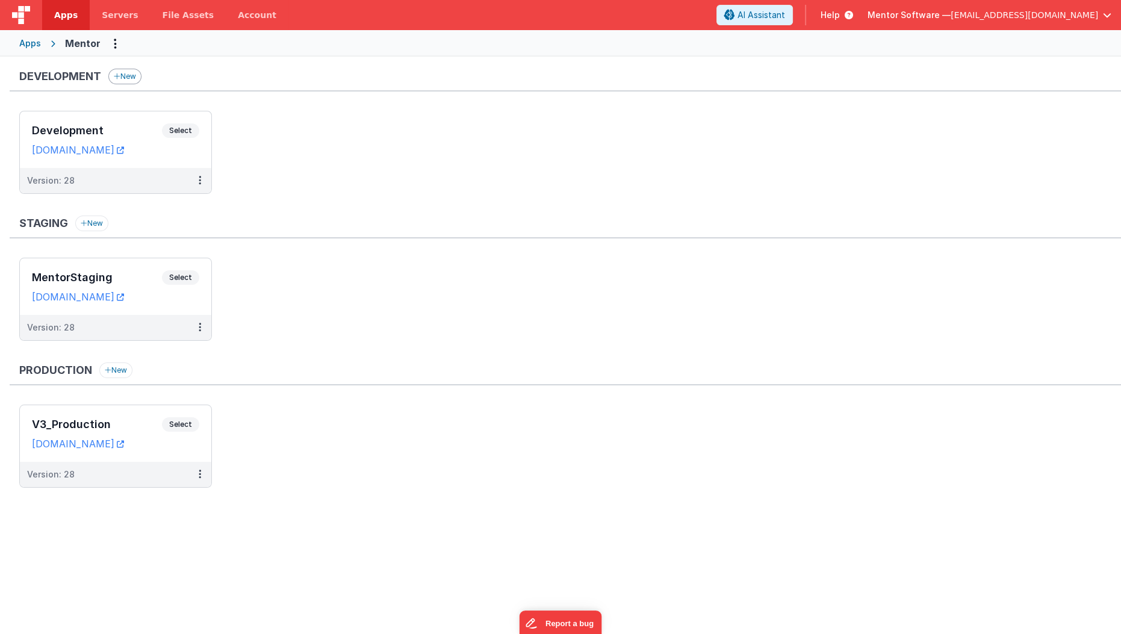
click at [135, 76] on button "New" at bounding box center [124, 77] width 33 height 16
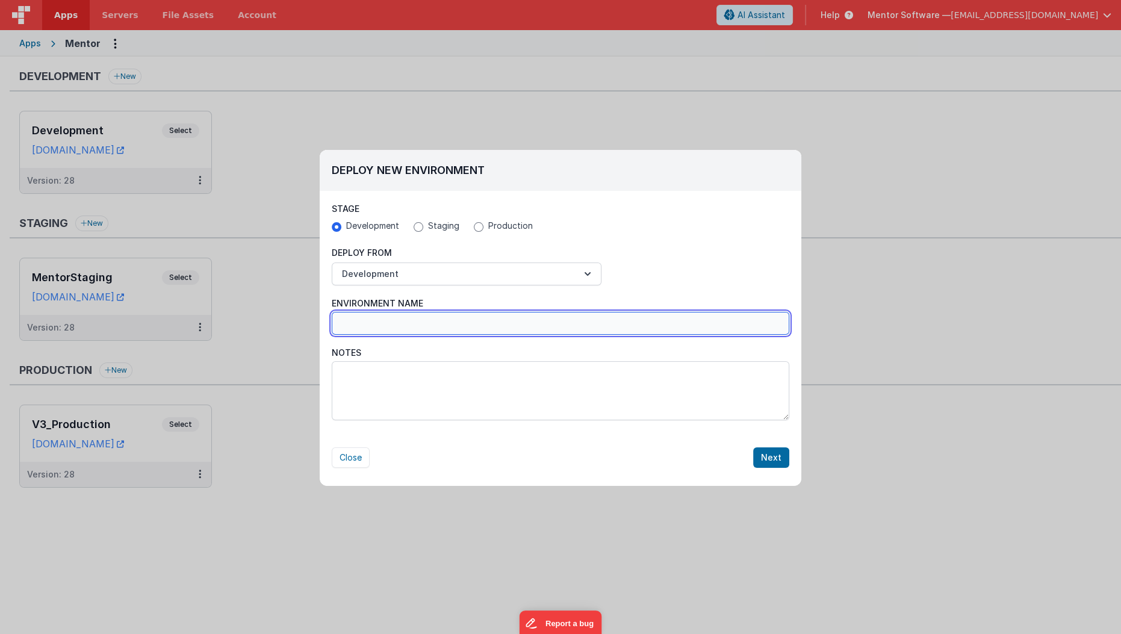
click at [455, 317] on input "Environment Name" at bounding box center [561, 323] width 458 height 23
type input "Testing"
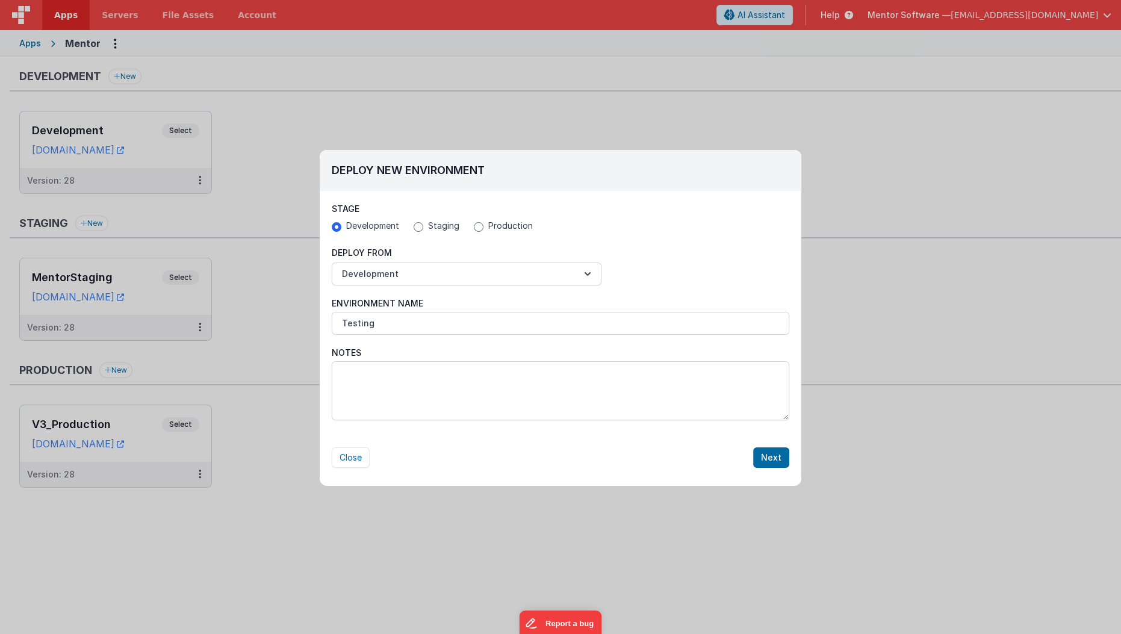
click at [417, 420] on div "Environment Name Testing Notes" at bounding box center [561, 354] width 458 height 138
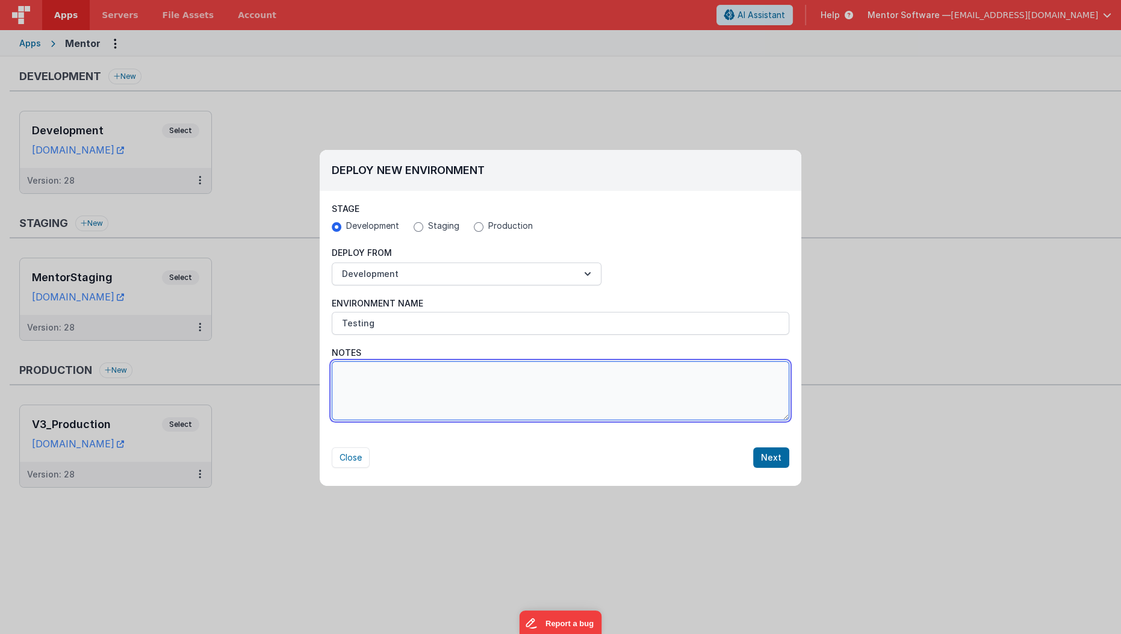
click at [446, 403] on textarea "Notes" at bounding box center [561, 390] width 458 height 59
type textarea "WIP"
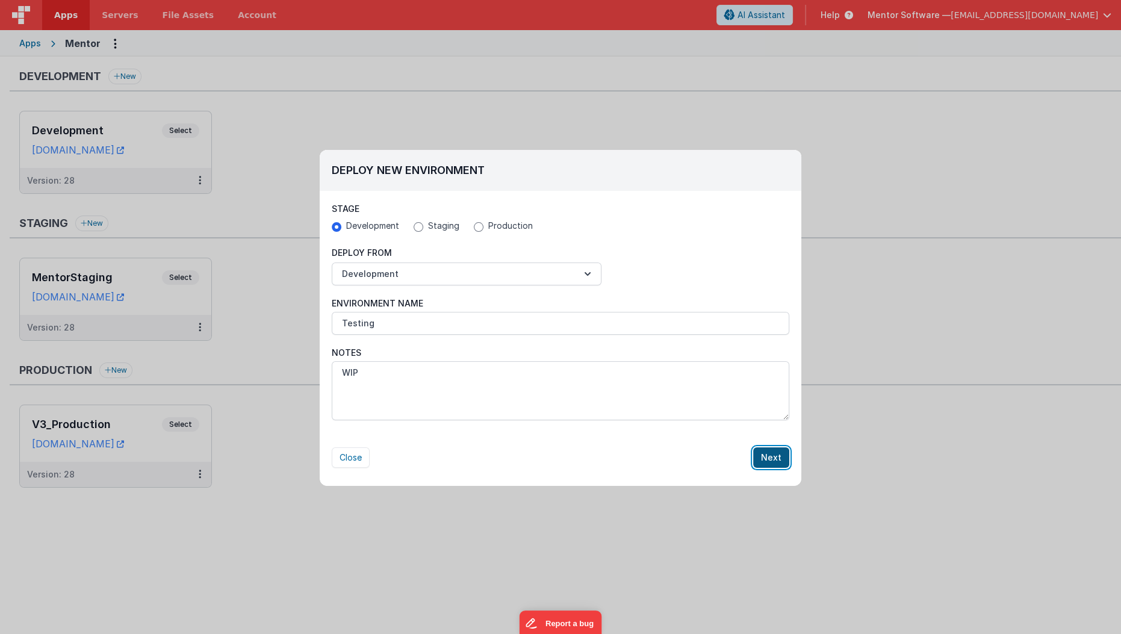
click at [779, 453] on button "Next" at bounding box center [771, 457] width 36 height 20
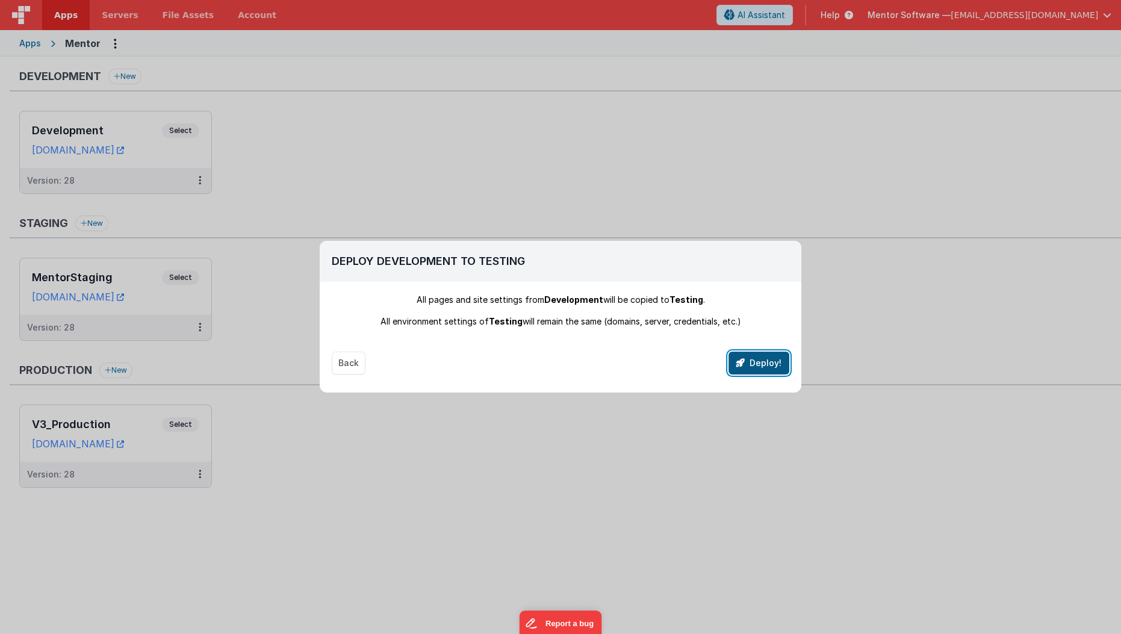
click at [758, 367] on button "Deploy!" at bounding box center [759, 363] width 61 height 23
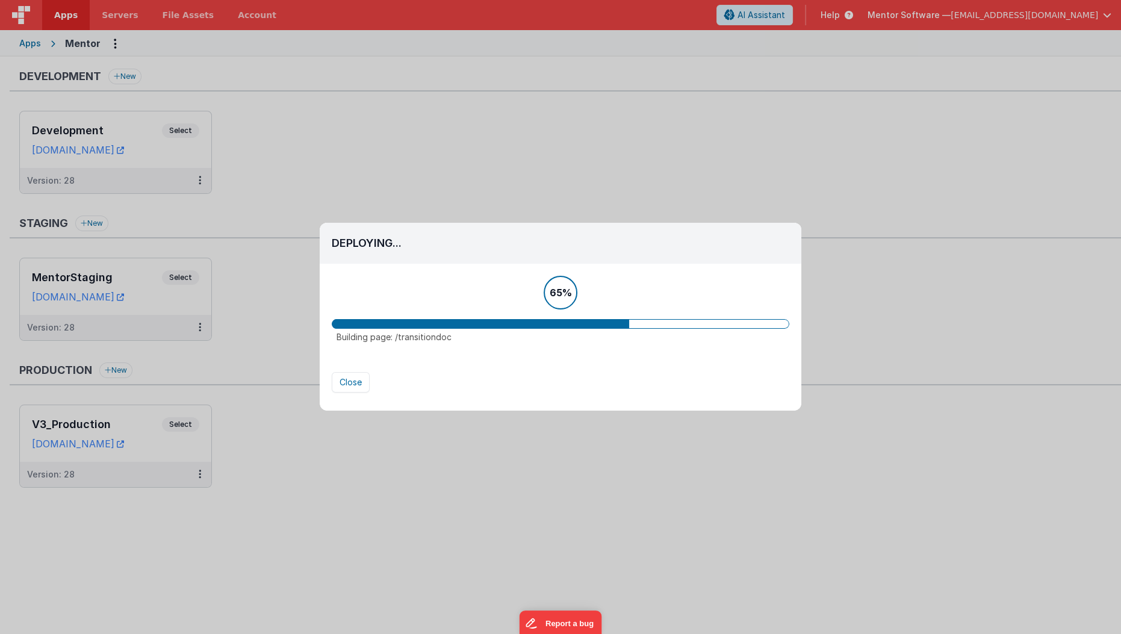
click at [453, 132] on div "Deploying... Stage Development Staging Production All pages and site settings f…" at bounding box center [560, 317] width 1121 height 634
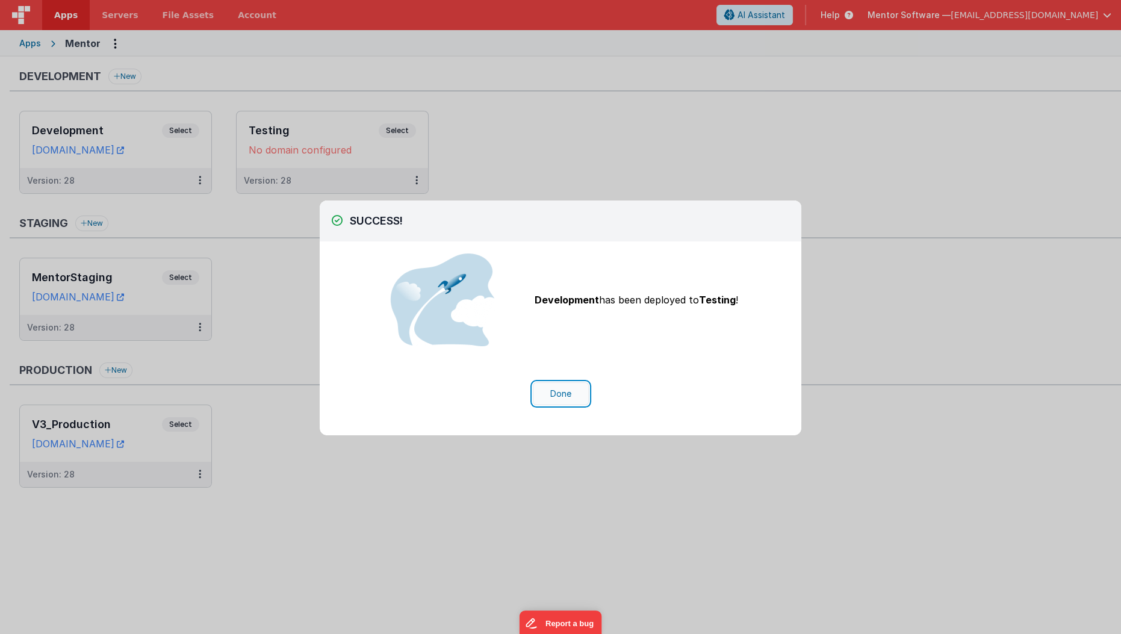
click at [548, 400] on button "Done" at bounding box center [561, 393] width 56 height 23
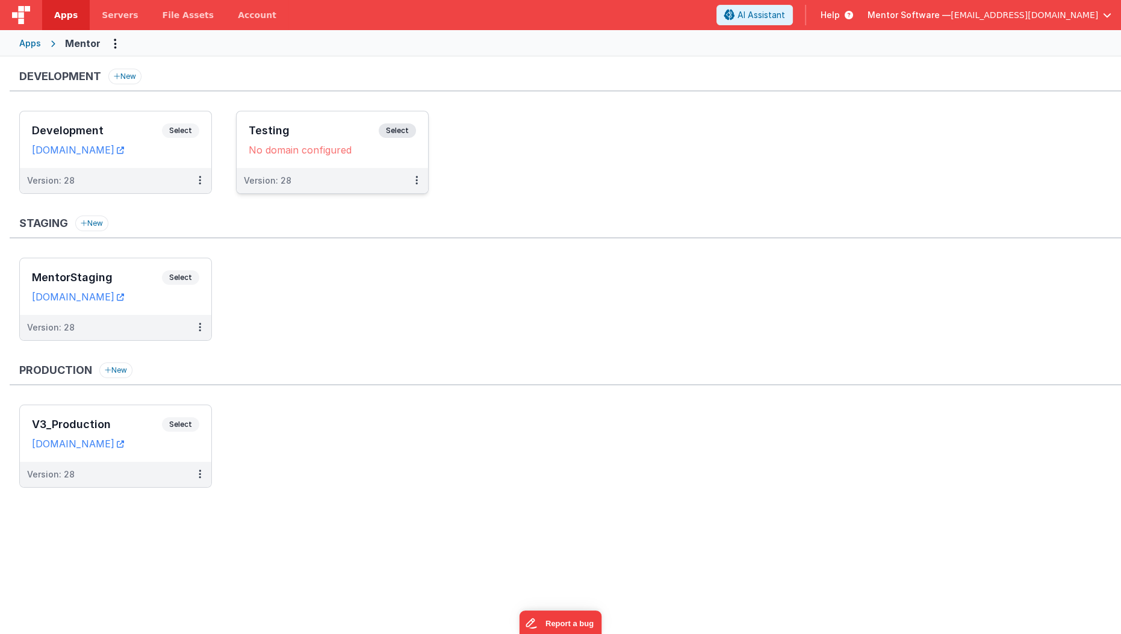
click at [302, 151] on div "No domain configured" at bounding box center [332, 150] width 167 height 12
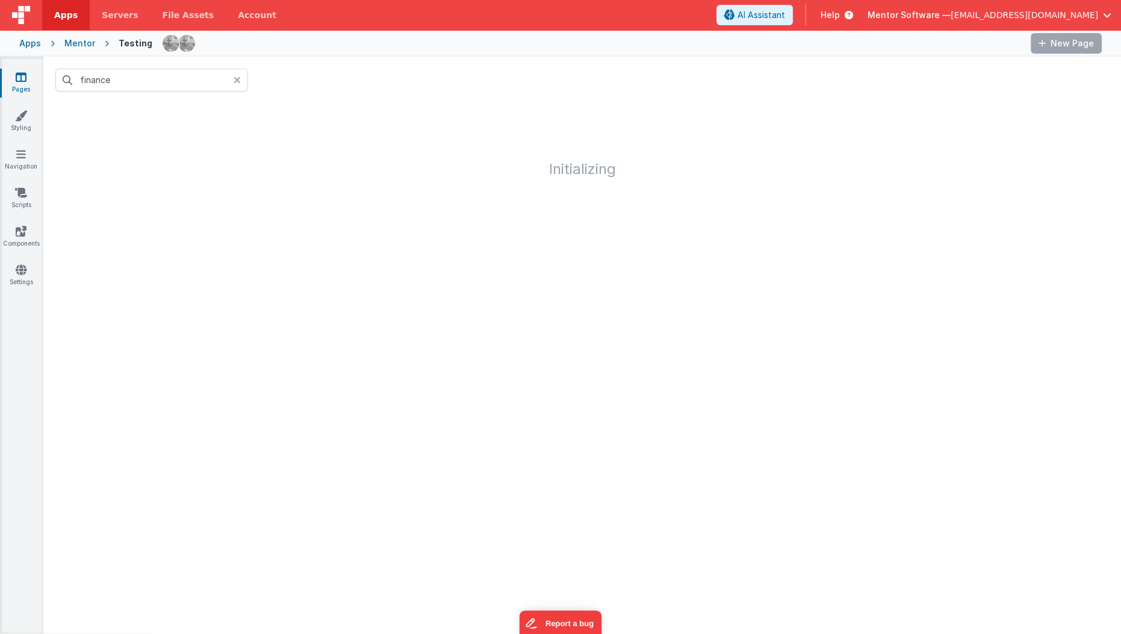
click at [34, 75] on link "Pages" at bounding box center [20, 83] width 43 height 24
click at [28, 78] on link "Pages" at bounding box center [20, 83] width 43 height 24
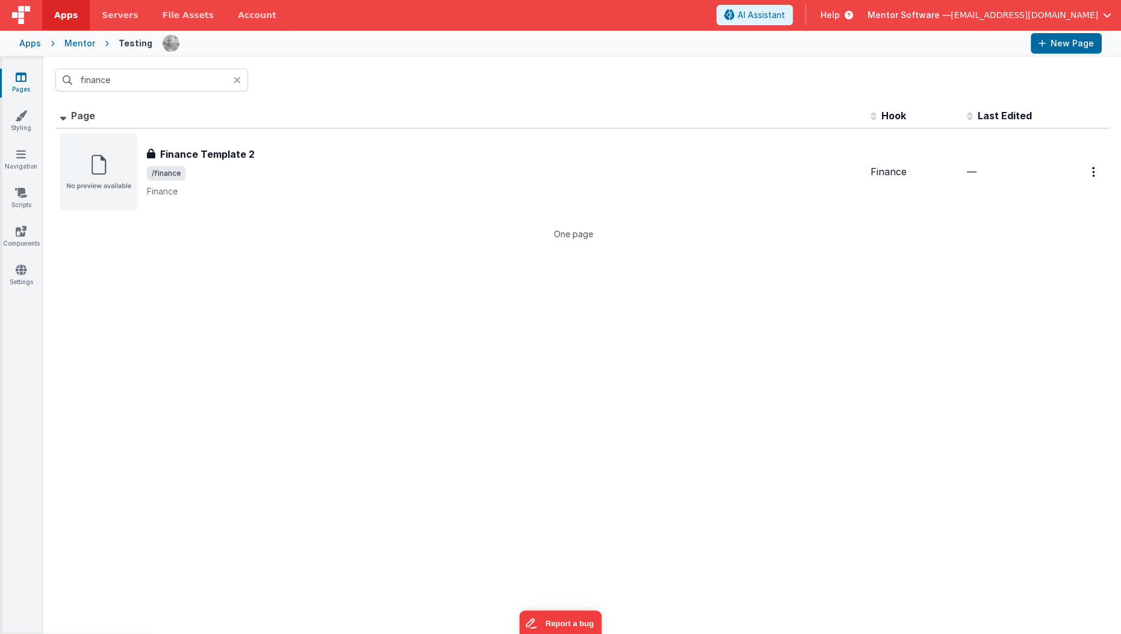
click at [83, 34] on div "Apps Mentor Testing New Page" at bounding box center [560, 43] width 1121 height 26
click at [83, 37] on div "Mentor" at bounding box center [79, 43] width 31 height 12
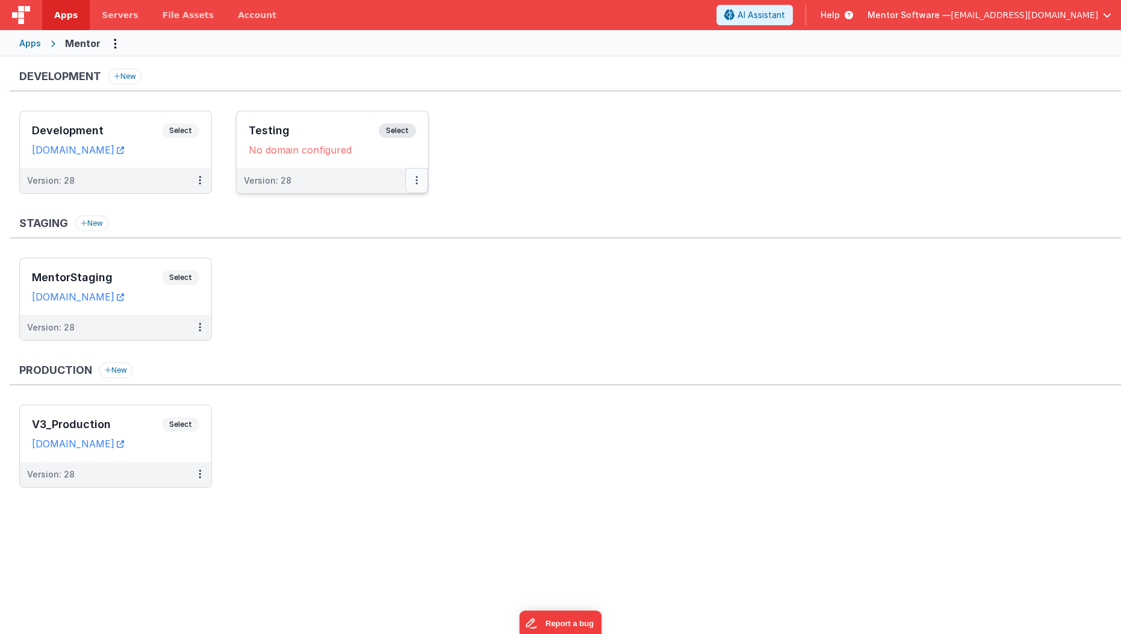
click at [419, 185] on button at bounding box center [416, 180] width 23 height 25
click at [400, 206] on link "Edit" at bounding box center [375, 208] width 106 height 22
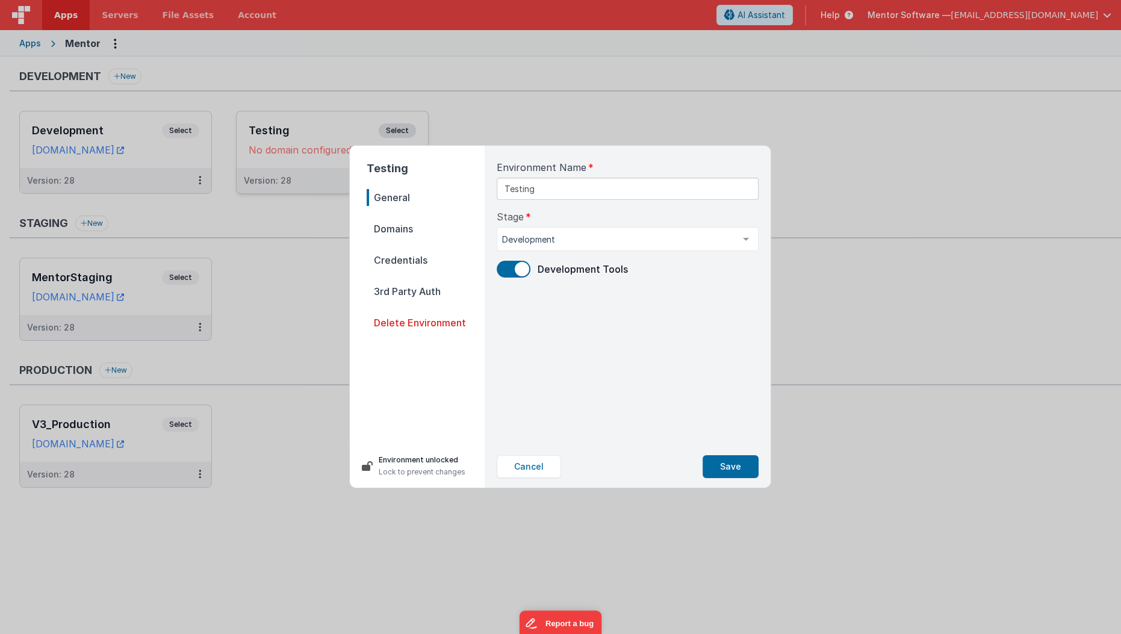
click at [406, 235] on span "Domains" at bounding box center [426, 228] width 118 height 17
select select "[DOMAIN_NAME]"
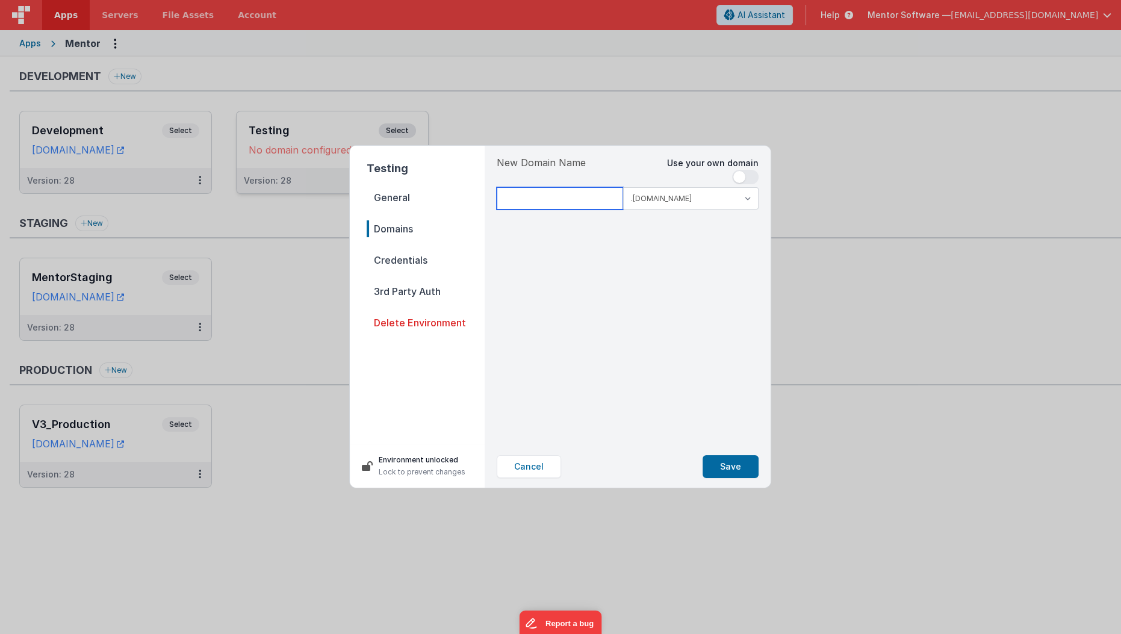
click at [532, 199] on input at bounding box center [560, 198] width 126 height 22
type input "mentortest"
click at [718, 466] on button "Save" at bounding box center [731, 466] width 56 height 23
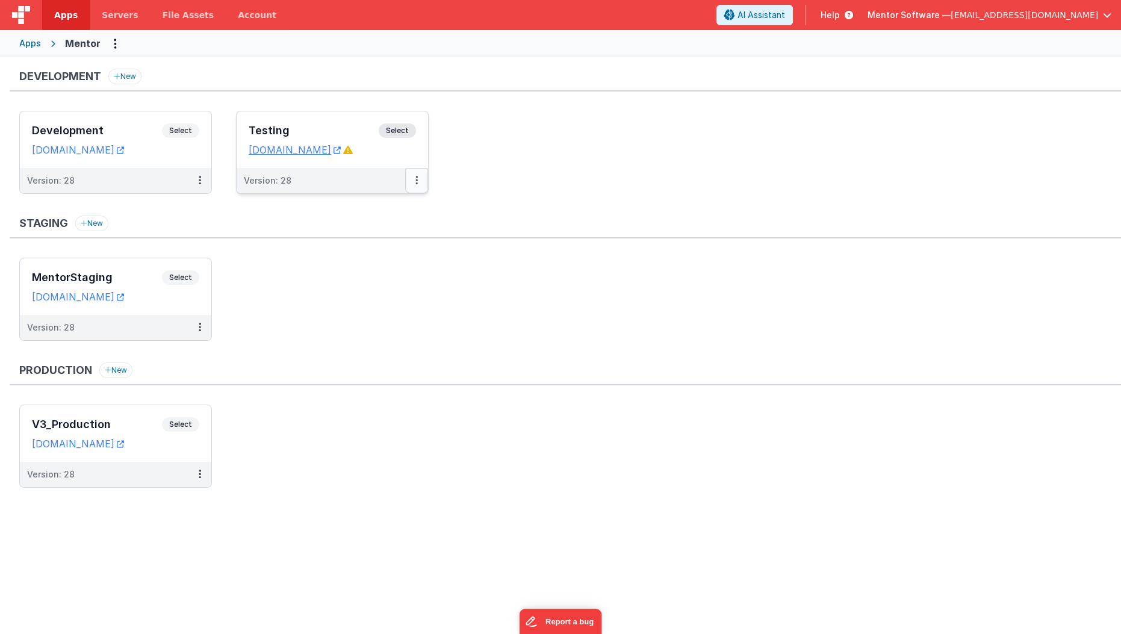
click at [420, 179] on button at bounding box center [416, 180] width 23 height 25
click at [467, 126] on div at bounding box center [560, 317] width 1121 height 634
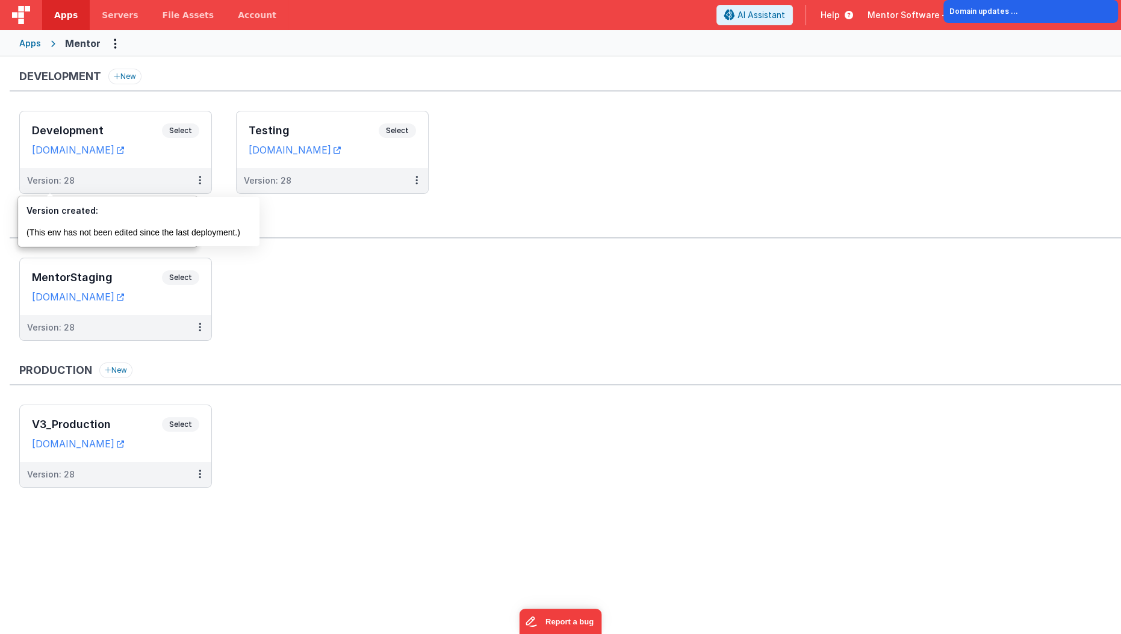
click at [442, 204] on ul "Development Select URLs [DOMAIN_NAME] Version: 28 Testing Select URLs [DOMAIN_N…" at bounding box center [570, 158] width 1102 height 95
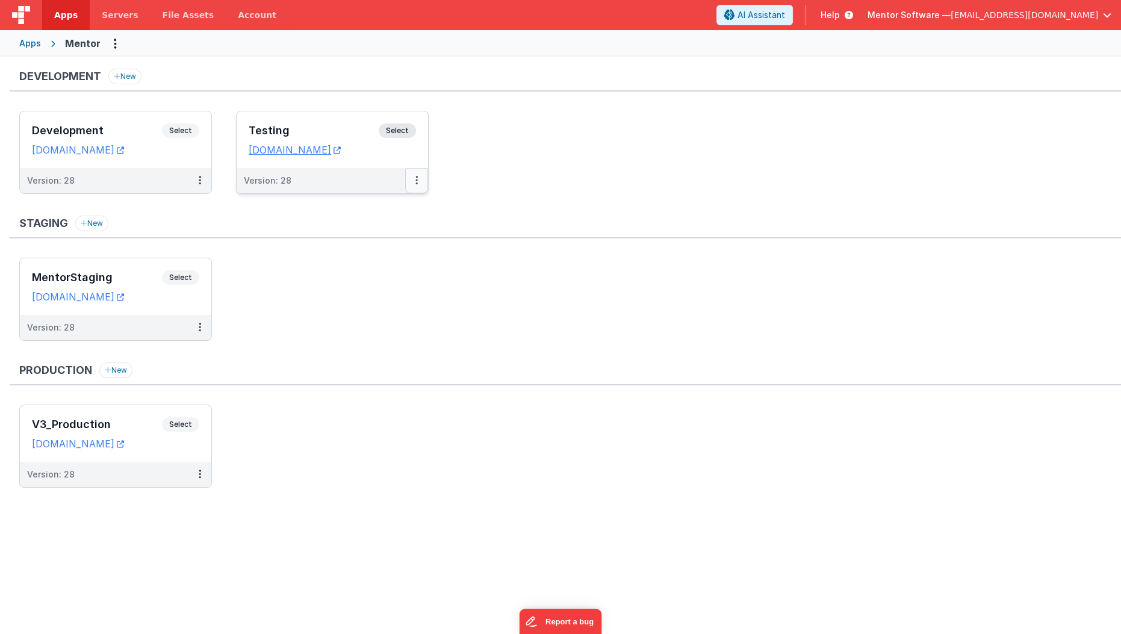
click at [420, 182] on button at bounding box center [416, 180] width 23 height 25
click at [382, 204] on link "Edit" at bounding box center [375, 208] width 106 height 22
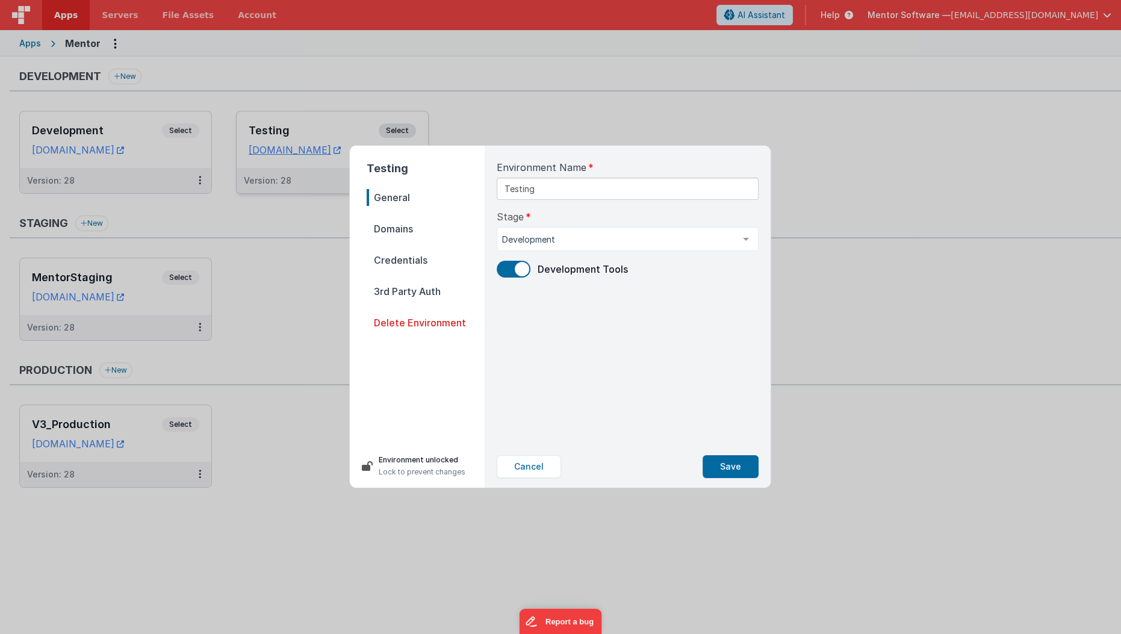
click at [402, 250] on nav "General Domains Credentials 3rd Party Auth Delete Environment" at bounding box center [426, 312] width 118 height 246
click at [403, 228] on span "Domains" at bounding box center [426, 228] width 118 height 17
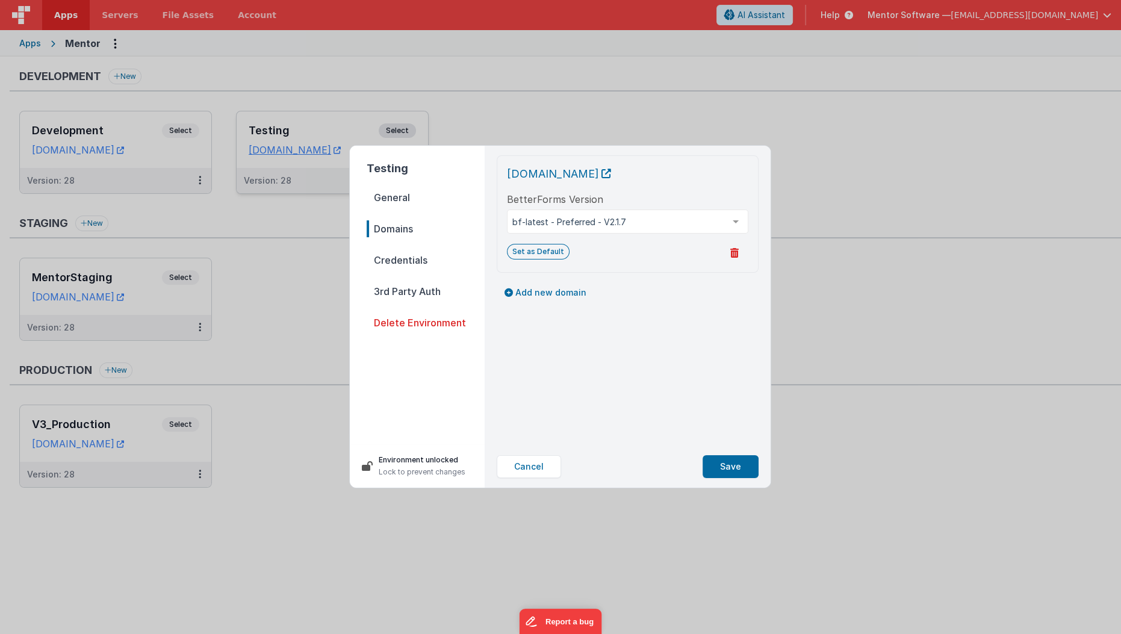
click at [401, 261] on span "Credentials" at bounding box center [426, 260] width 118 height 17
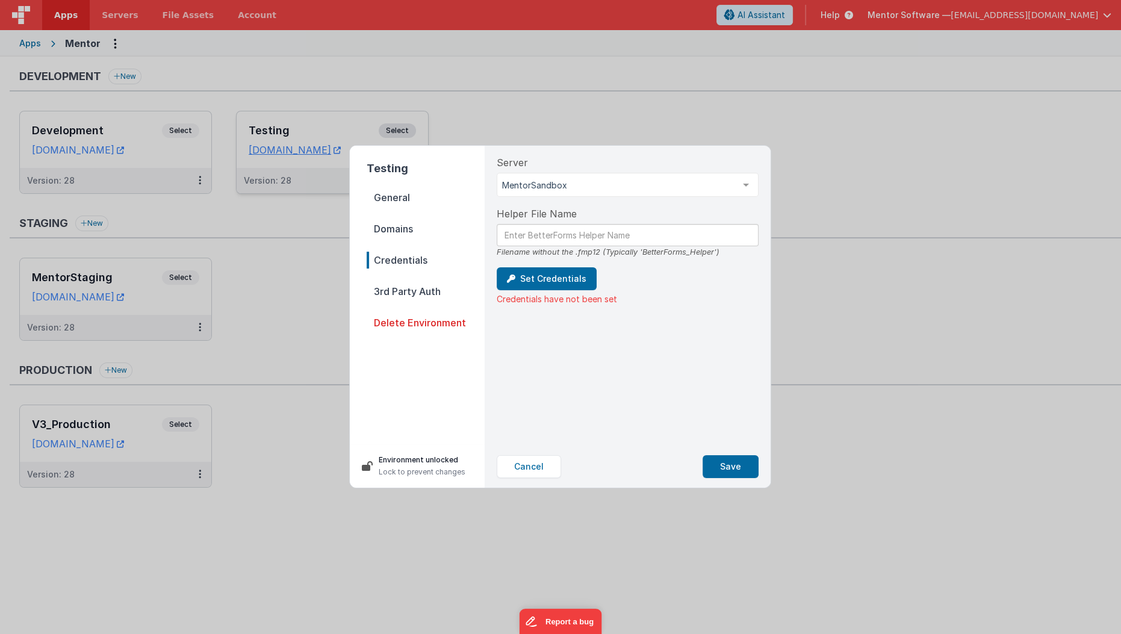
click at [401, 290] on span "3rd Party Auth" at bounding box center [426, 291] width 118 height 17
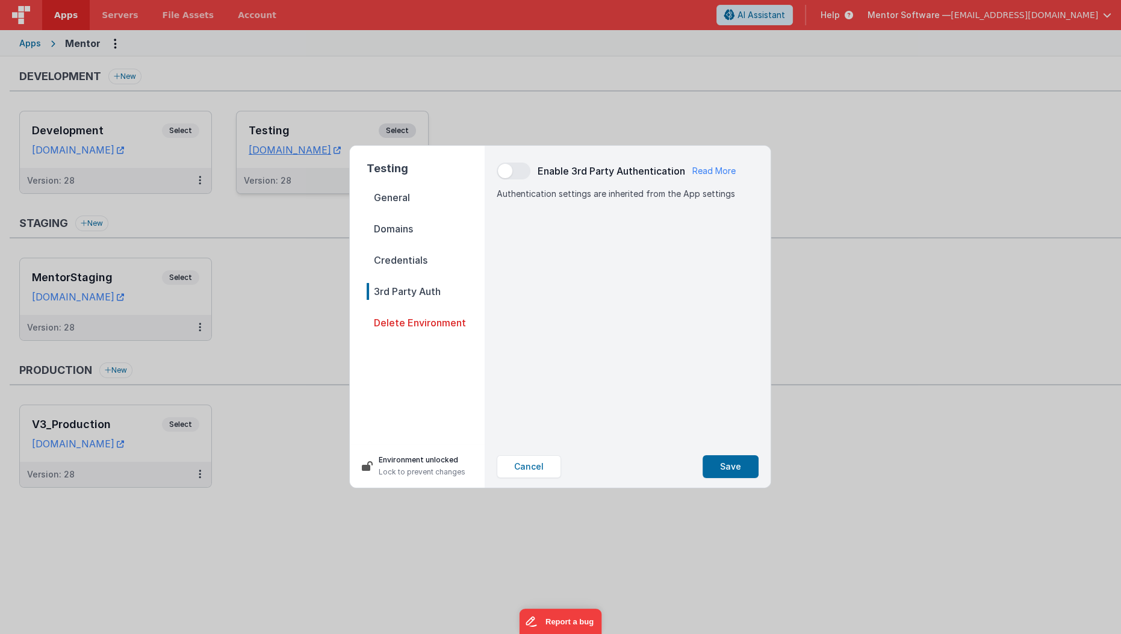
click at [406, 263] on span "Credentials" at bounding box center [426, 260] width 118 height 17
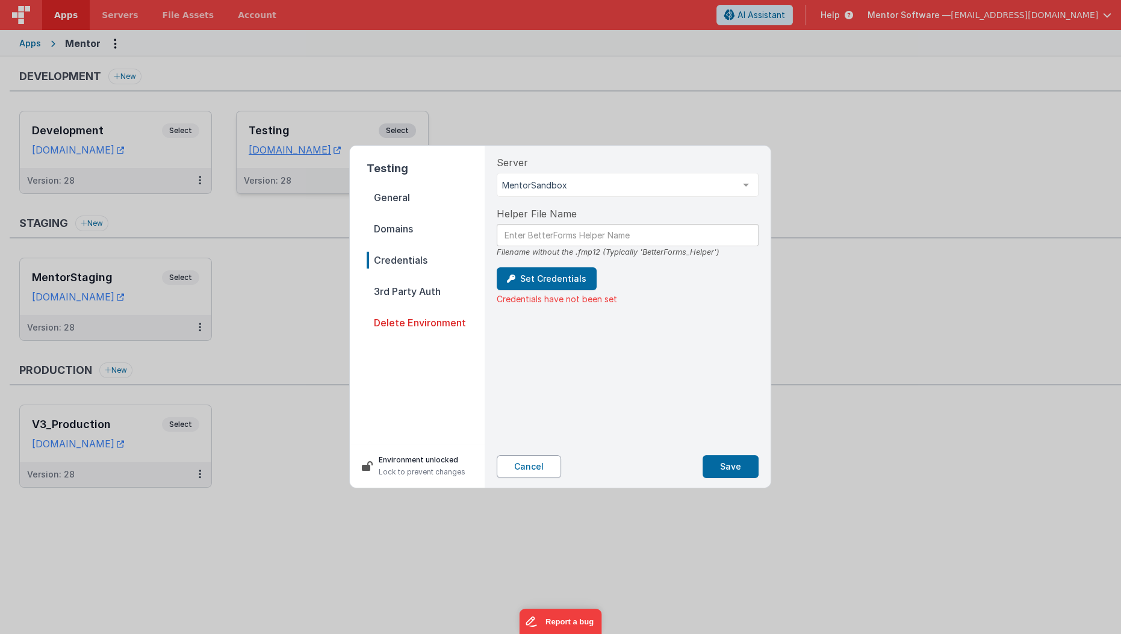
click at [527, 471] on button "Cancel" at bounding box center [529, 466] width 64 height 23
